Goal: Information Seeking & Learning: Learn about a topic

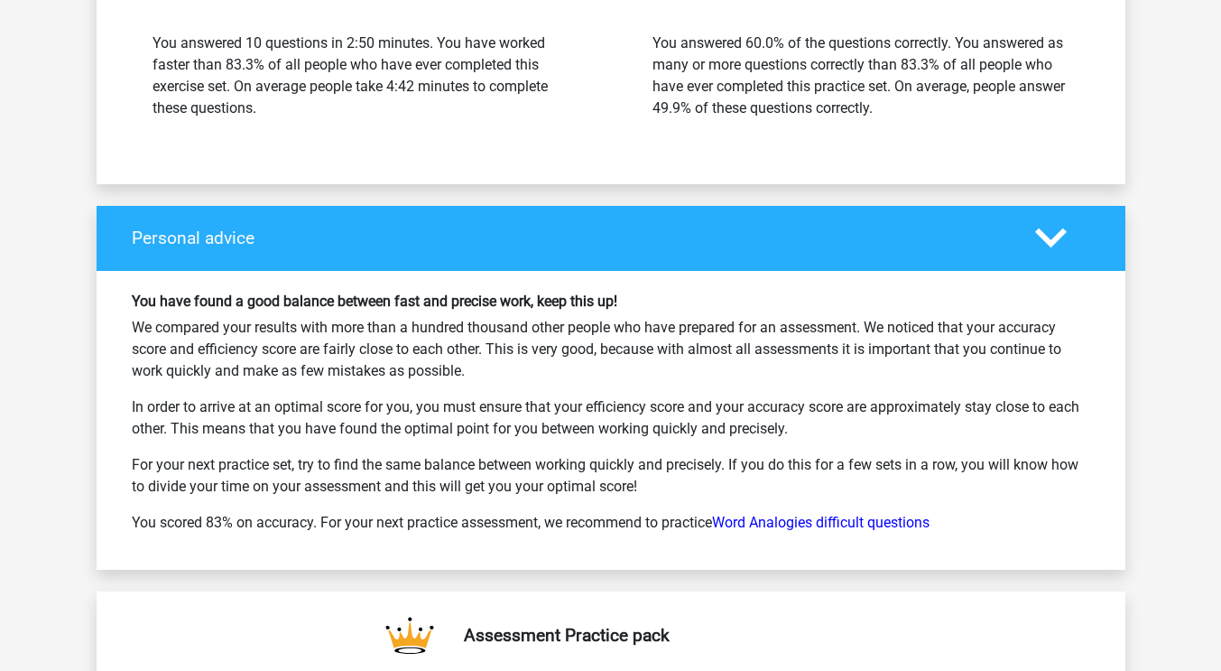
scroll to position [2437, 0]
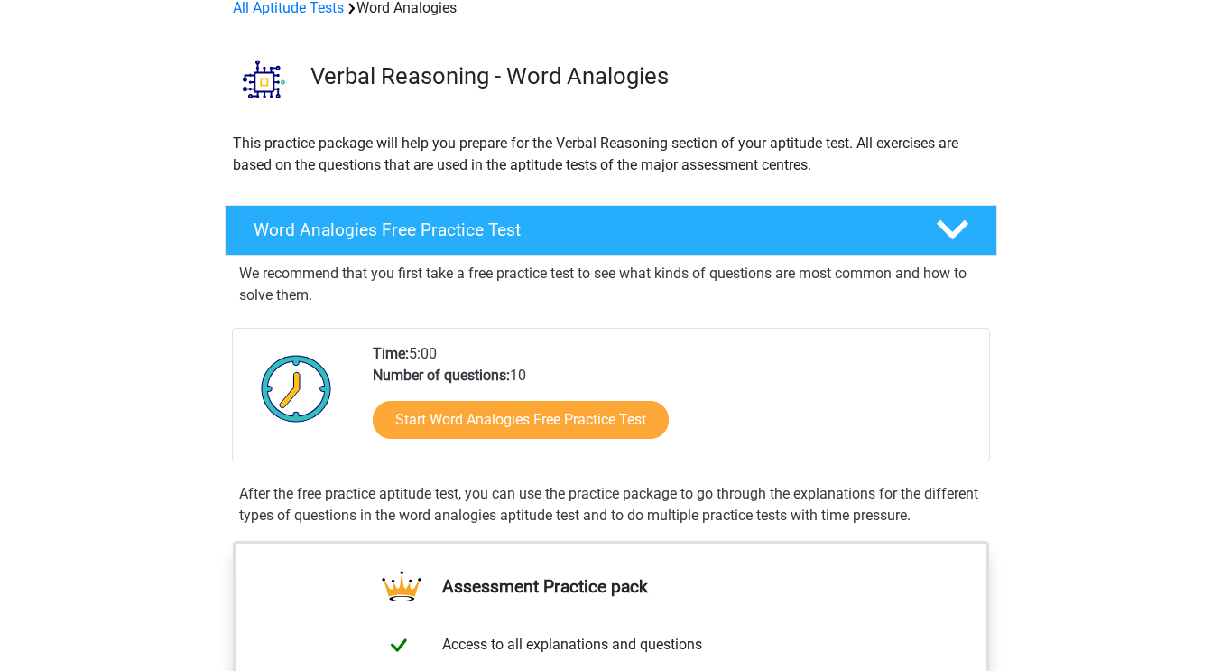
scroll to position [271, 0]
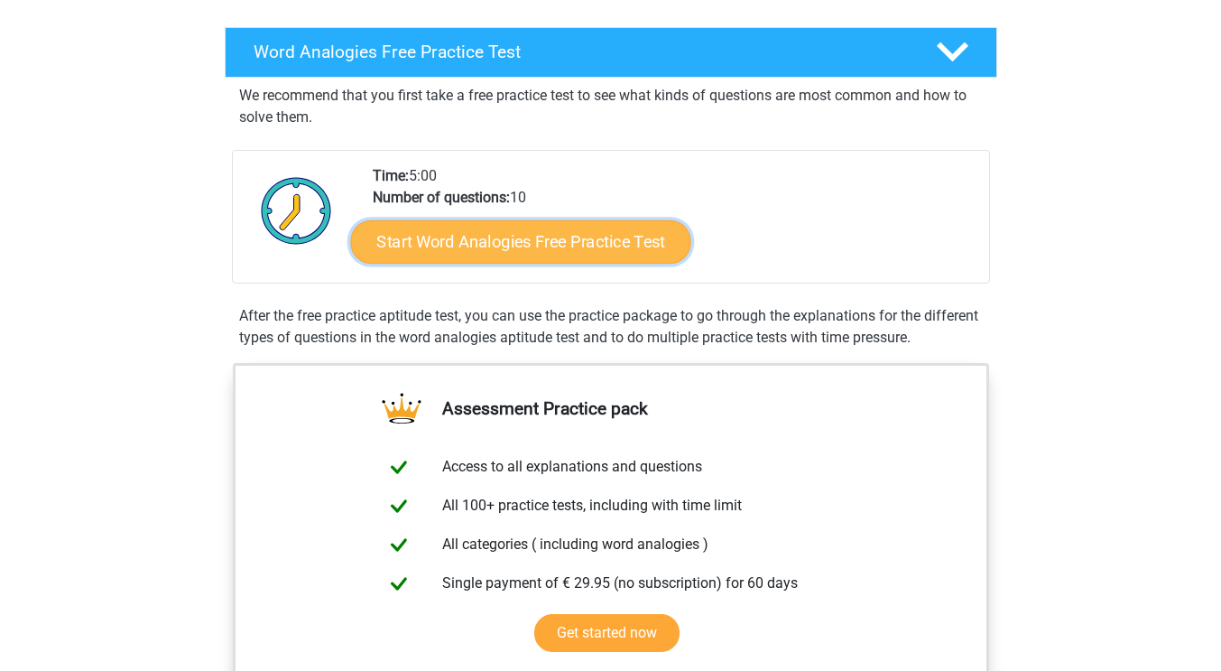
click at [606, 249] on link "Start Word Analogies Free Practice Test" at bounding box center [520, 240] width 340 height 43
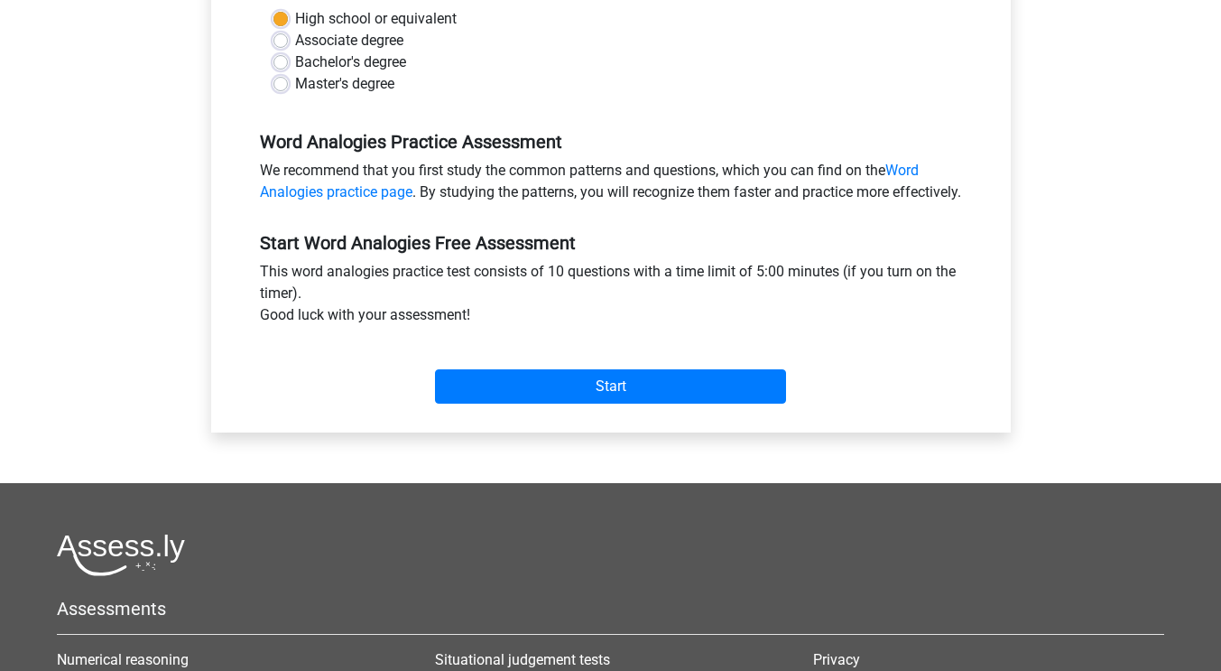
scroll to position [451, 0]
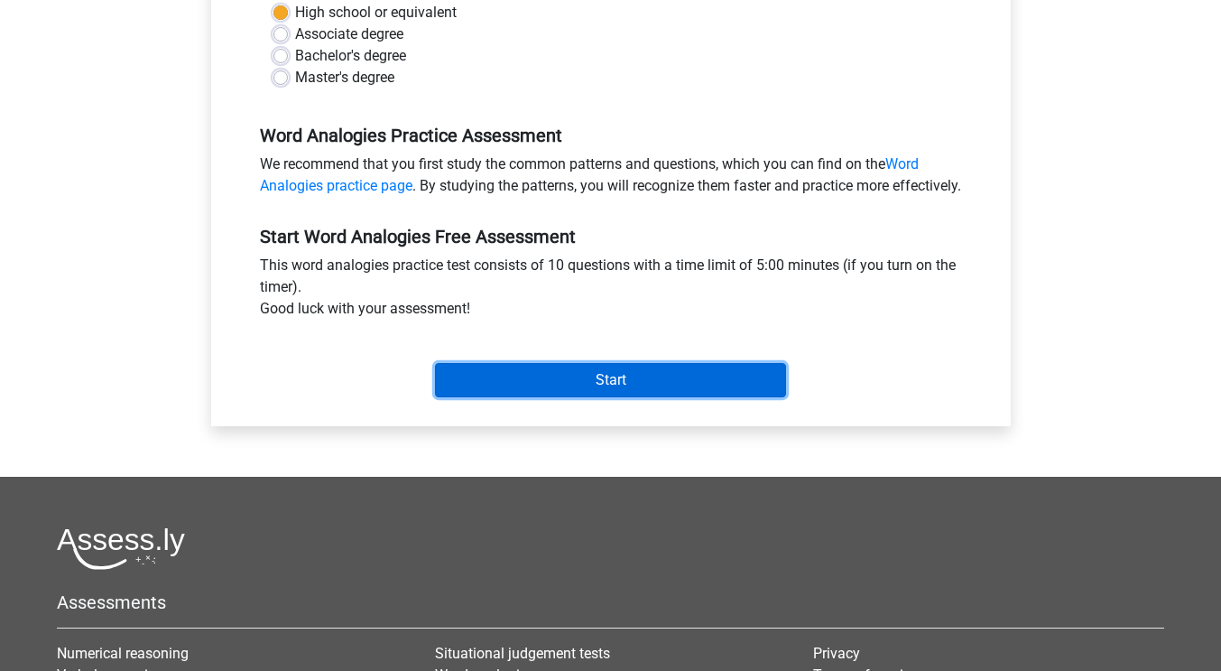
click at [643, 397] on input "Start" at bounding box center [610, 380] width 351 height 34
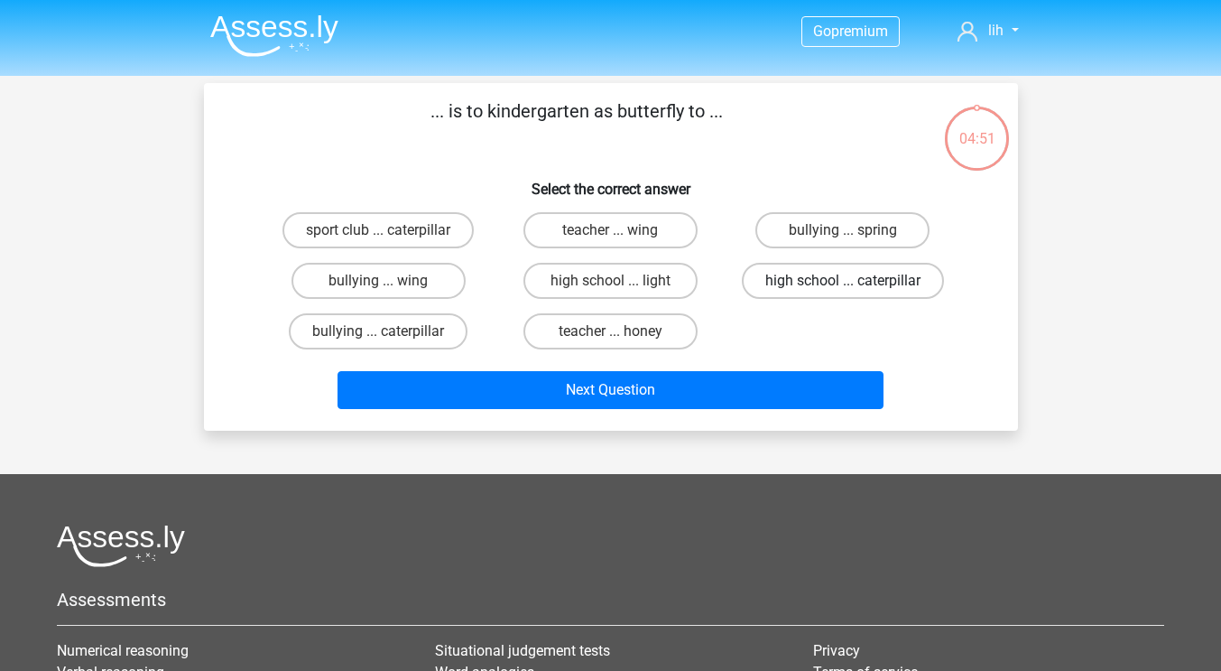
click at [769, 286] on label "high school ... caterpillar" at bounding box center [843, 281] width 202 height 36
click at [843, 286] on input "high school ... caterpillar" at bounding box center [849, 287] width 12 height 12
radio input "true"
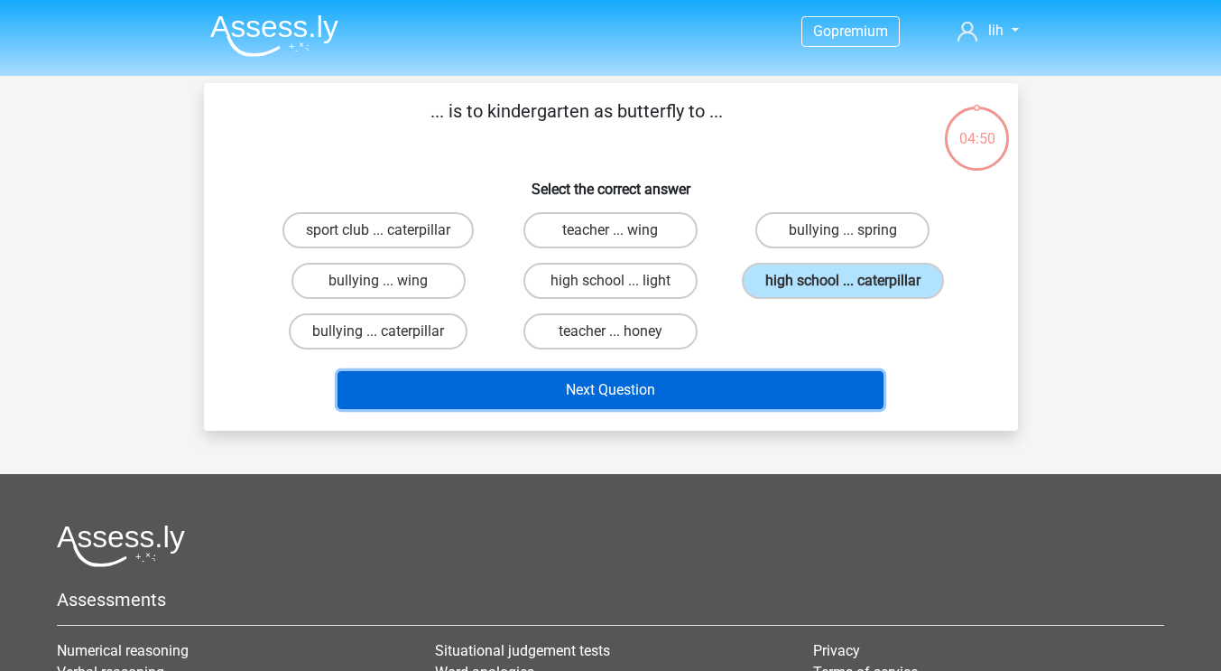
click at [743, 395] on button "Next Question" at bounding box center [611, 390] width 546 height 38
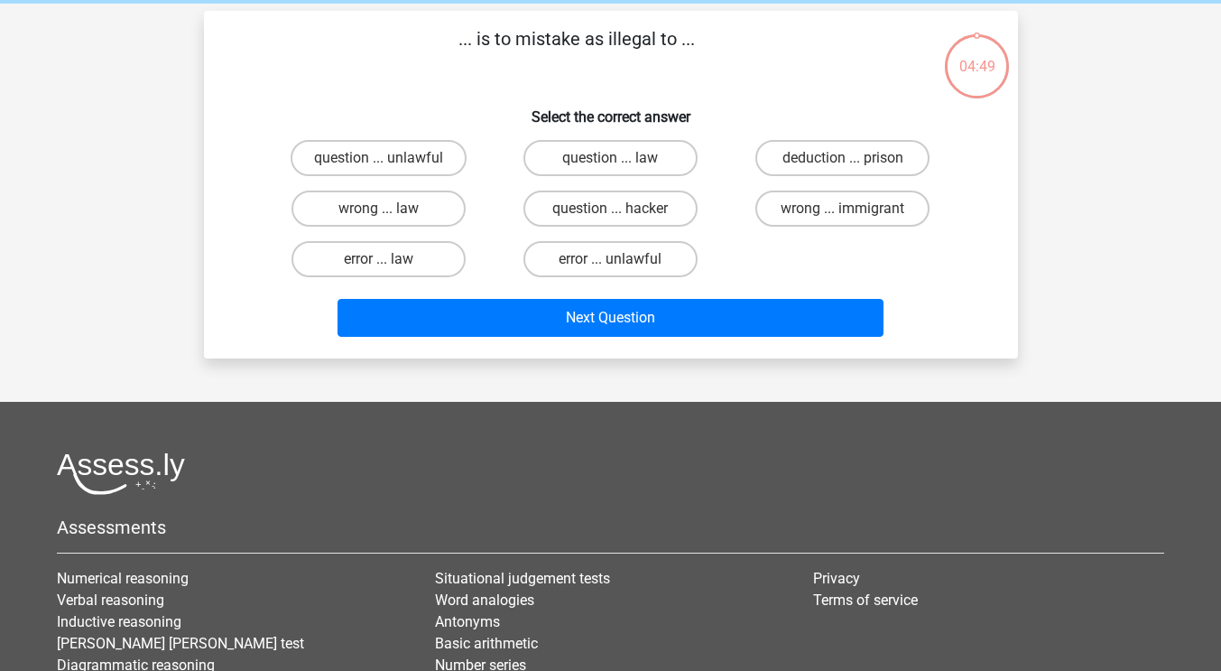
scroll to position [83, 0]
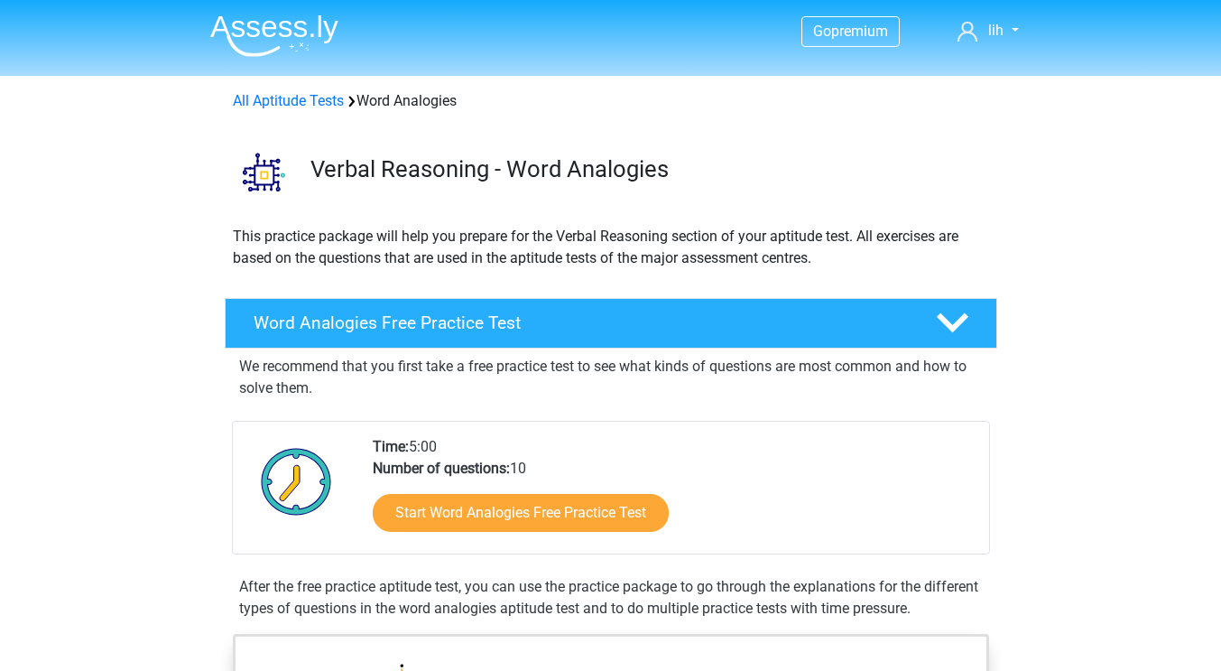
scroll to position [180, 0]
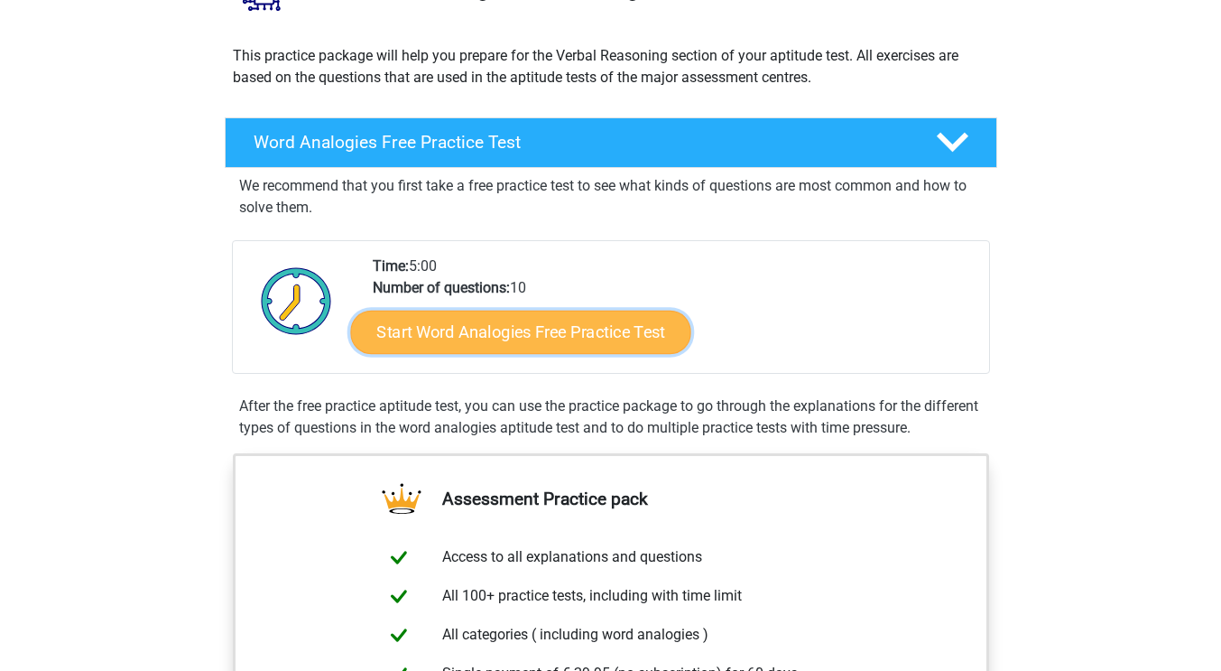
click at [602, 323] on link "Start Word Analogies Free Practice Test" at bounding box center [520, 331] width 340 height 43
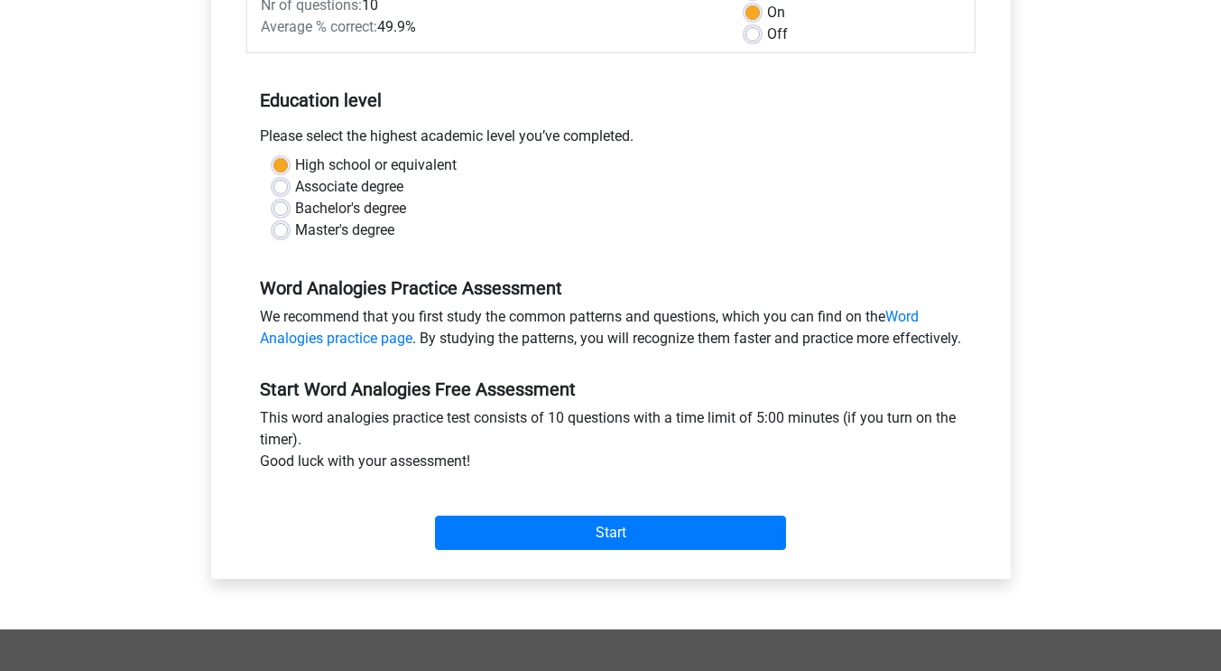
scroll to position [361, 0]
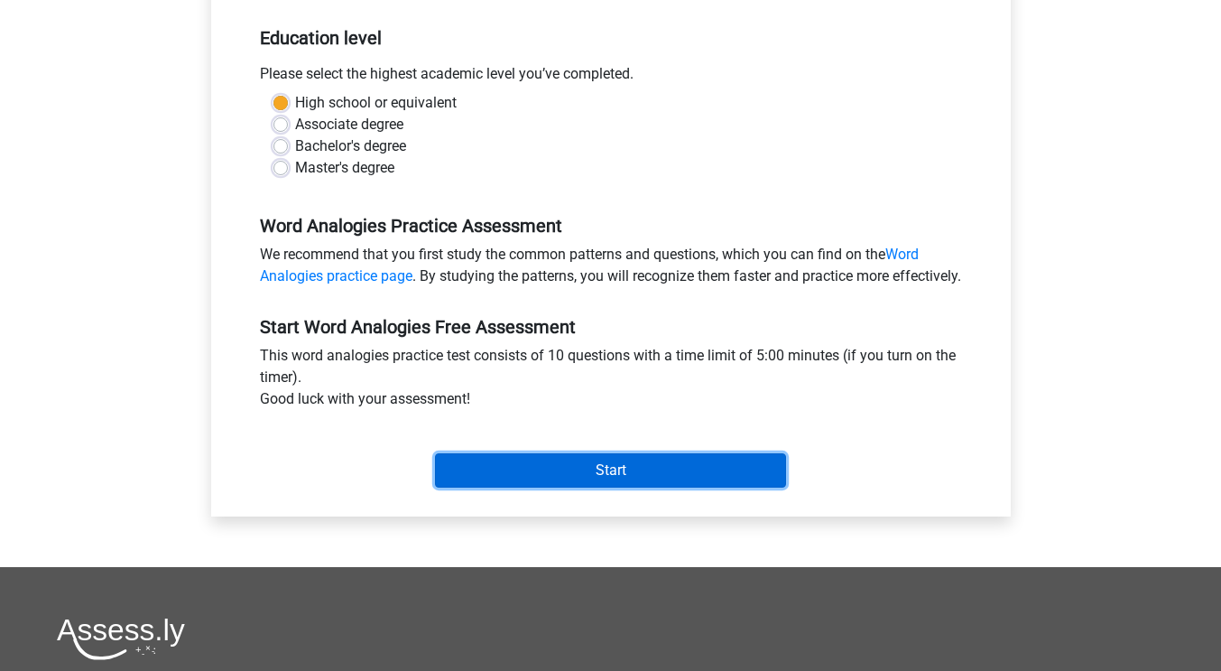
click at [634, 487] on input "Start" at bounding box center [610, 470] width 351 height 34
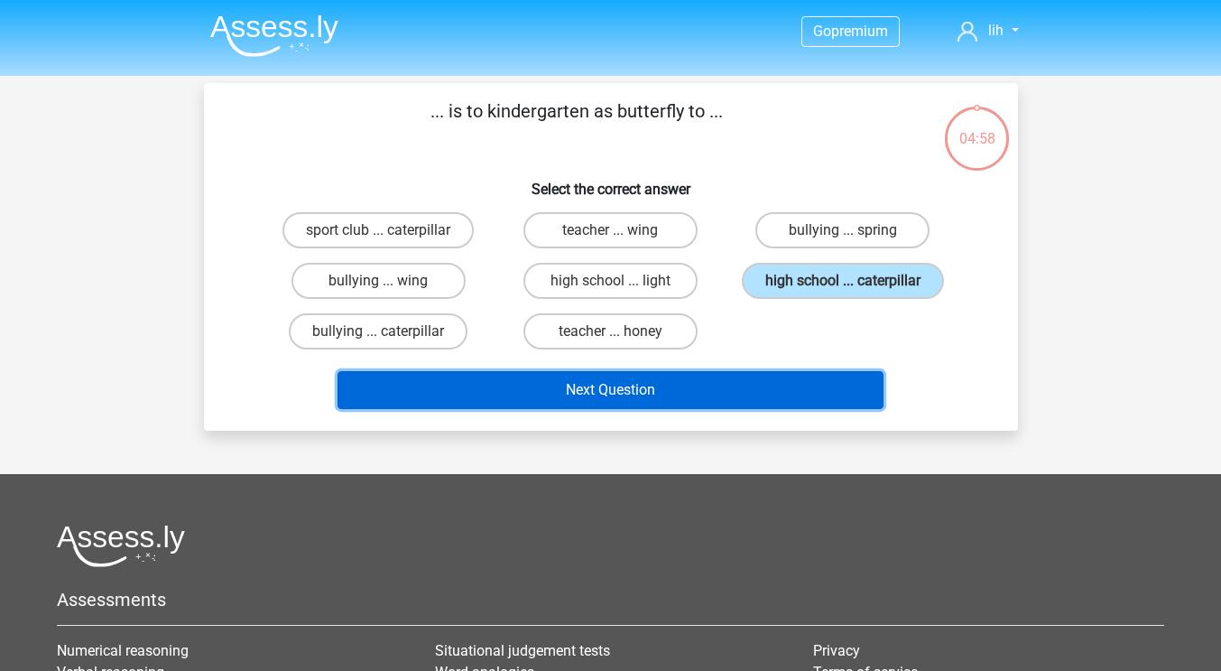
click at [727, 403] on button "Next Question" at bounding box center [611, 390] width 546 height 38
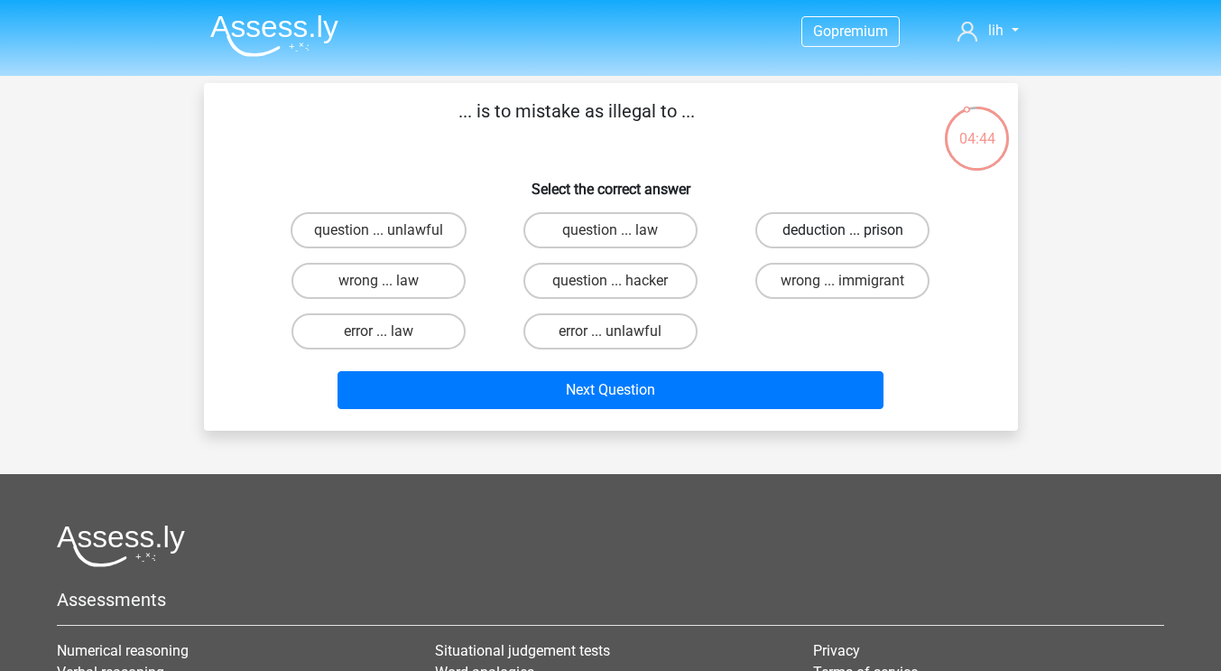
click at [812, 234] on label "deduction ... prison" at bounding box center [842, 230] width 174 height 36
click at [843, 234] on input "deduction ... prison" at bounding box center [849, 236] width 12 height 12
radio input "true"
click at [609, 329] on label "error ... unlawful" at bounding box center [610, 331] width 174 height 36
click at [610, 331] on input "error ... unlawful" at bounding box center [616, 337] width 12 height 12
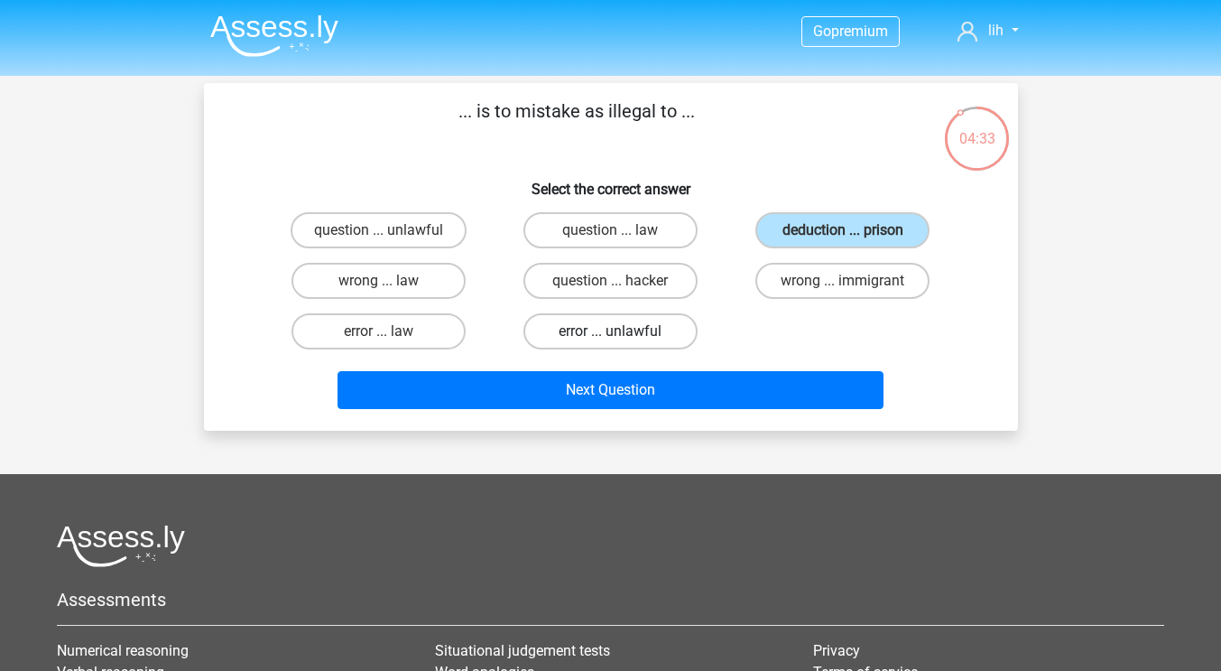
radio input "true"
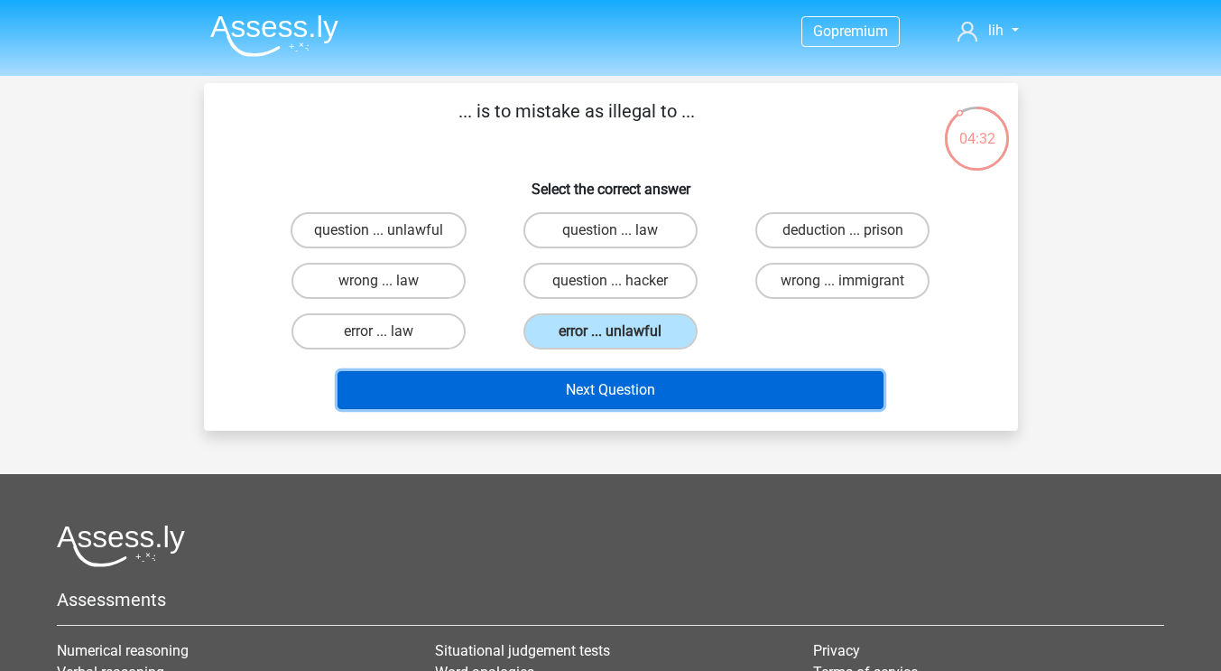
click at [643, 395] on button "Next Question" at bounding box center [611, 390] width 546 height 38
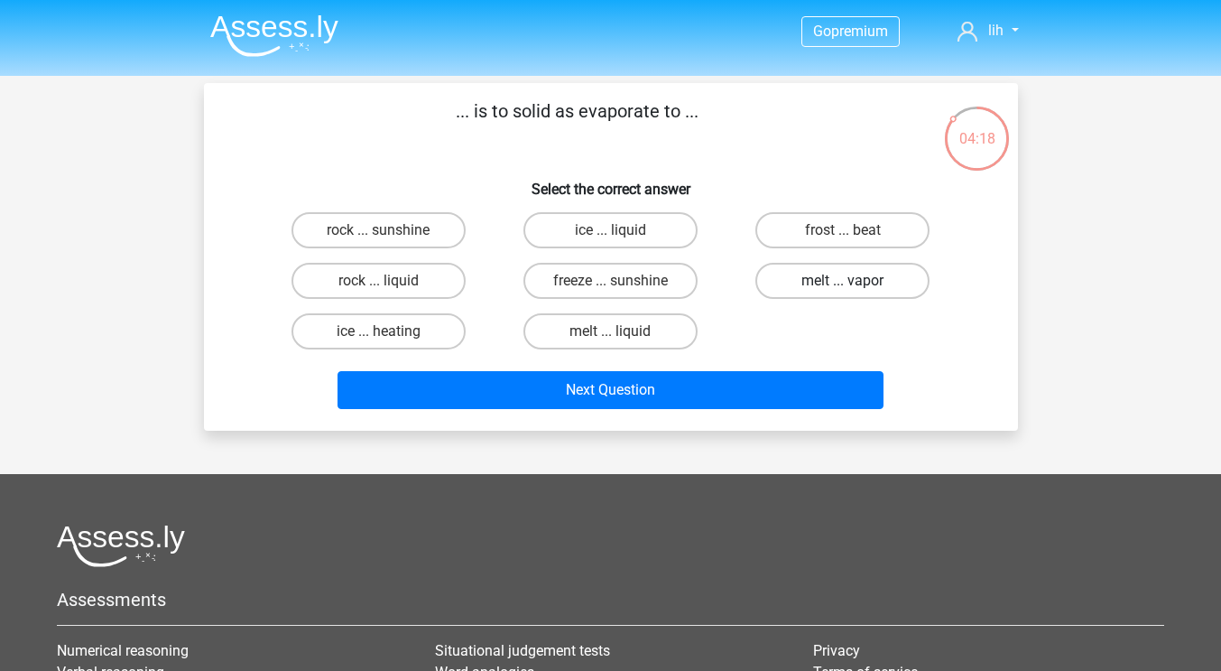
click at [840, 280] on label "melt ... vapor" at bounding box center [842, 281] width 174 height 36
click at [843, 281] on input "melt ... vapor" at bounding box center [849, 287] width 12 height 12
radio input "true"
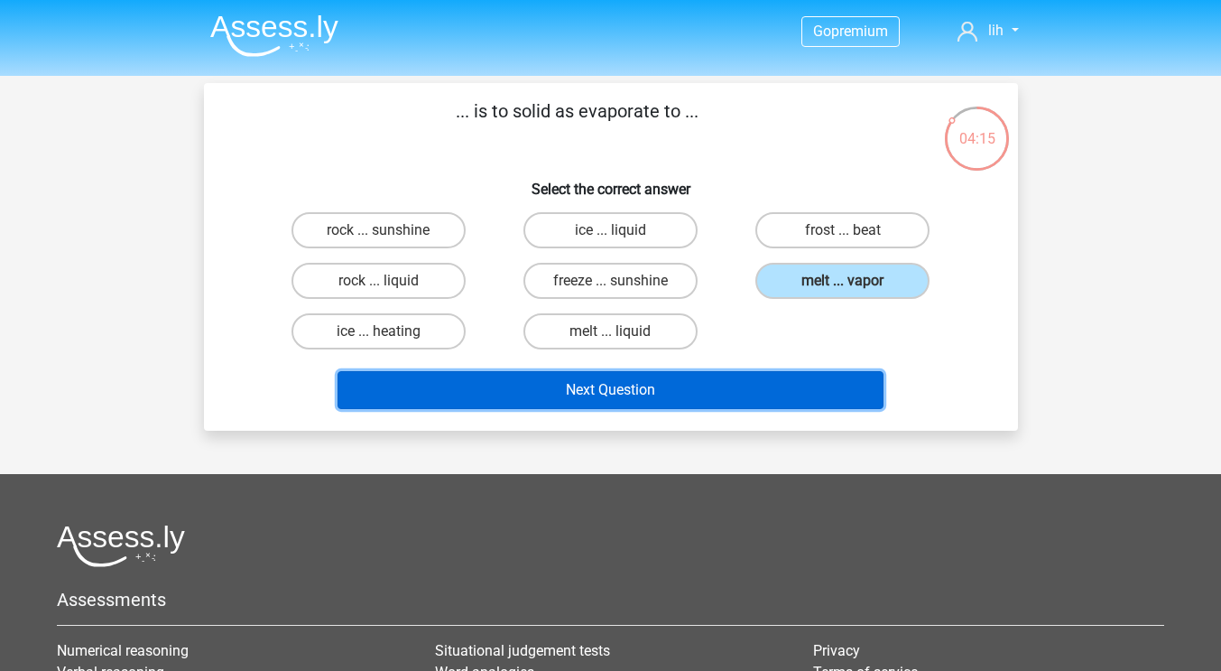
click at [713, 389] on button "Next Question" at bounding box center [611, 390] width 546 height 38
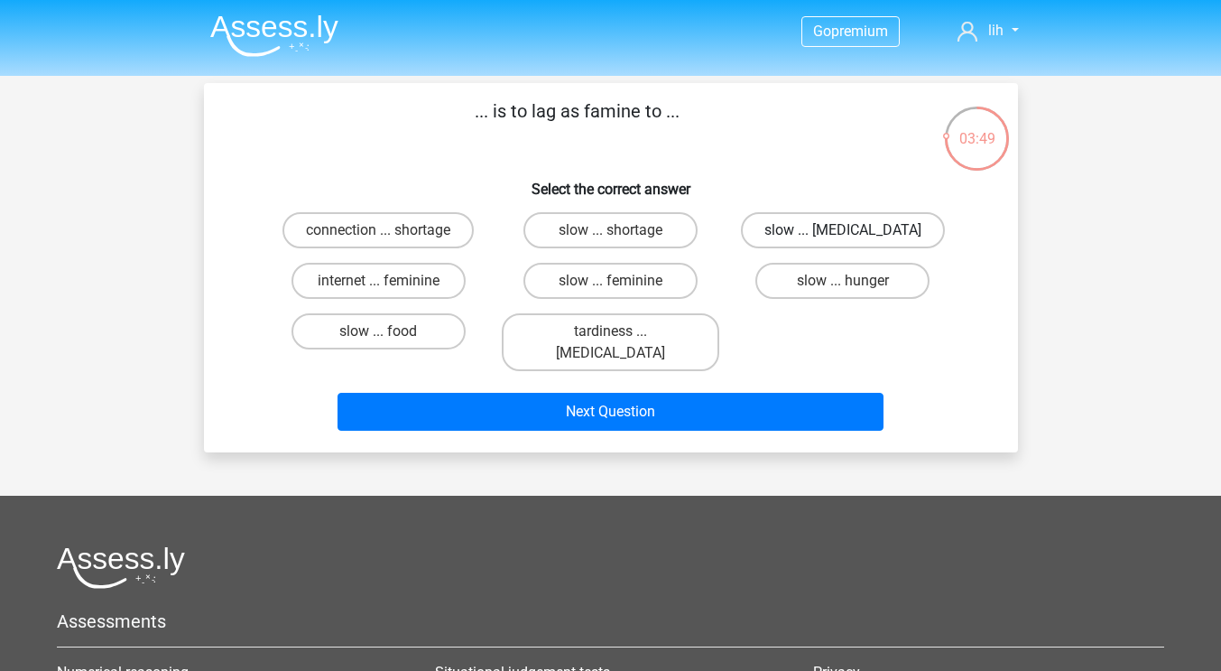
click at [800, 240] on label "slow ... malnutrition" at bounding box center [843, 230] width 204 height 36
click at [843, 240] on input "slow ... malnutrition" at bounding box center [849, 236] width 12 height 12
radio input "true"
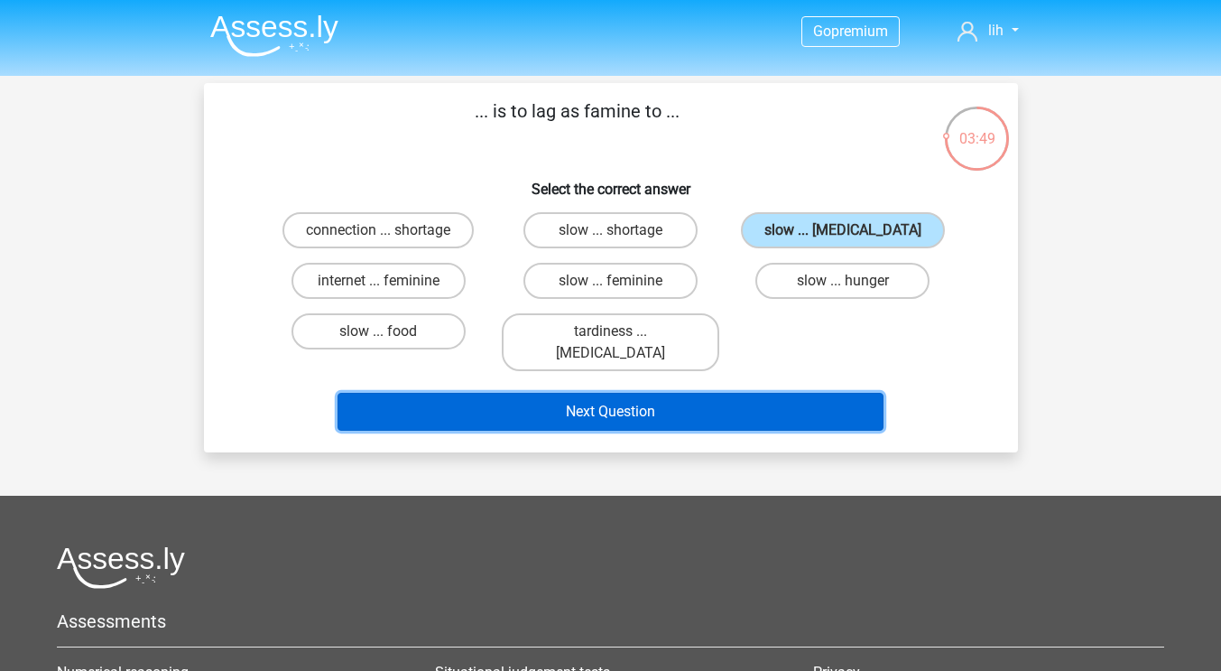
click at [774, 393] on button "Next Question" at bounding box center [611, 412] width 546 height 38
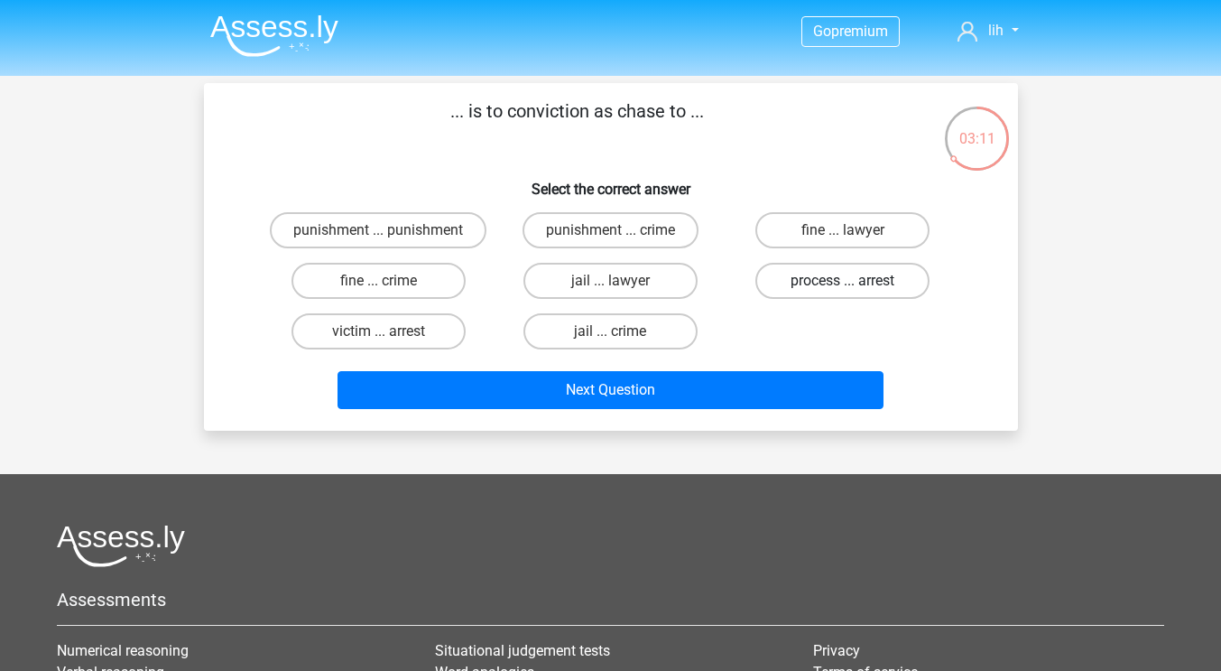
click at [808, 277] on label "process ... arrest" at bounding box center [842, 281] width 174 height 36
click at [843, 281] on input "process ... arrest" at bounding box center [849, 287] width 12 height 12
radio input "true"
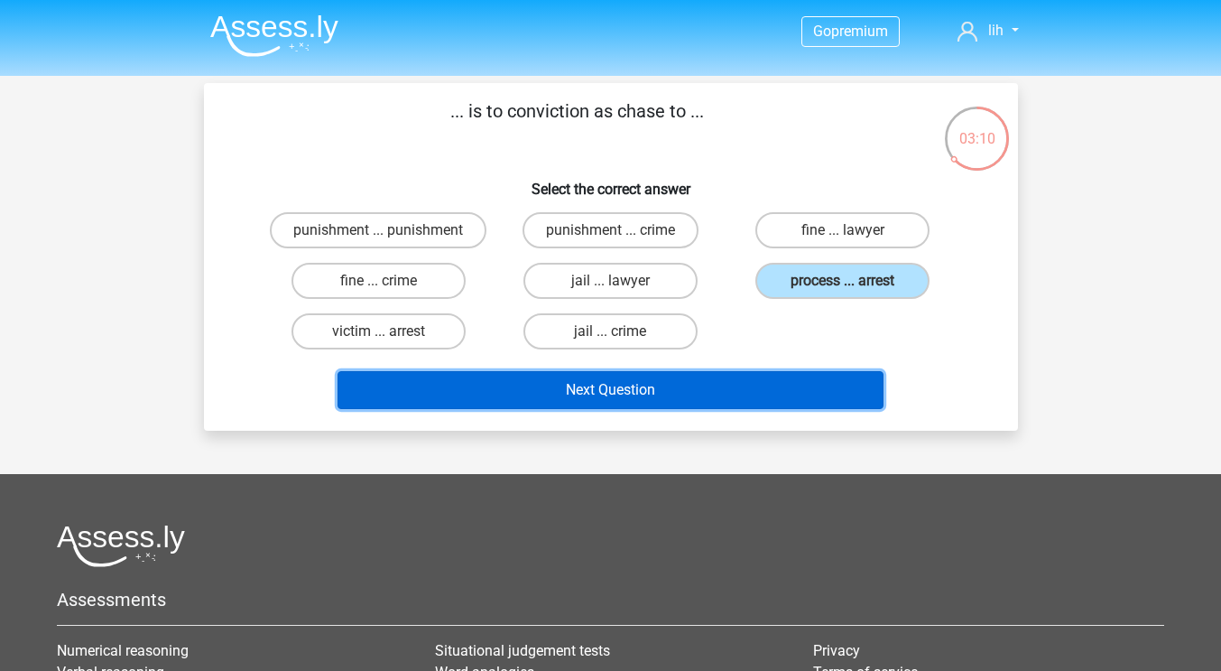
click at [721, 385] on button "Next Question" at bounding box center [611, 390] width 546 height 38
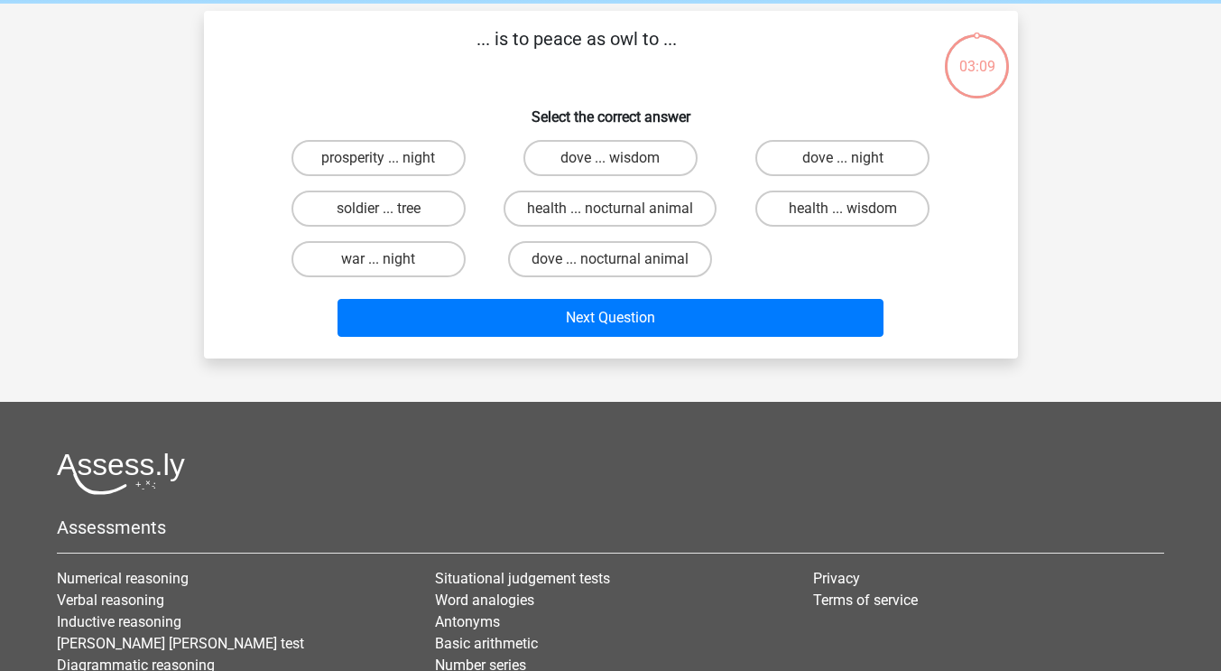
scroll to position [83, 0]
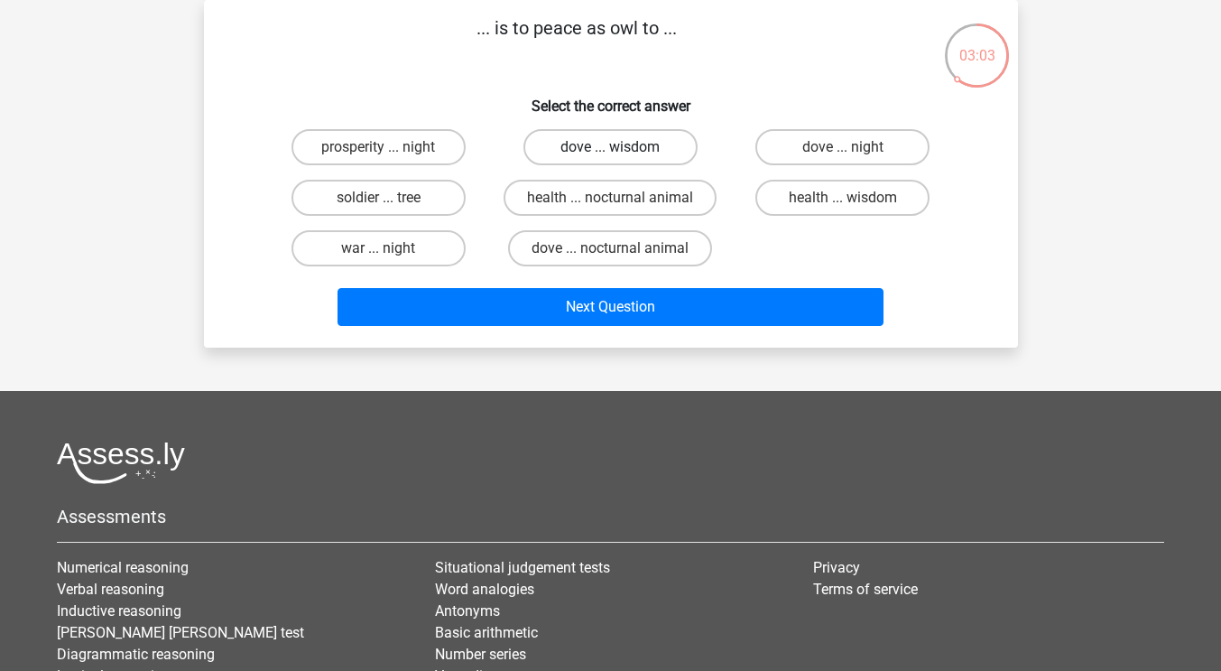
click at [580, 160] on label "dove ... wisdom" at bounding box center [610, 147] width 174 height 36
click at [610, 159] on input "dove ... wisdom" at bounding box center [616, 153] width 12 height 12
radio input "true"
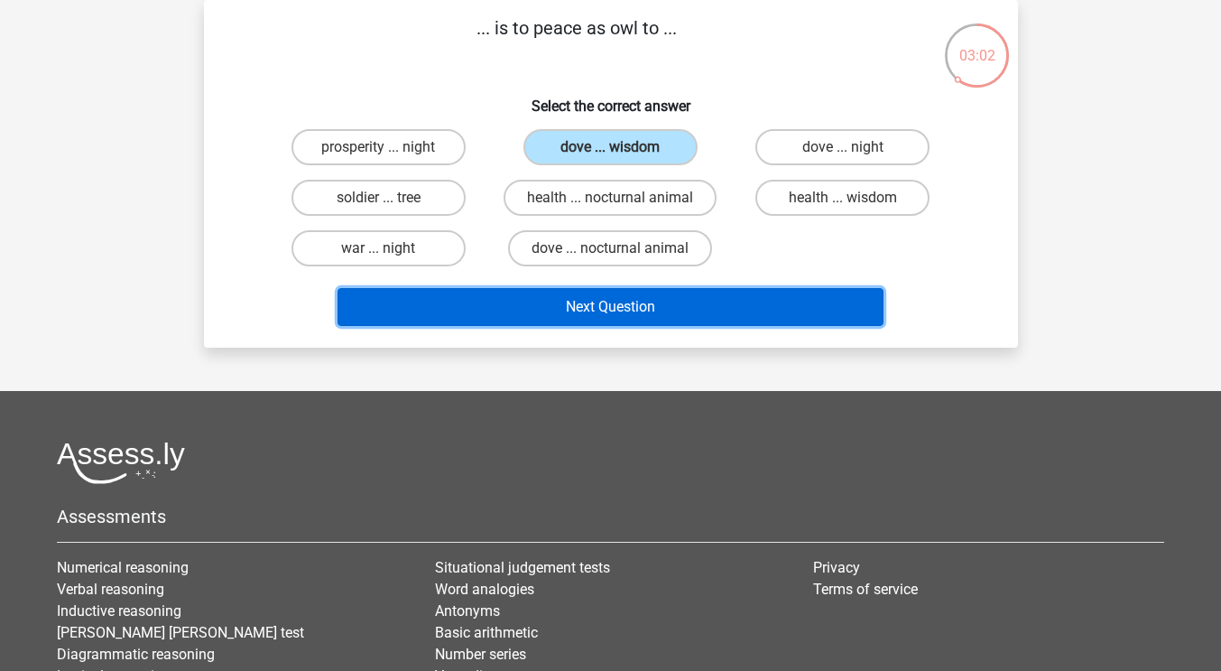
click at [629, 309] on button "Next Question" at bounding box center [611, 307] width 546 height 38
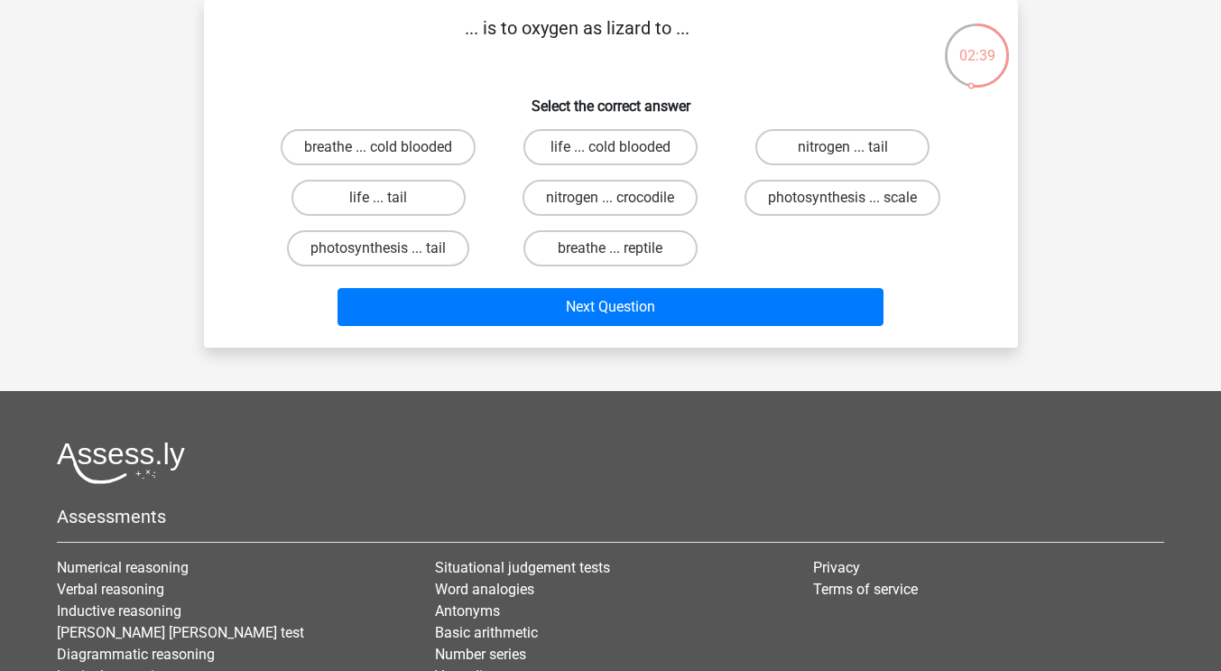
click at [619, 250] on input "breathe ... reptile" at bounding box center [616, 254] width 12 height 12
radio input "true"
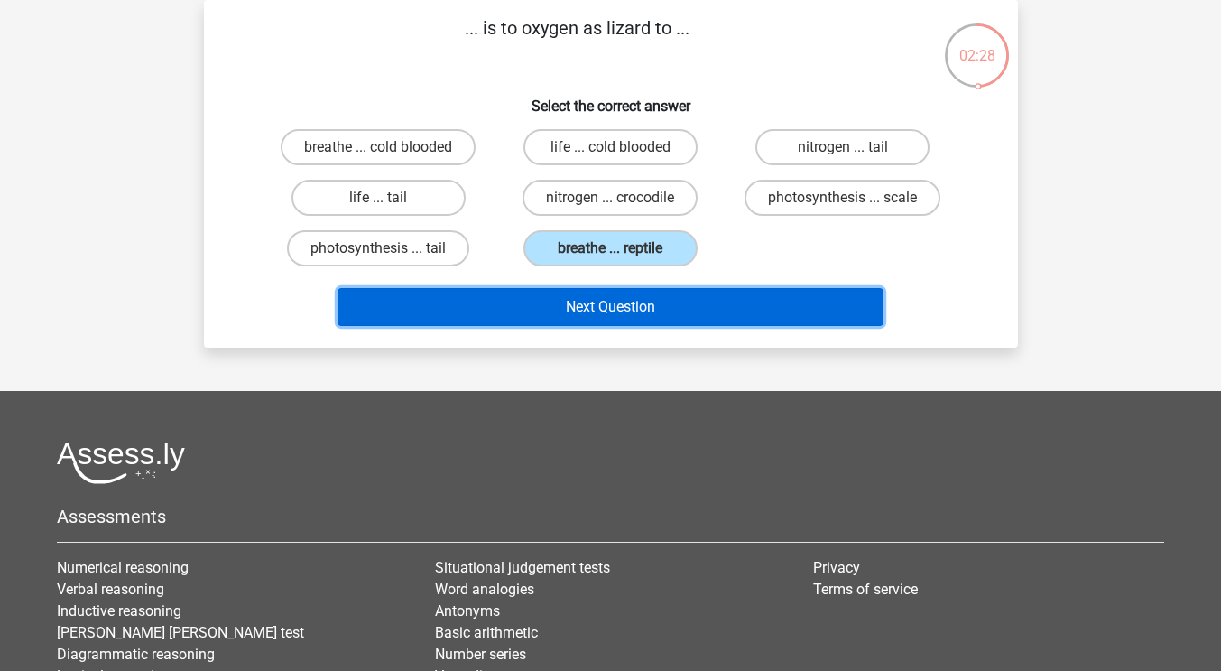
click at [736, 310] on button "Next Question" at bounding box center [611, 307] width 546 height 38
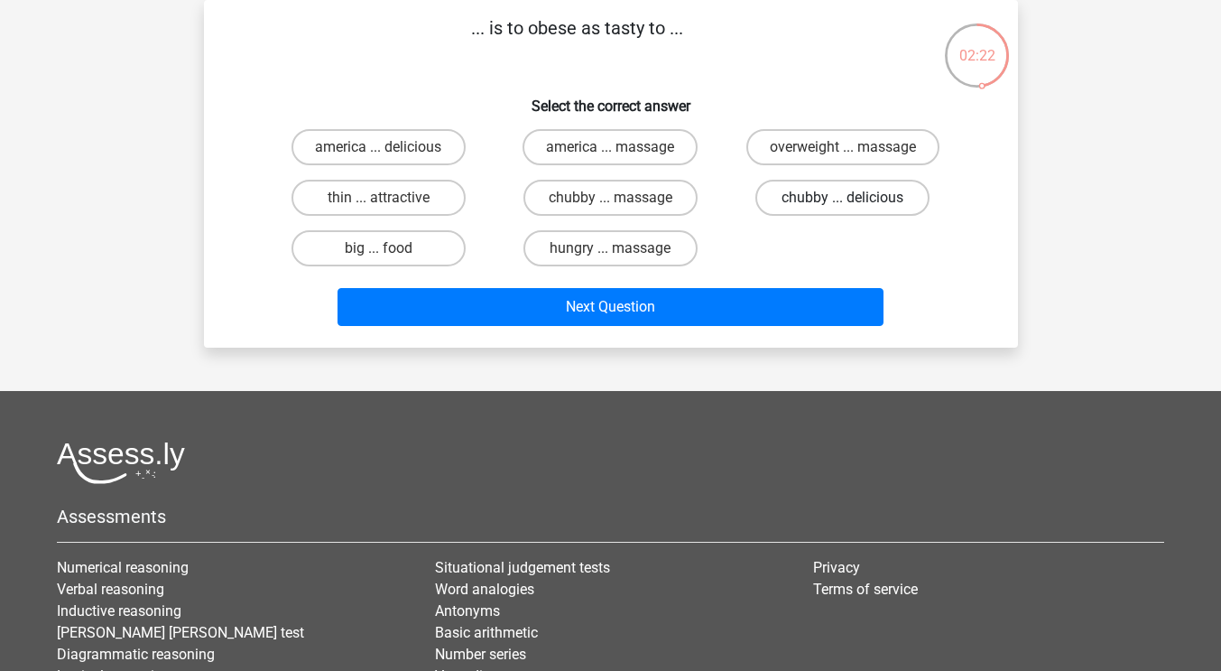
click at [816, 191] on label "chubby ... delicious" at bounding box center [842, 198] width 174 height 36
click at [843, 198] on input "chubby ... delicious" at bounding box center [849, 204] width 12 height 12
radio input "true"
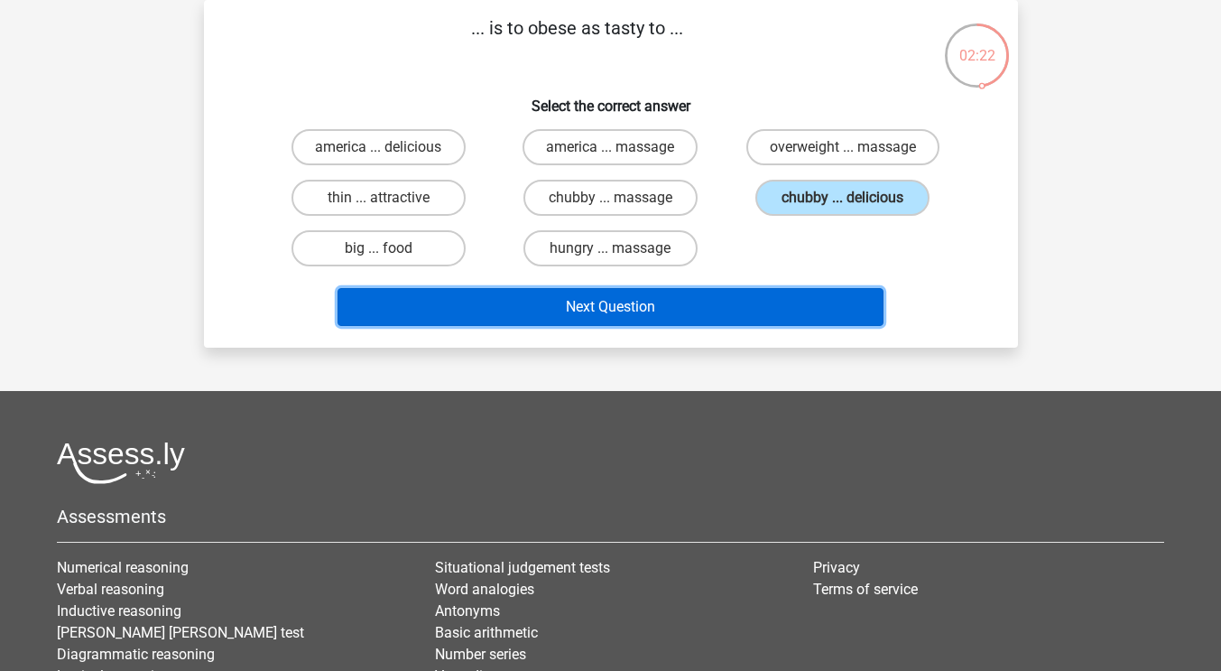
click at [750, 318] on button "Next Question" at bounding box center [611, 307] width 546 height 38
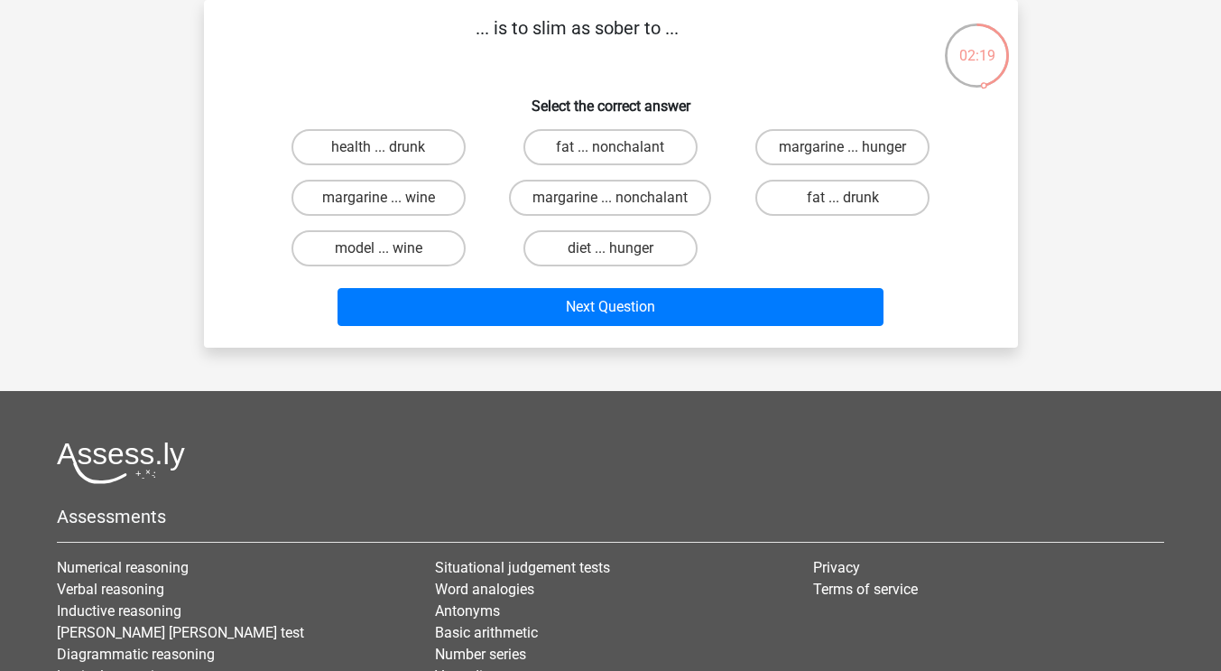
scroll to position [0, 0]
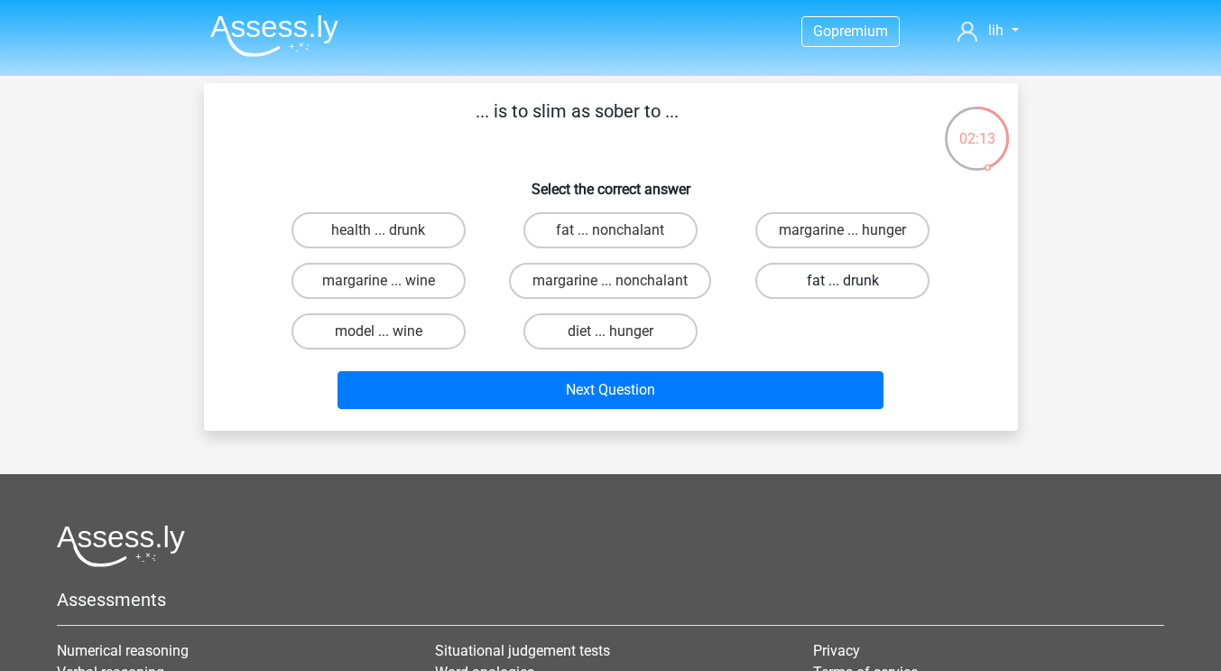
click at [810, 282] on label "fat ... drunk" at bounding box center [842, 281] width 174 height 36
click at [843, 282] on input "fat ... drunk" at bounding box center [849, 287] width 12 height 12
radio input "true"
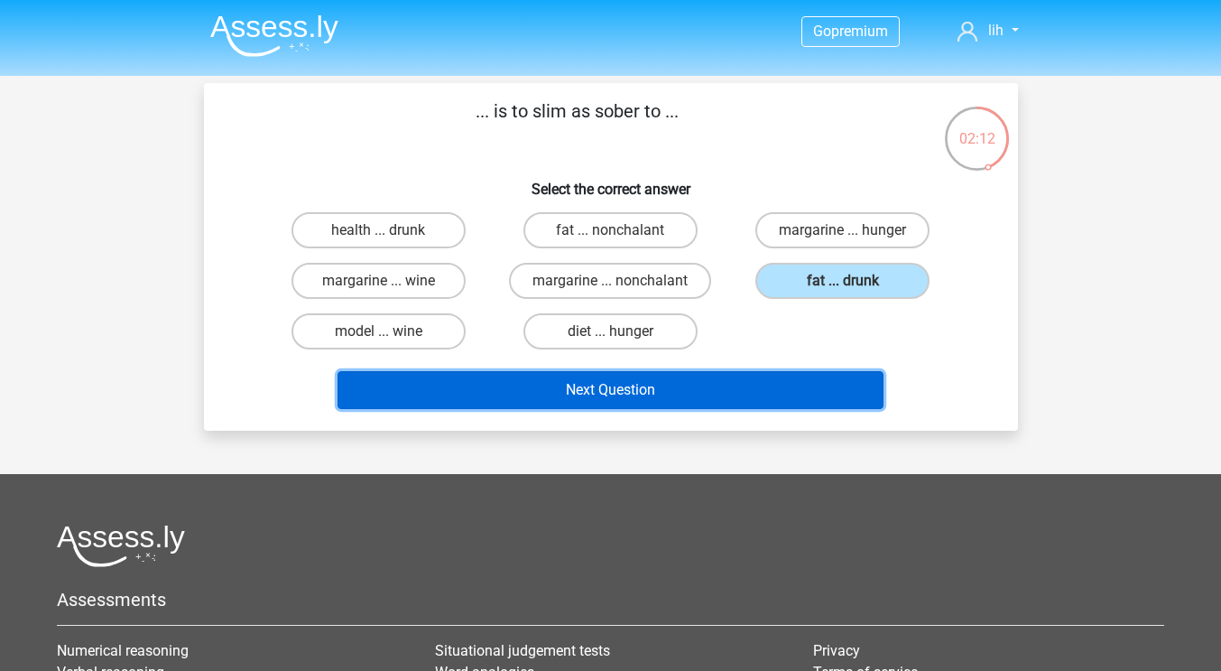
click at [719, 393] on button "Next Question" at bounding box center [611, 390] width 546 height 38
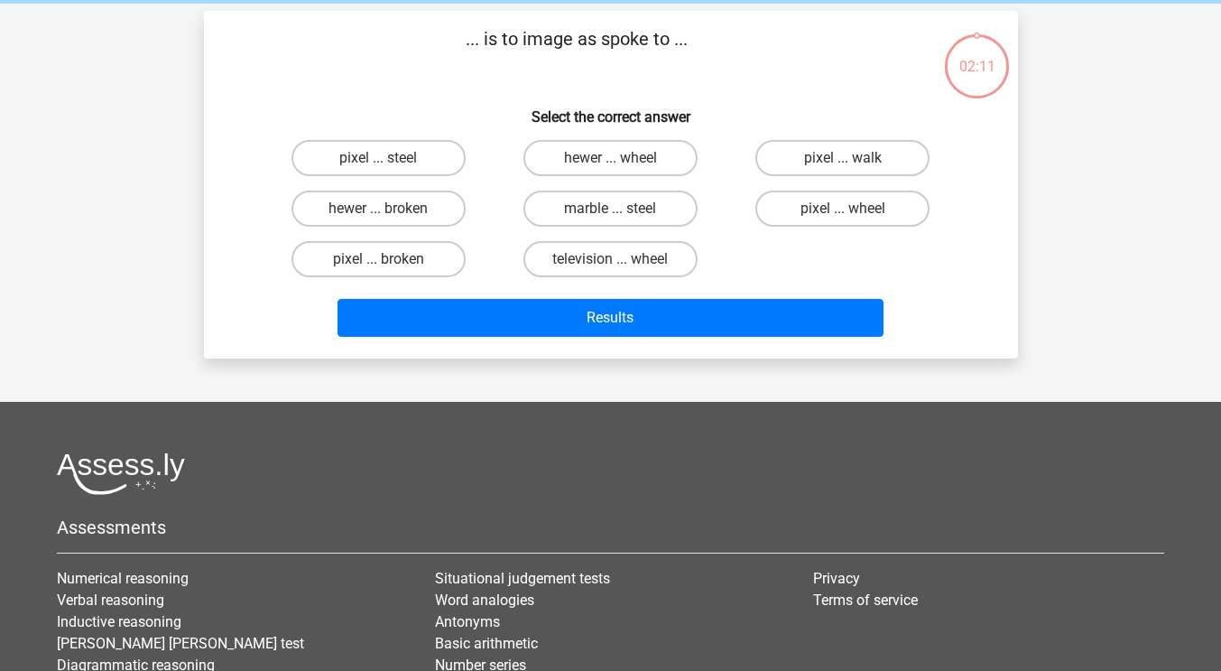
scroll to position [83, 0]
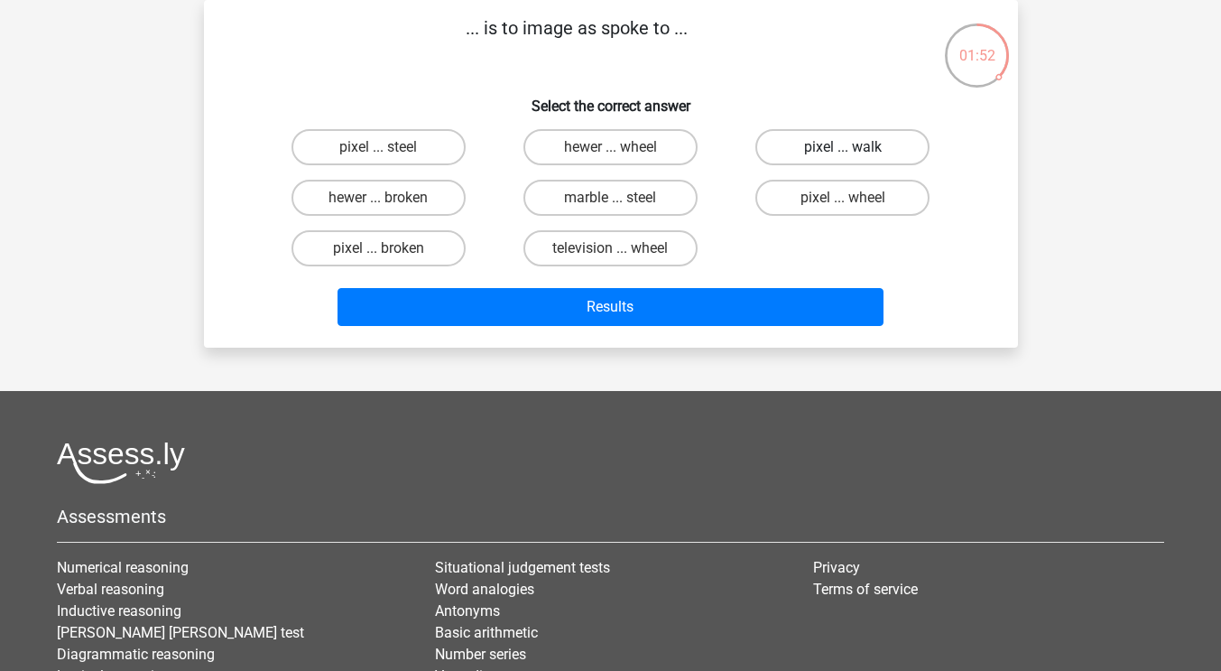
click at [786, 154] on label "pixel ... walk" at bounding box center [842, 147] width 174 height 36
click at [843, 154] on input "pixel ... walk" at bounding box center [849, 153] width 12 height 12
radio input "true"
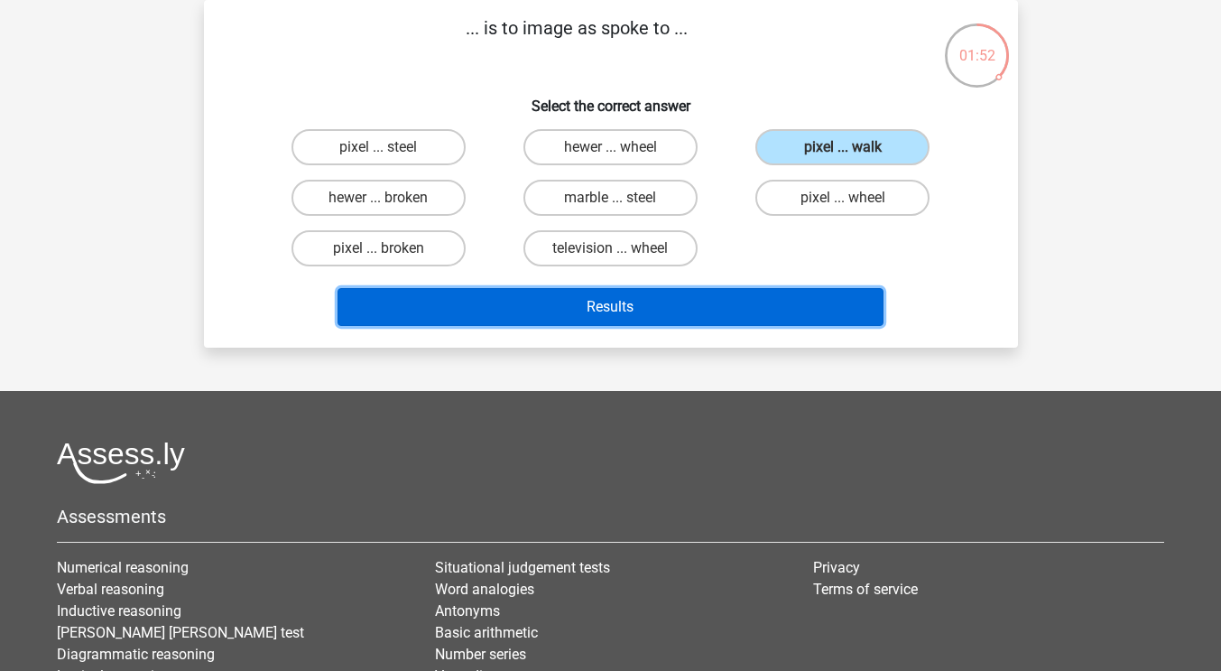
click at [741, 297] on button "Results" at bounding box center [611, 307] width 546 height 38
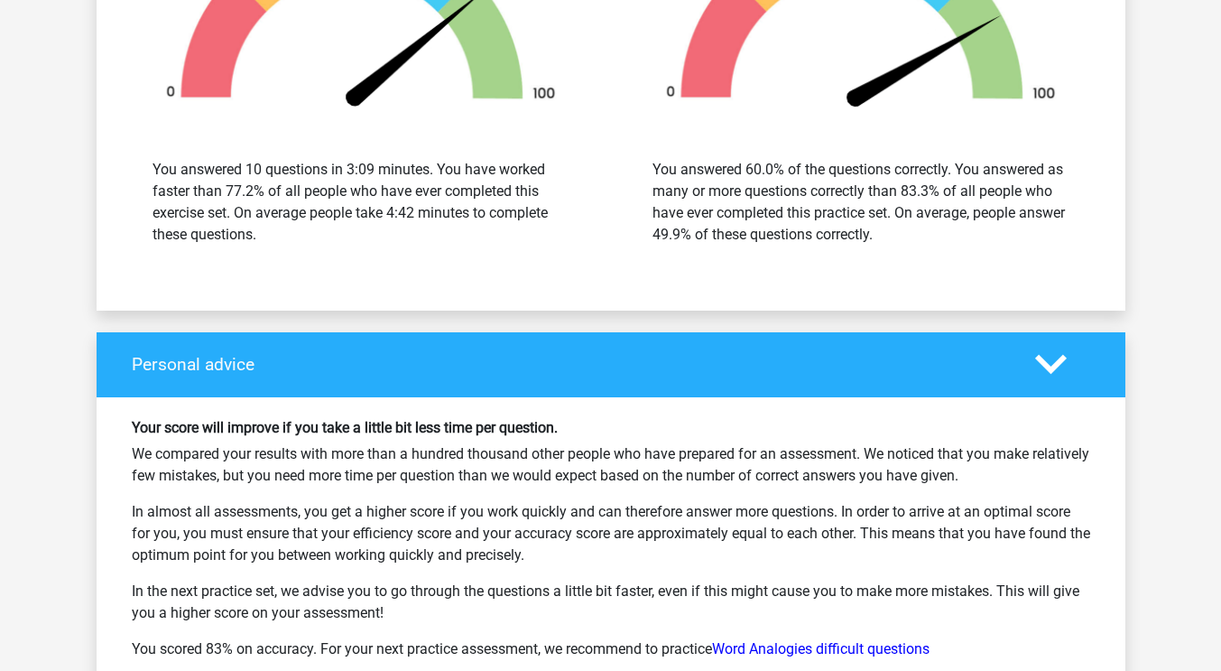
scroll to position [2076, 0]
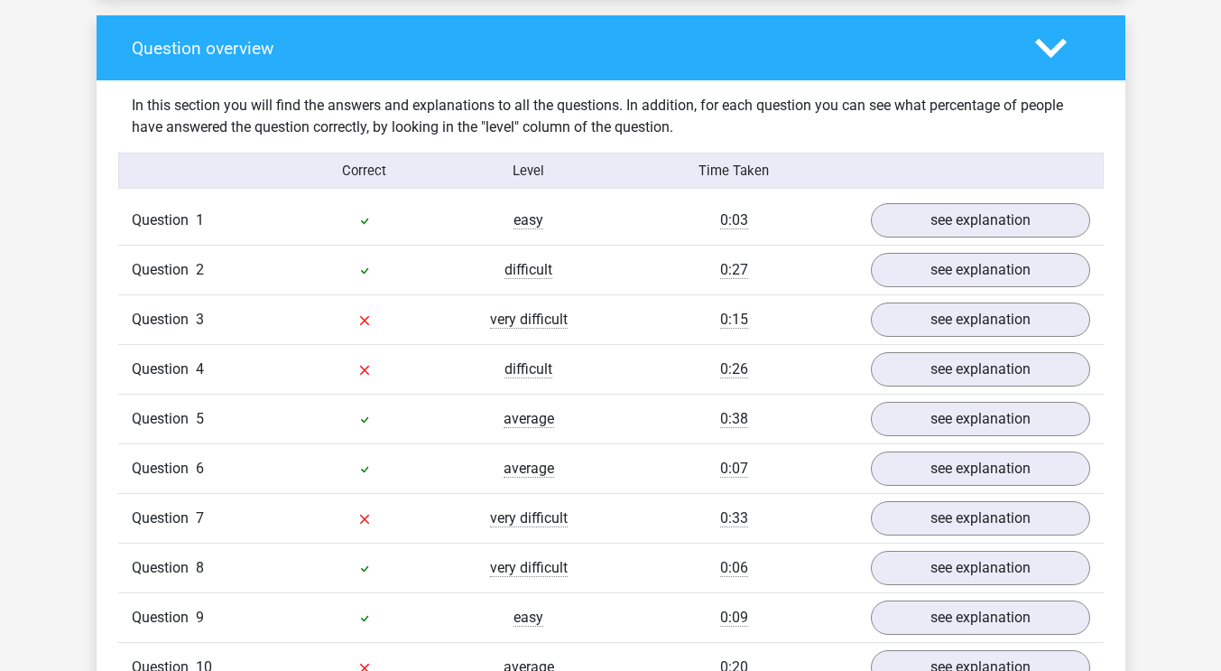
scroll to position [1354, 0]
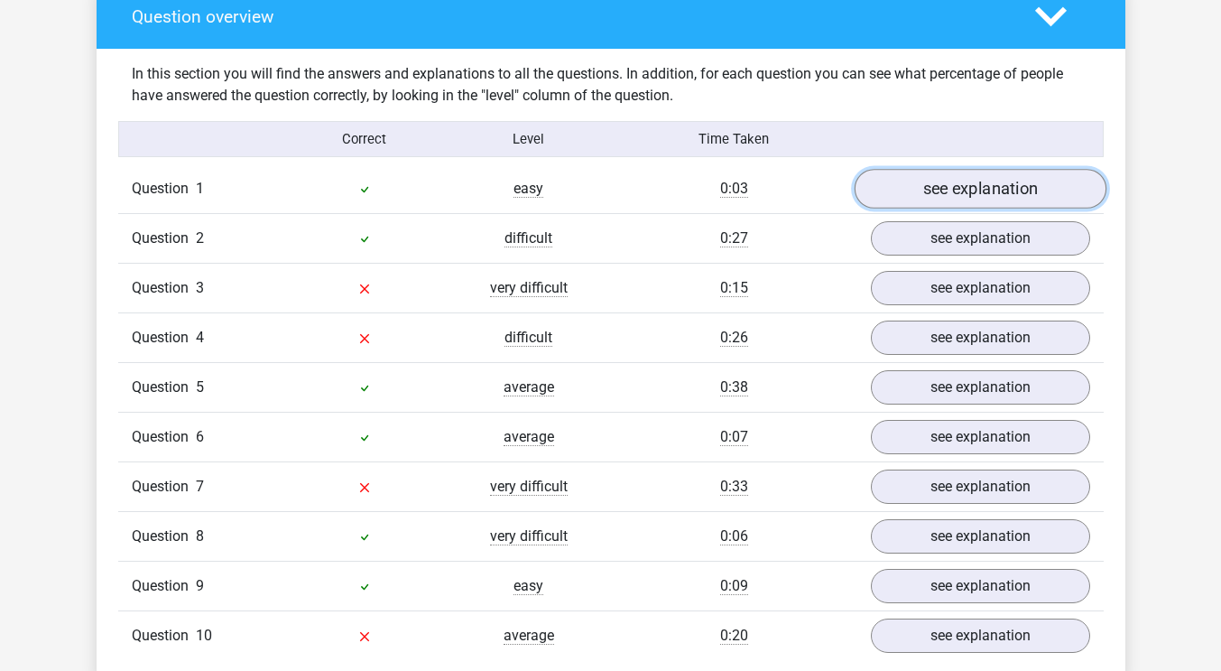
click at [1036, 197] on link "see explanation" at bounding box center [980, 190] width 252 height 40
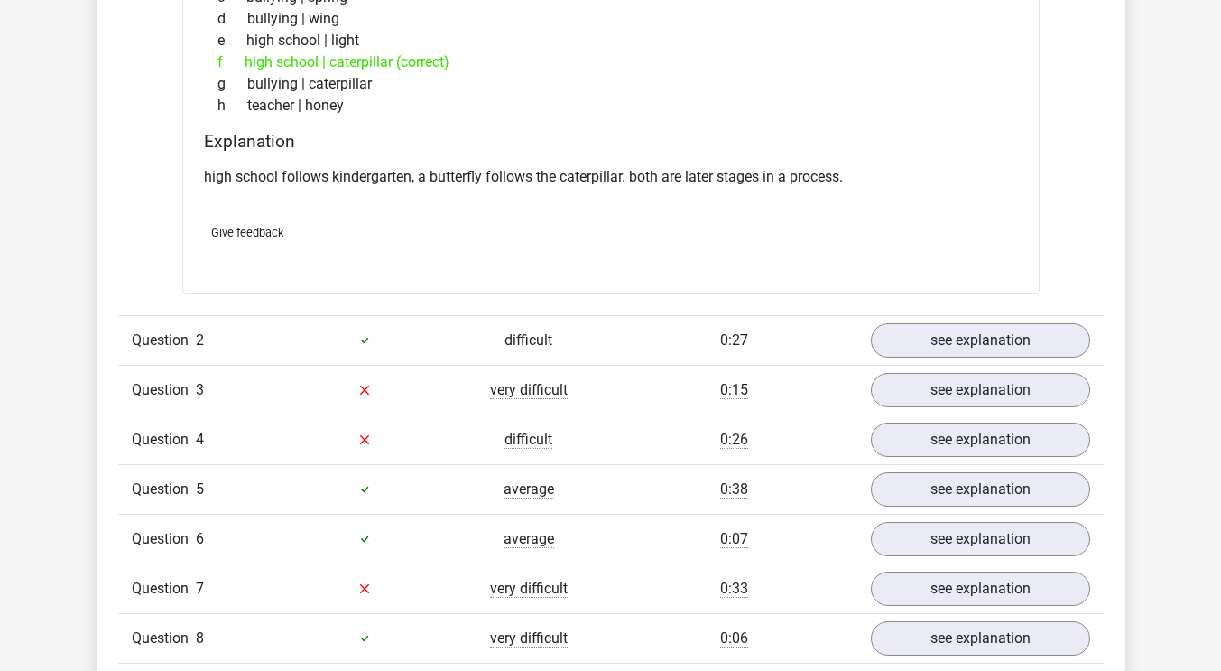
scroll to position [1805, 0]
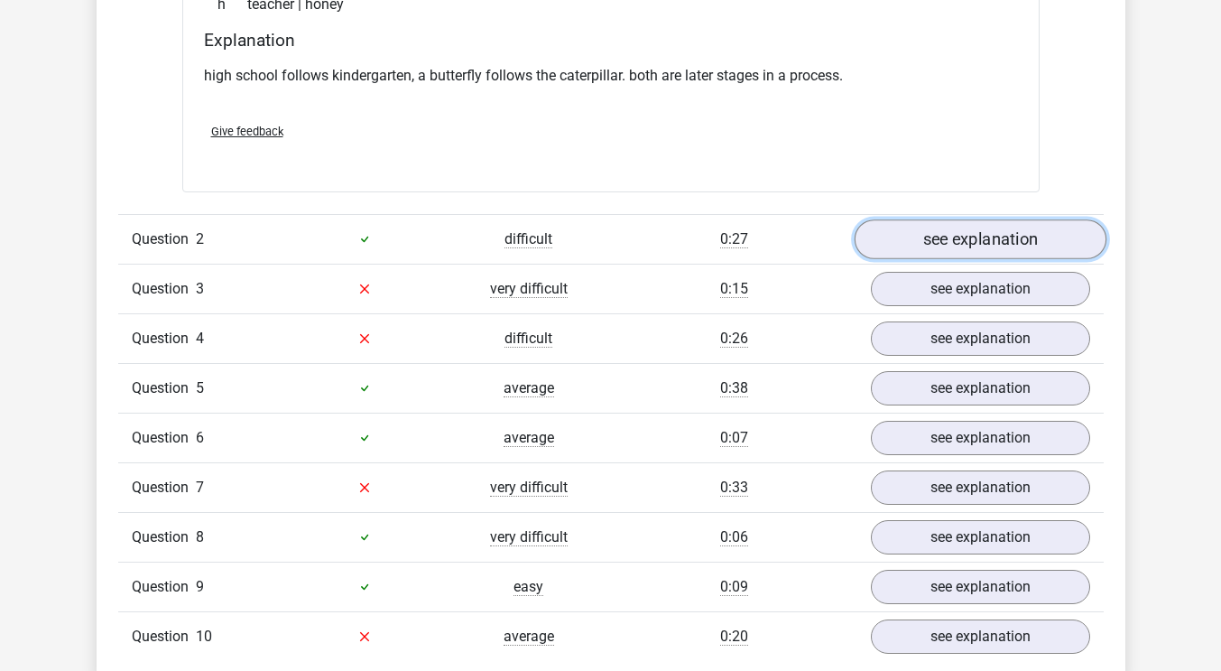
click at [1019, 236] on link "see explanation" at bounding box center [980, 239] width 252 height 40
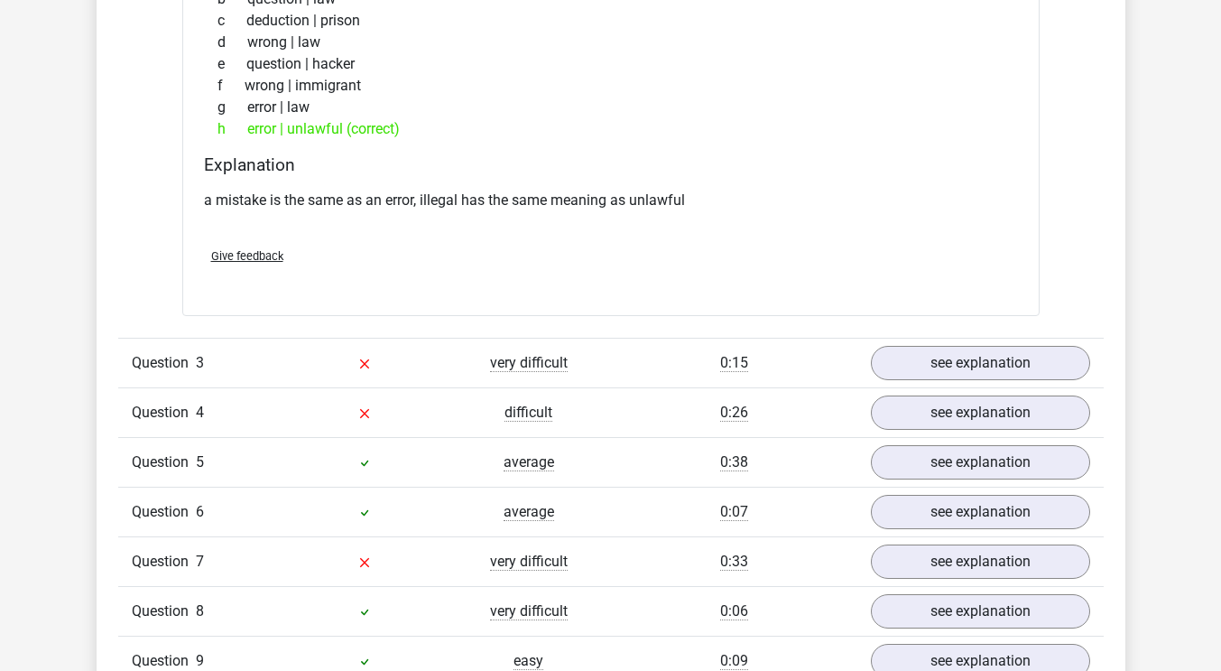
scroll to position [2346, 0]
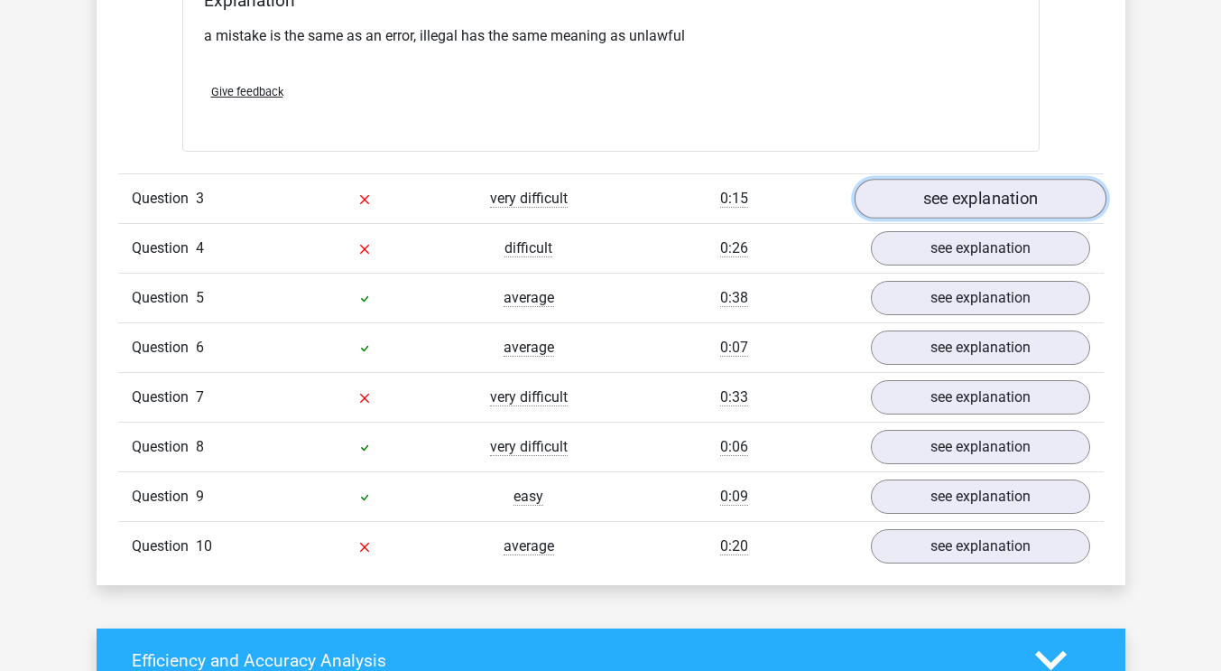
click at [940, 199] on link "see explanation" at bounding box center [980, 199] width 252 height 40
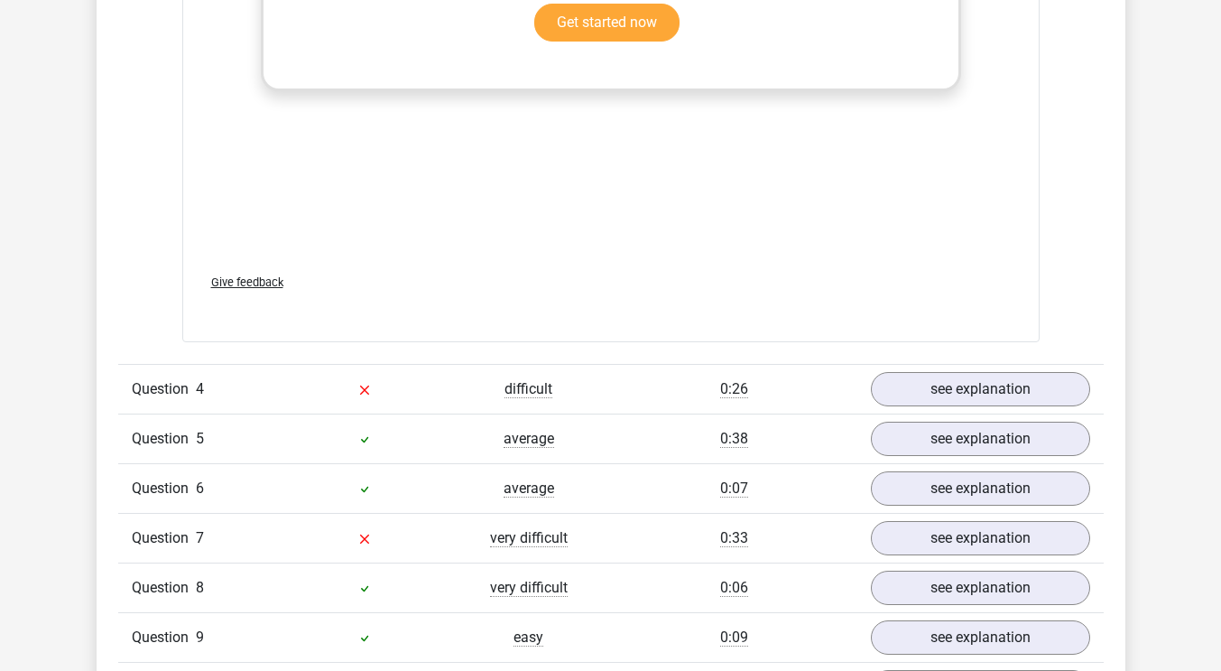
scroll to position [3249, 0]
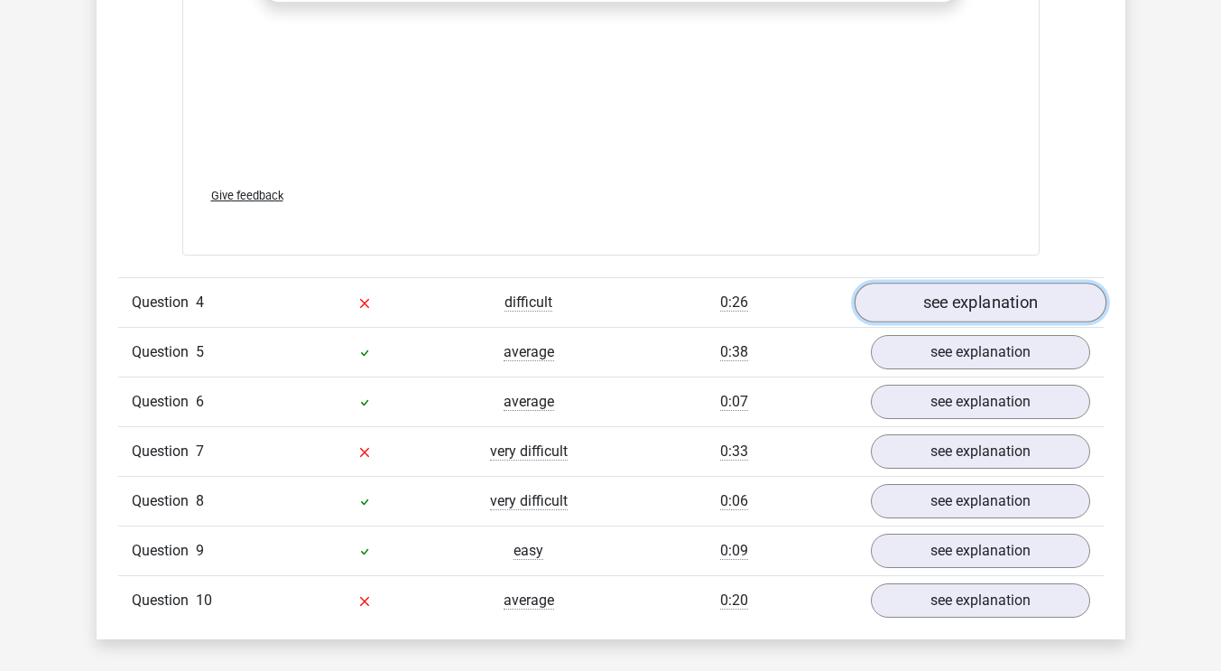
click at [905, 304] on link "see explanation" at bounding box center [980, 302] width 252 height 40
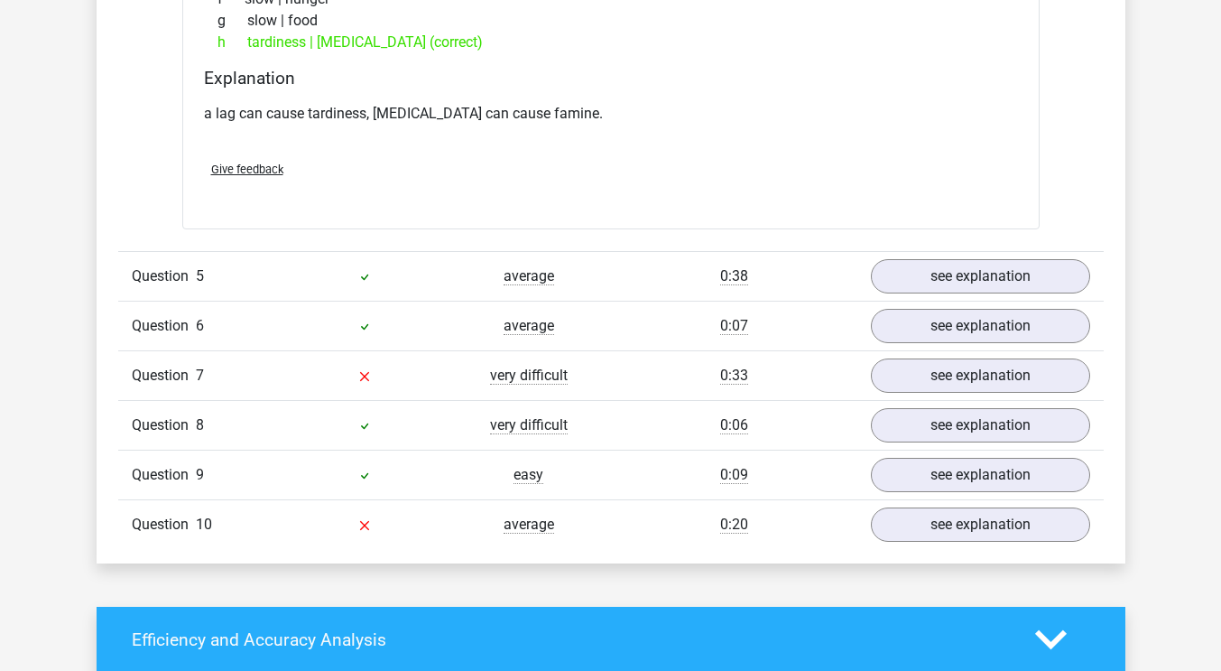
scroll to position [3790, 0]
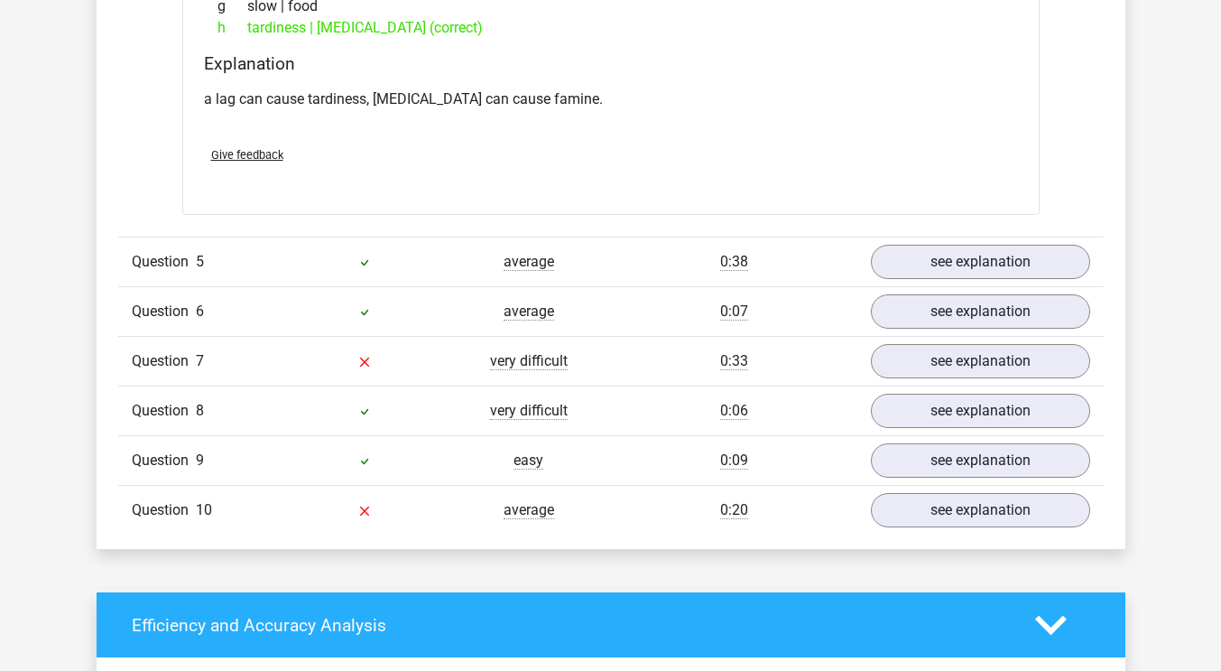
click at [992, 288] on div "Question 6 average 0:07 see explanation" at bounding box center [611, 311] width 986 height 50
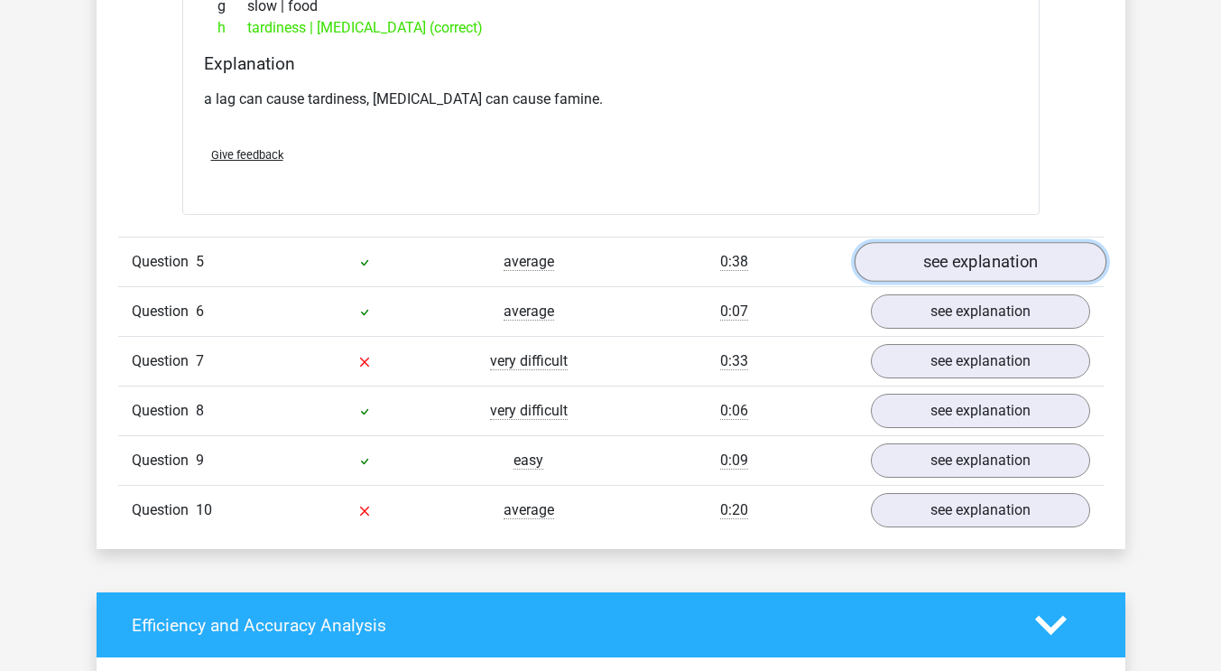
click at [984, 272] on link "see explanation" at bounding box center [980, 262] width 252 height 40
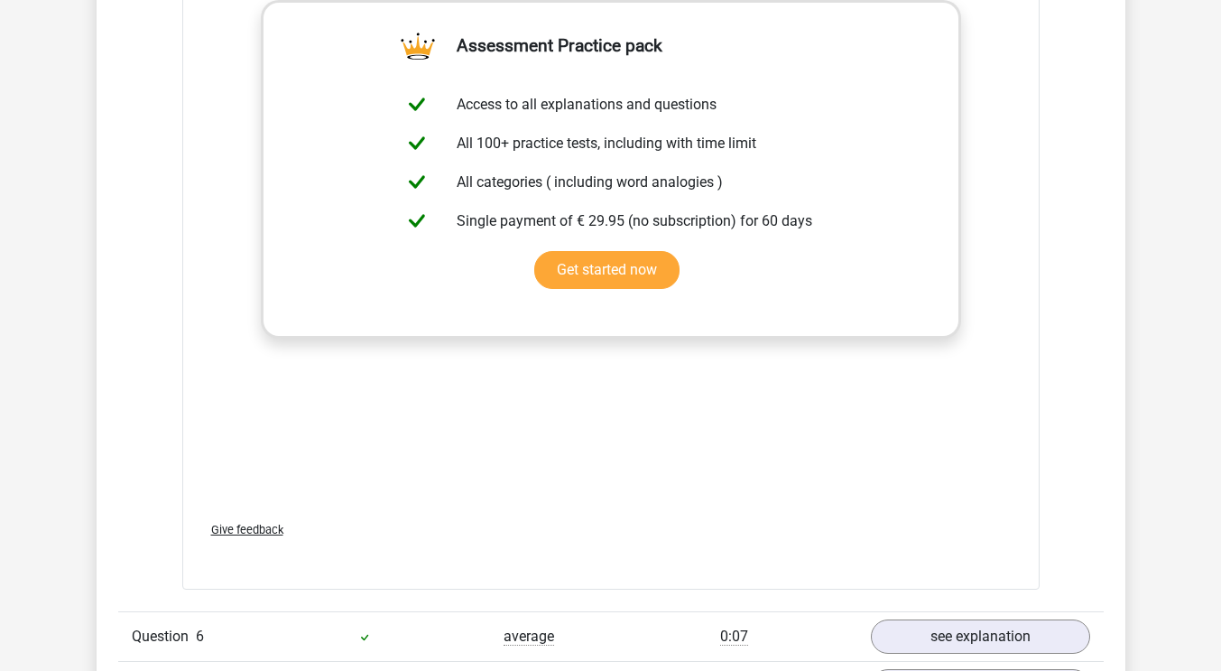
scroll to position [4693, 0]
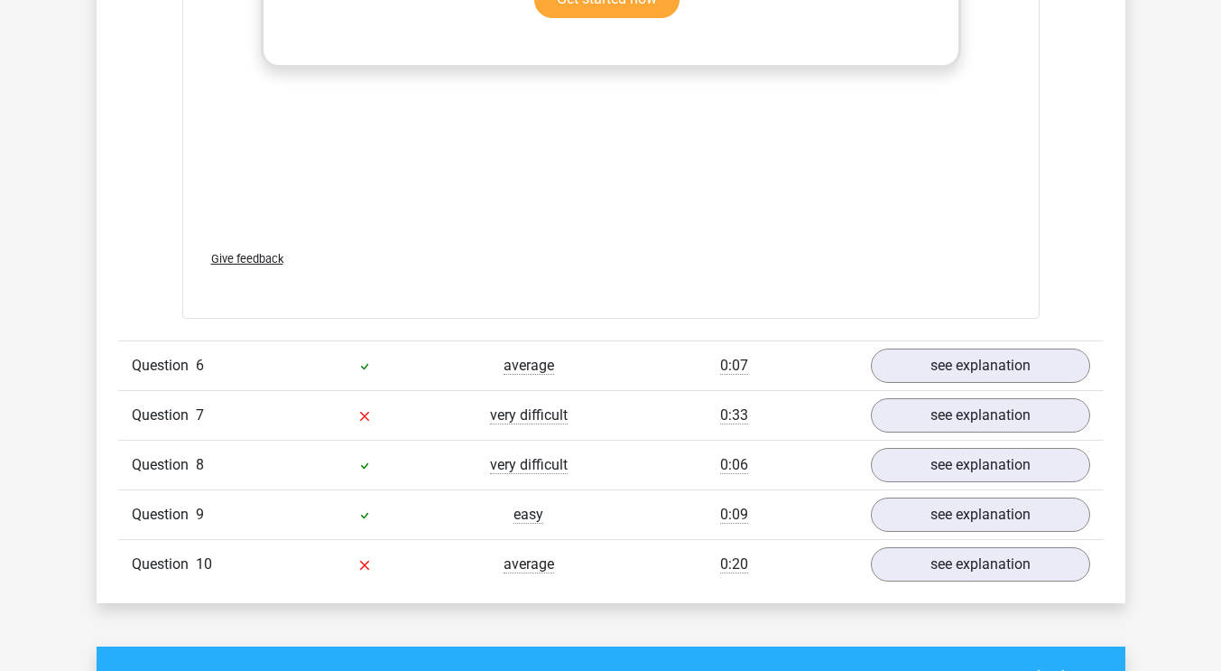
click at [945, 346] on div "Question 6 average 0:07 see explanation" at bounding box center [611, 365] width 986 height 50
click at [946, 362] on link "see explanation" at bounding box center [980, 367] width 252 height 40
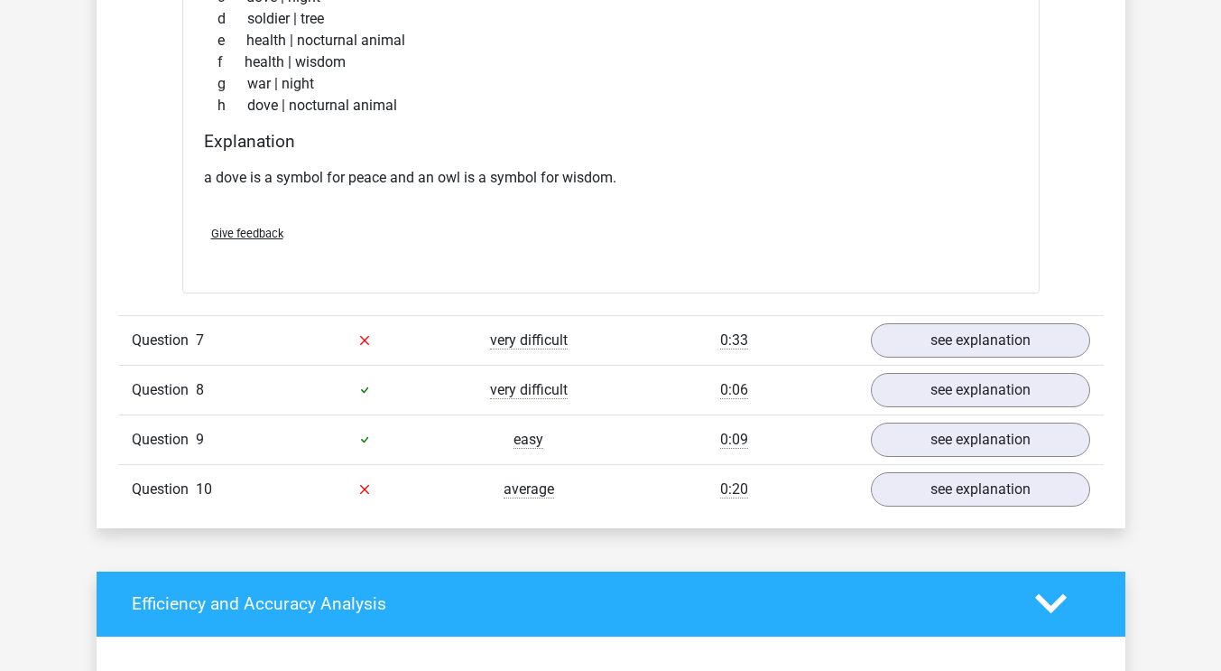
scroll to position [5234, 0]
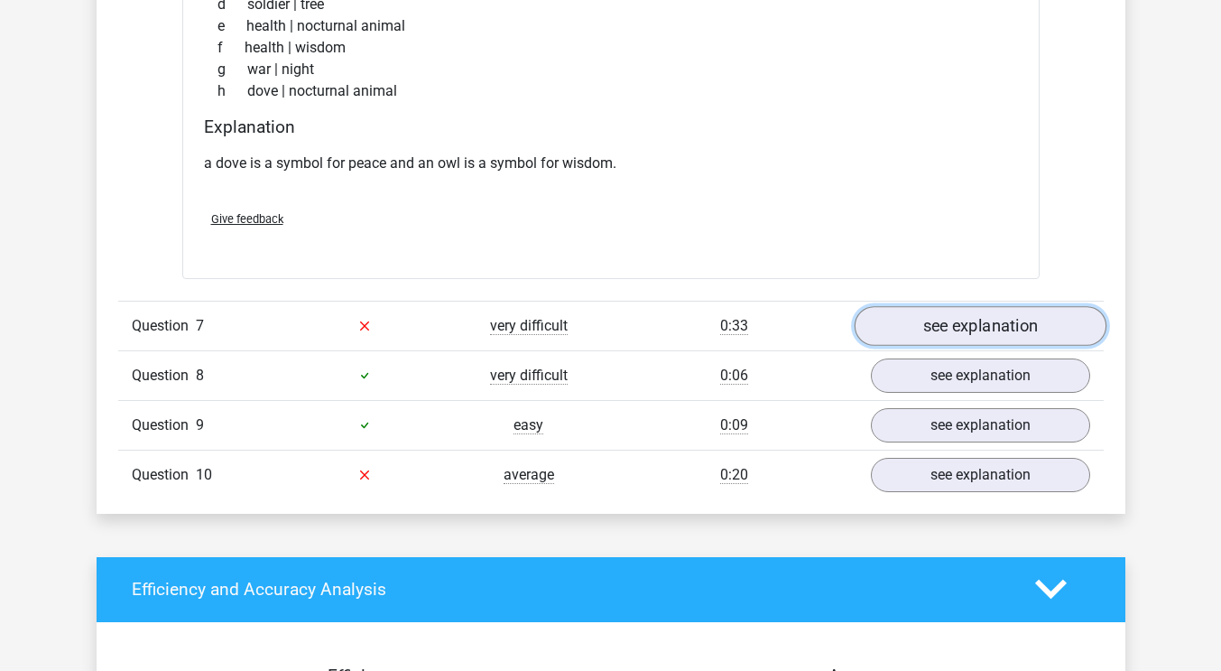
click at [960, 327] on link "see explanation" at bounding box center [980, 326] width 252 height 40
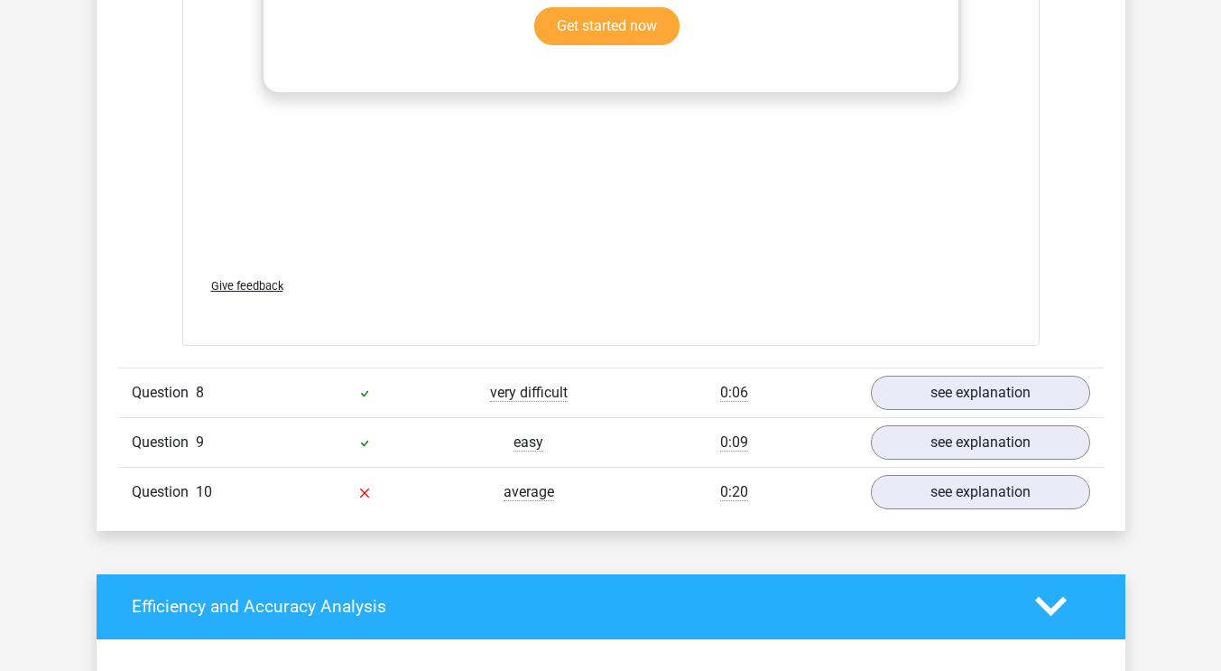
scroll to position [6317, 0]
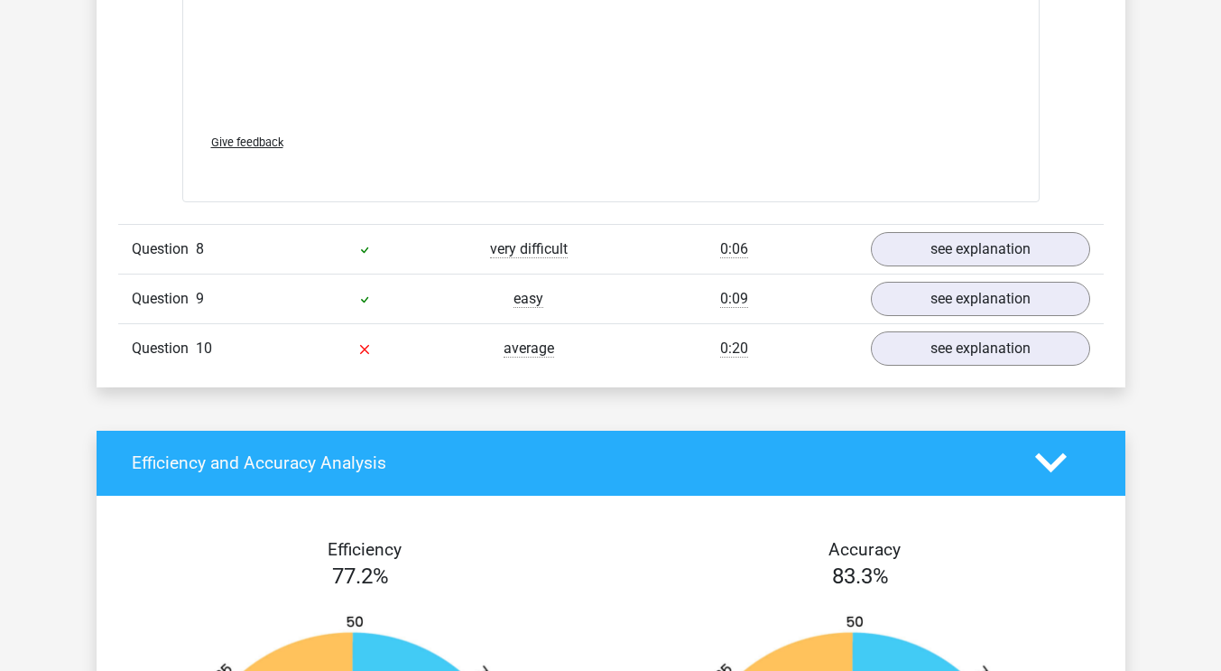
click at [958, 227] on div "Question 8 very difficult 0:06 see explanation" at bounding box center [611, 249] width 986 height 50
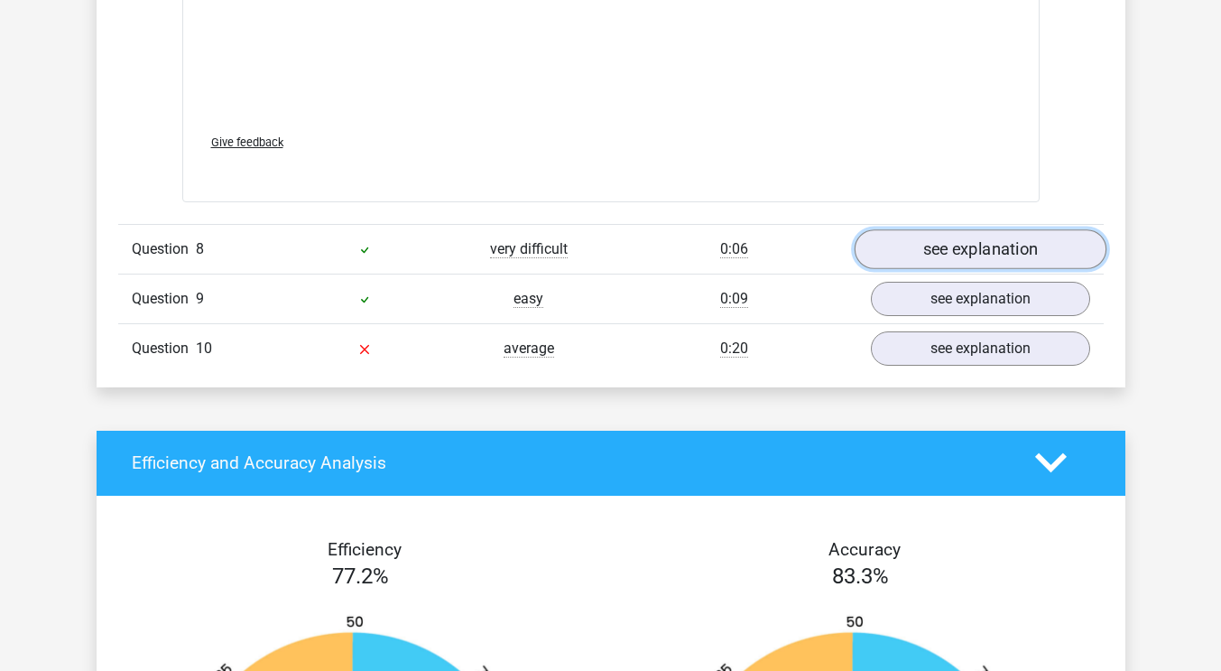
click at [959, 256] on link "see explanation" at bounding box center [980, 249] width 252 height 40
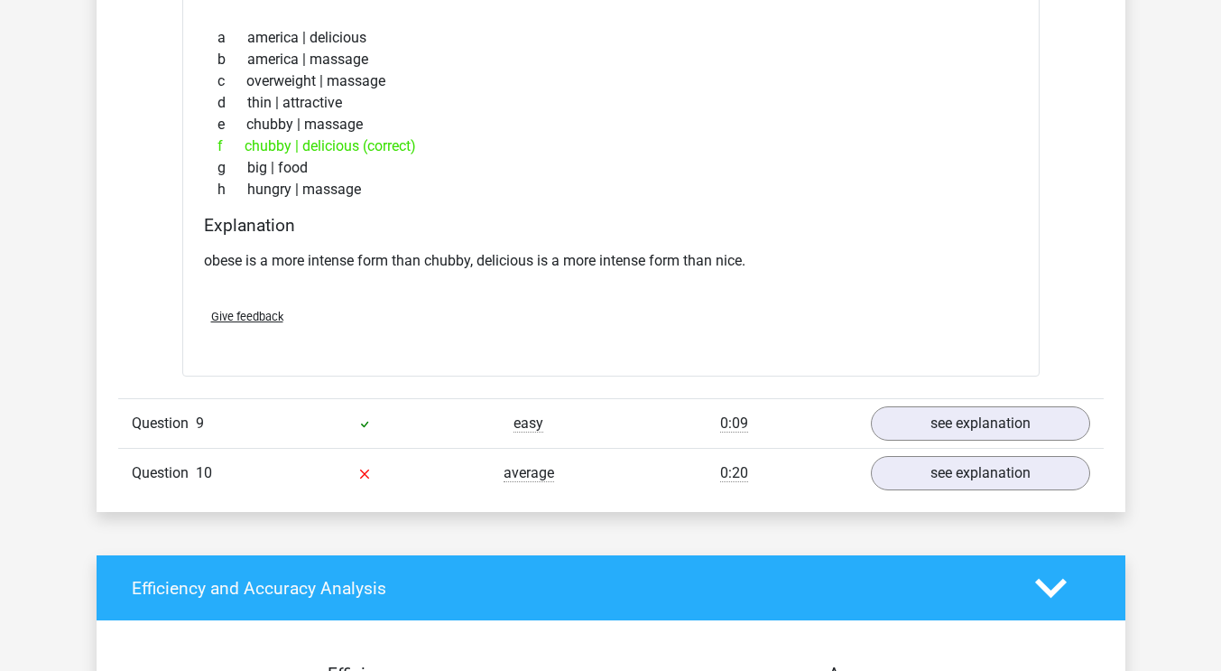
scroll to position [6678, 0]
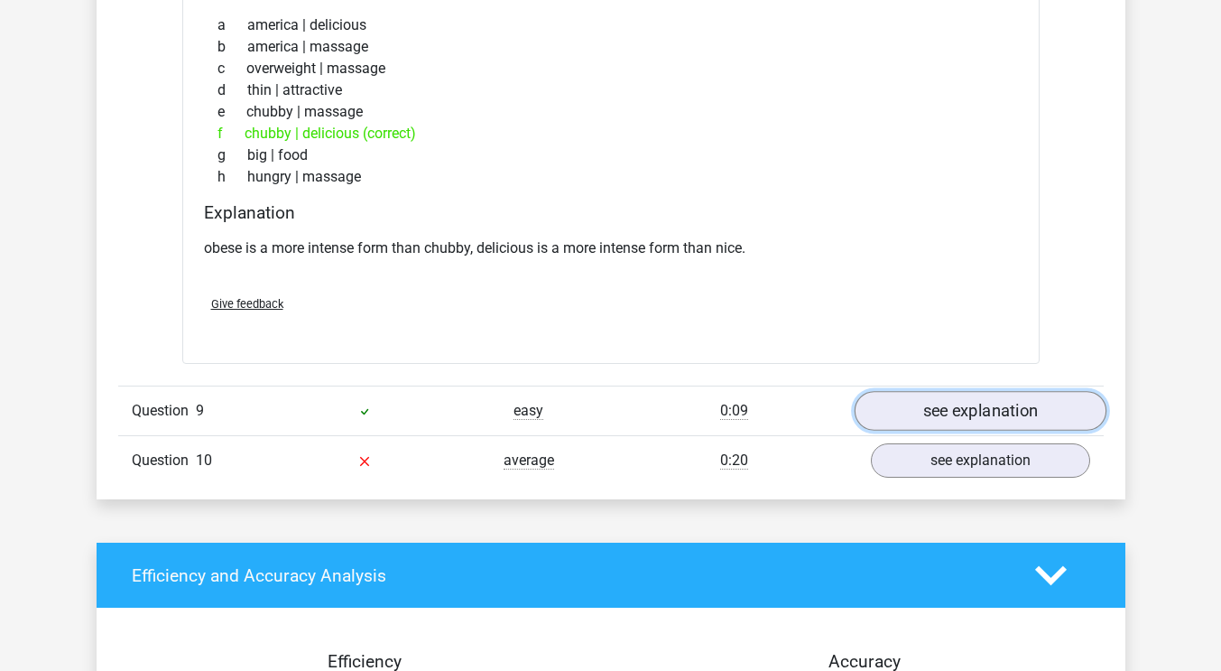
click at [917, 403] on link "see explanation" at bounding box center [980, 411] width 252 height 40
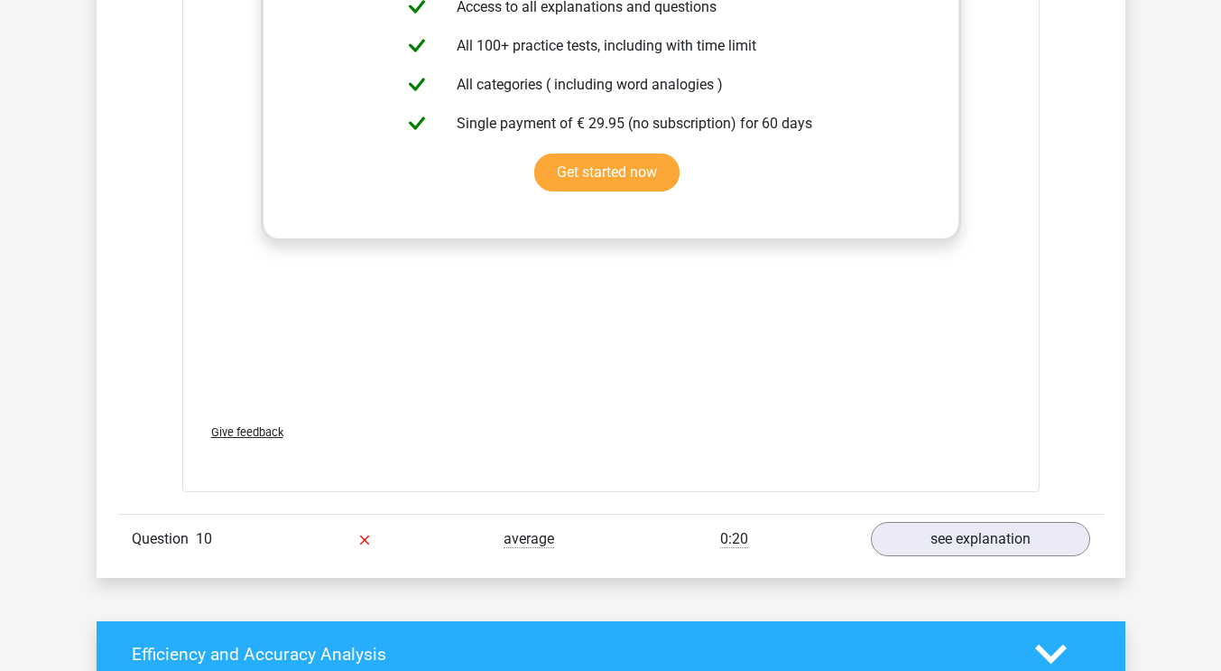
scroll to position [7671, 0]
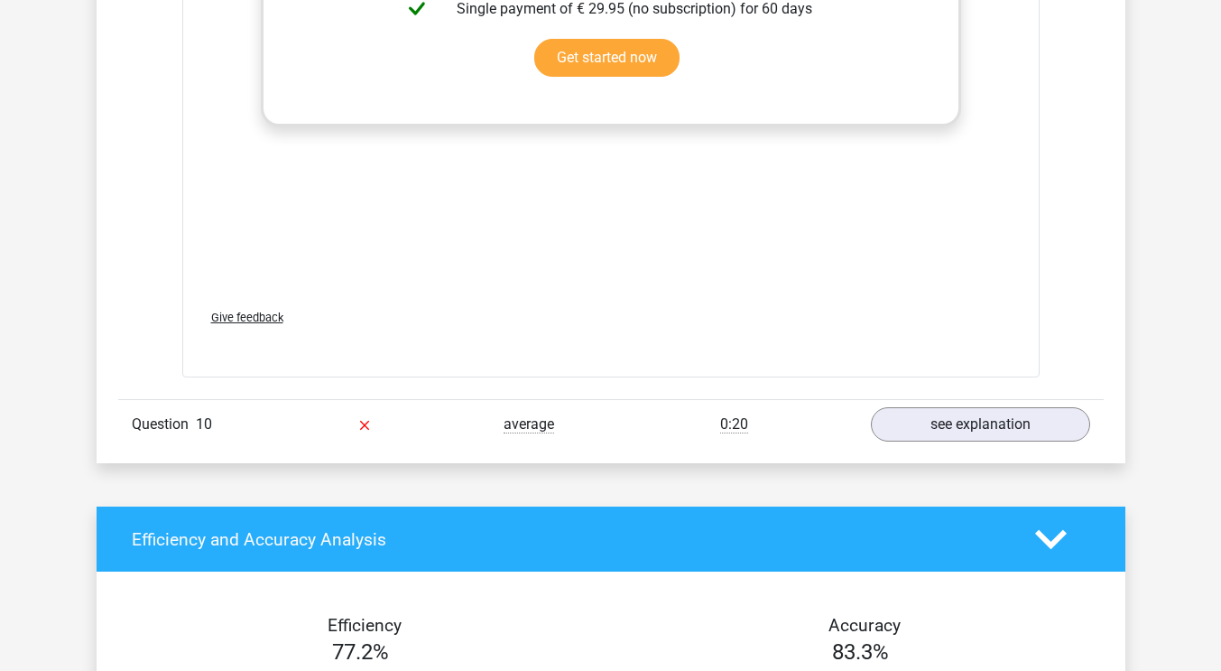
click at [931, 447] on div "Question 10 average 0:20 see explanation" at bounding box center [611, 424] width 986 height 50
click at [928, 424] on link "see explanation" at bounding box center [980, 424] width 252 height 40
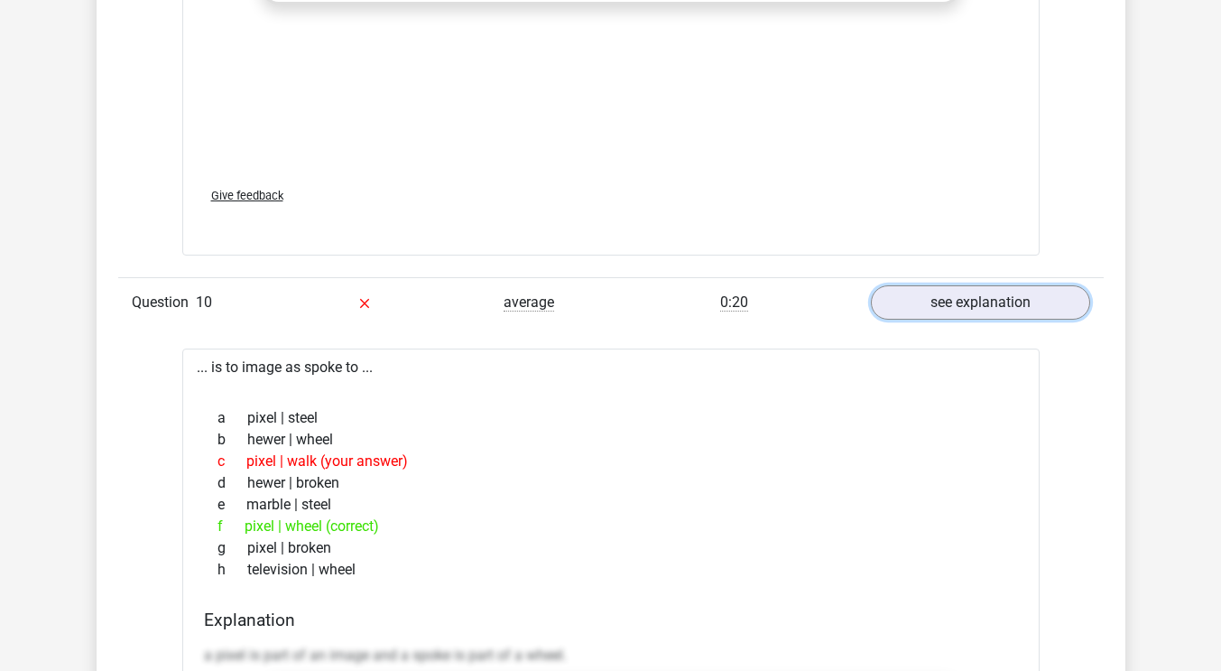
scroll to position [7942, 0]
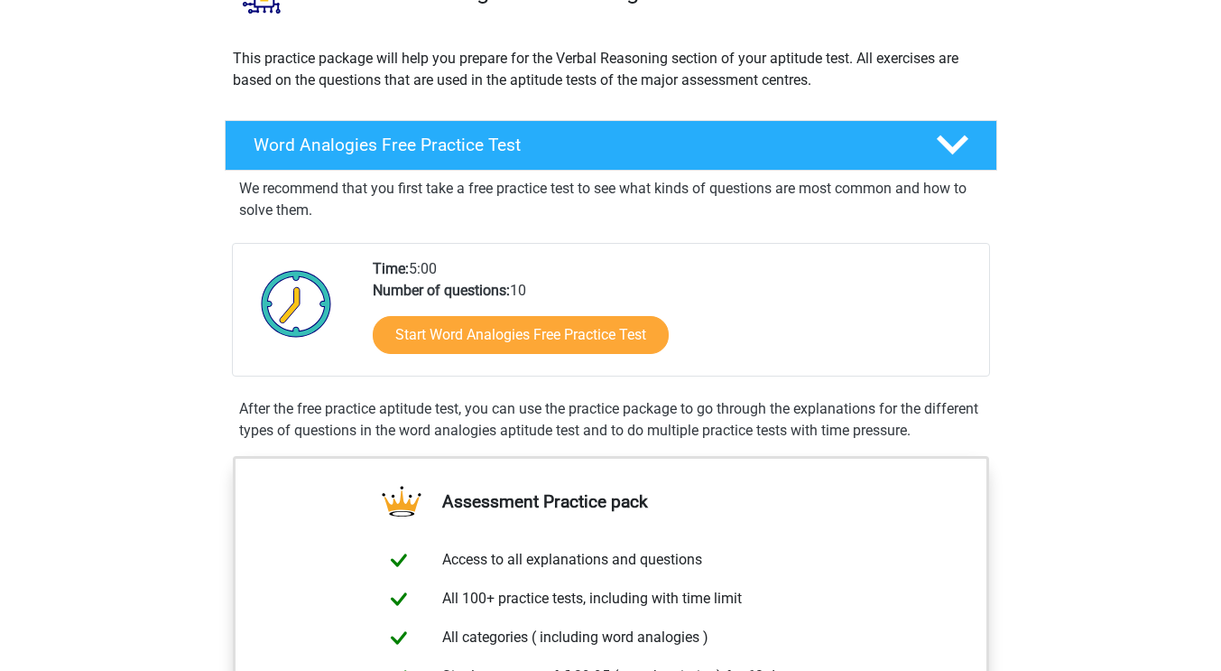
scroll to position [180, 0]
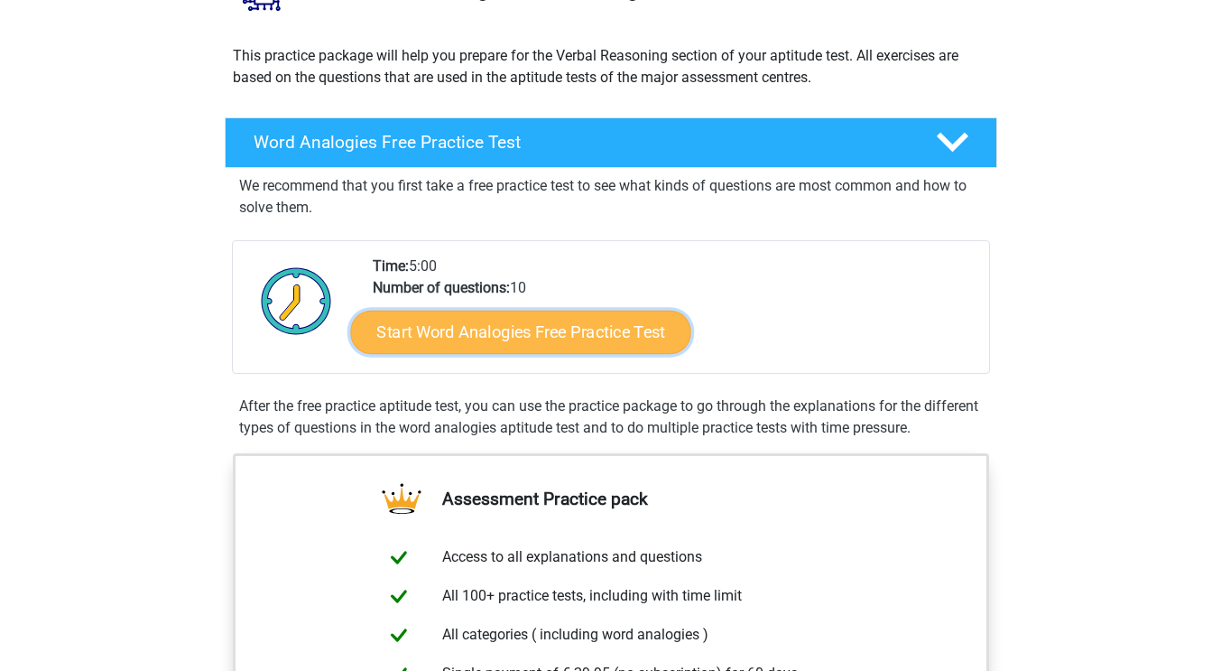
click at [628, 324] on link "Start Word Analogies Free Practice Test" at bounding box center [520, 331] width 340 height 43
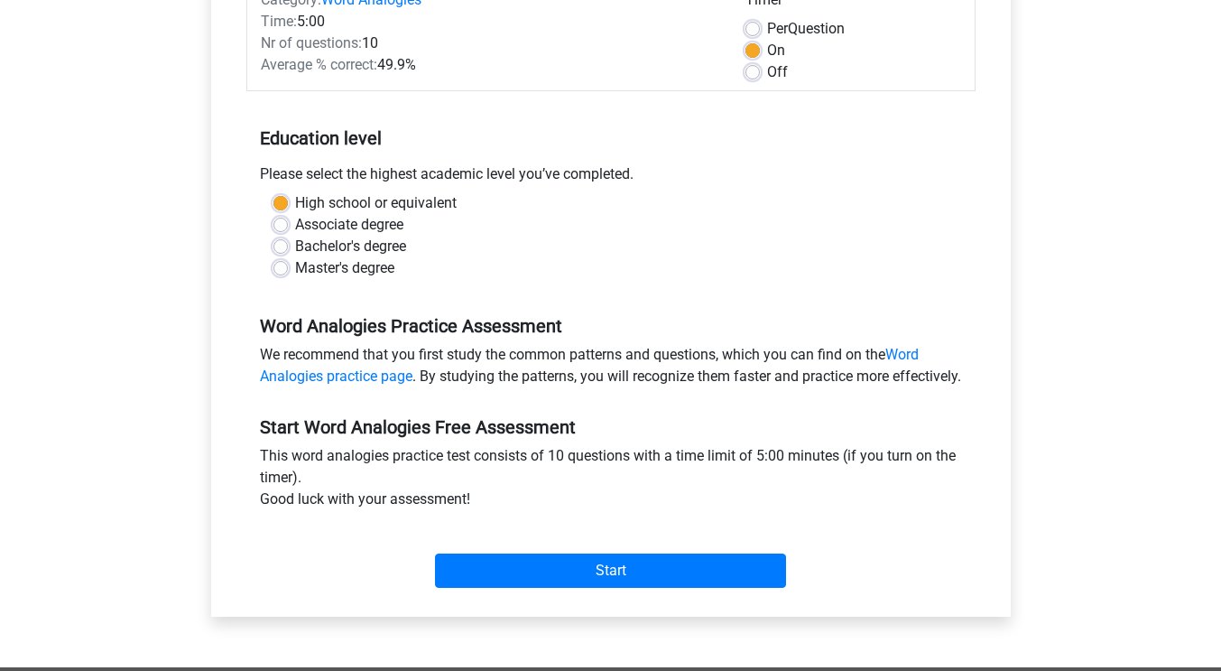
scroll to position [451, 0]
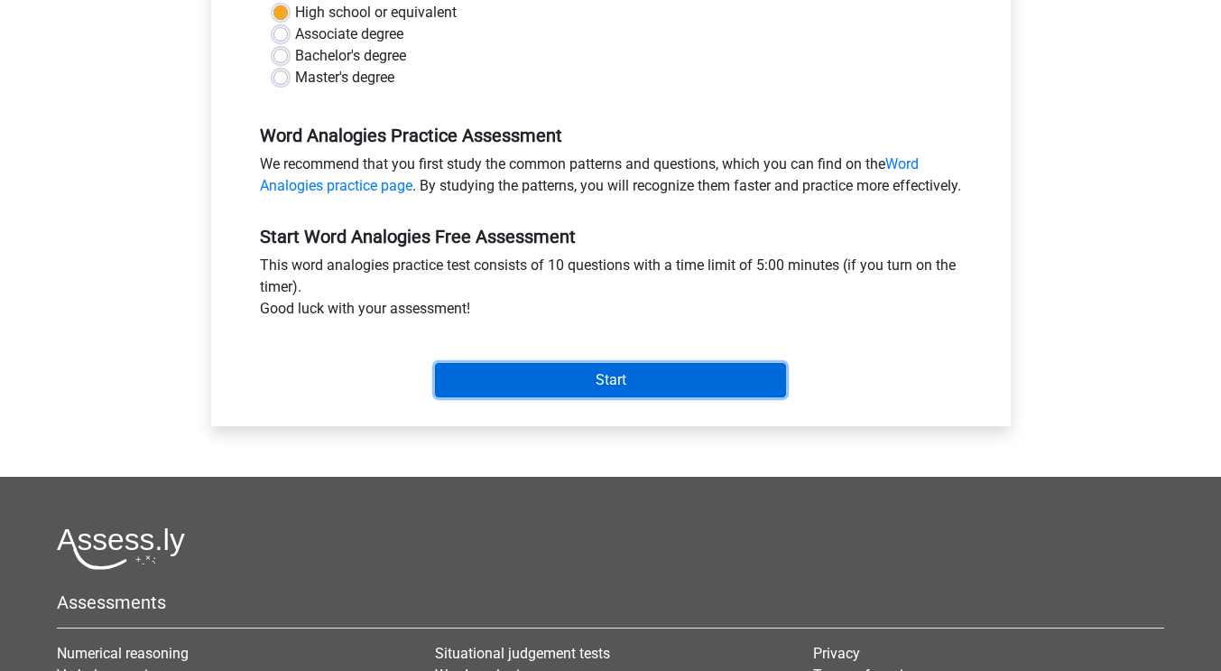
click at [615, 395] on input "Start" at bounding box center [610, 380] width 351 height 34
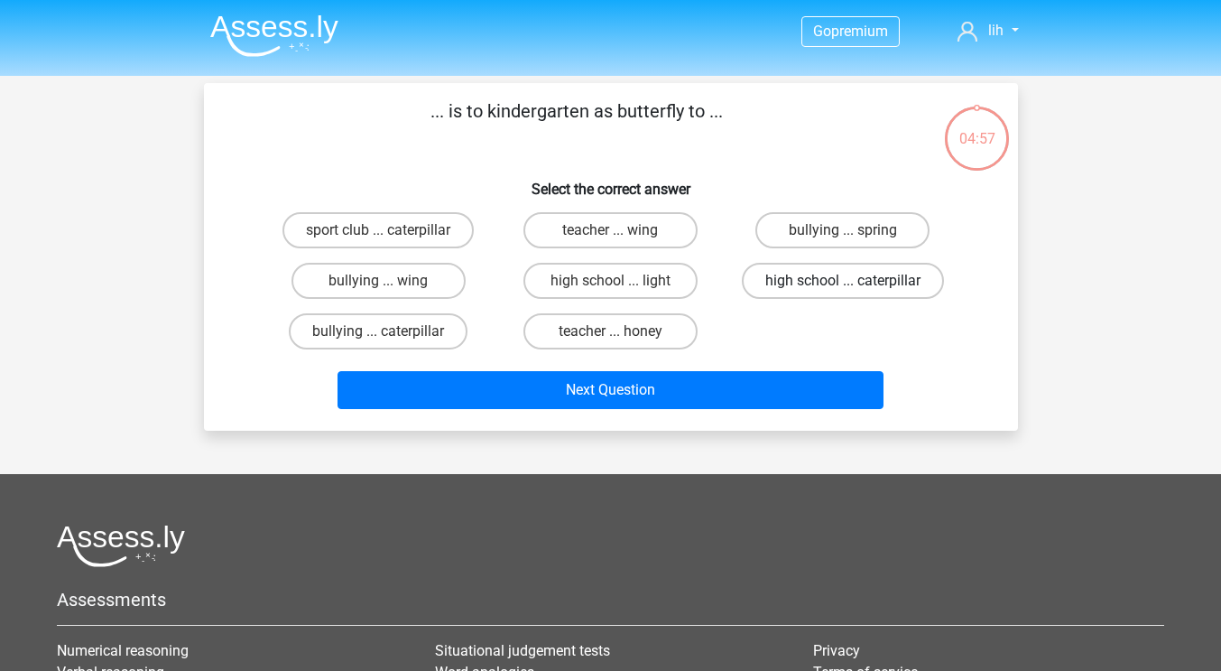
click at [764, 282] on label "high school ... caterpillar" at bounding box center [843, 281] width 202 height 36
click at [843, 282] on input "high school ... caterpillar" at bounding box center [849, 287] width 12 height 12
radio input "true"
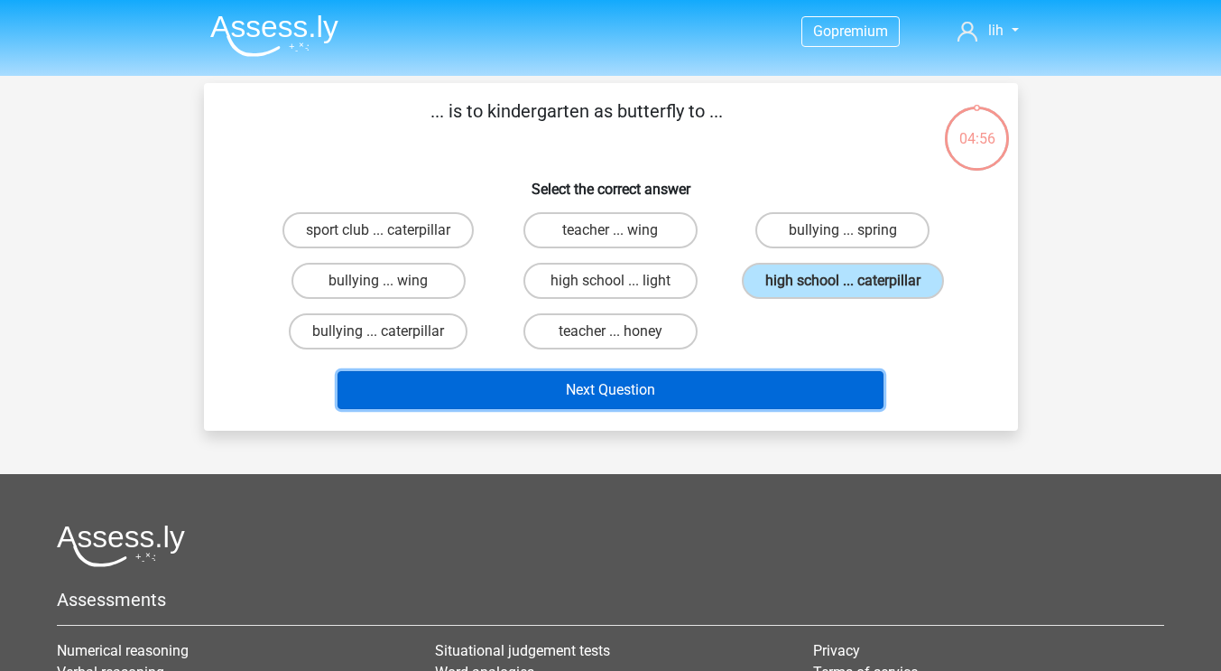
click at [695, 393] on button "Next Question" at bounding box center [611, 390] width 546 height 38
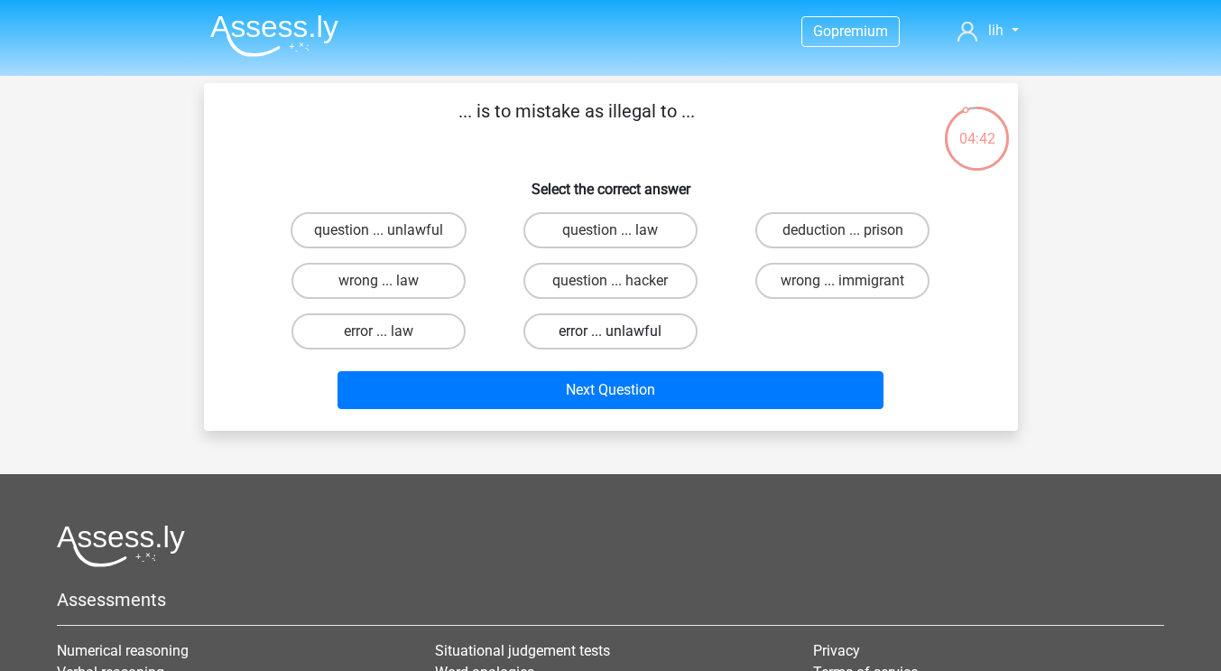
click at [602, 329] on label "error ... unlawful" at bounding box center [610, 331] width 174 height 36
click at [610, 331] on input "error ... unlawful" at bounding box center [616, 337] width 12 height 12
radio input "true"
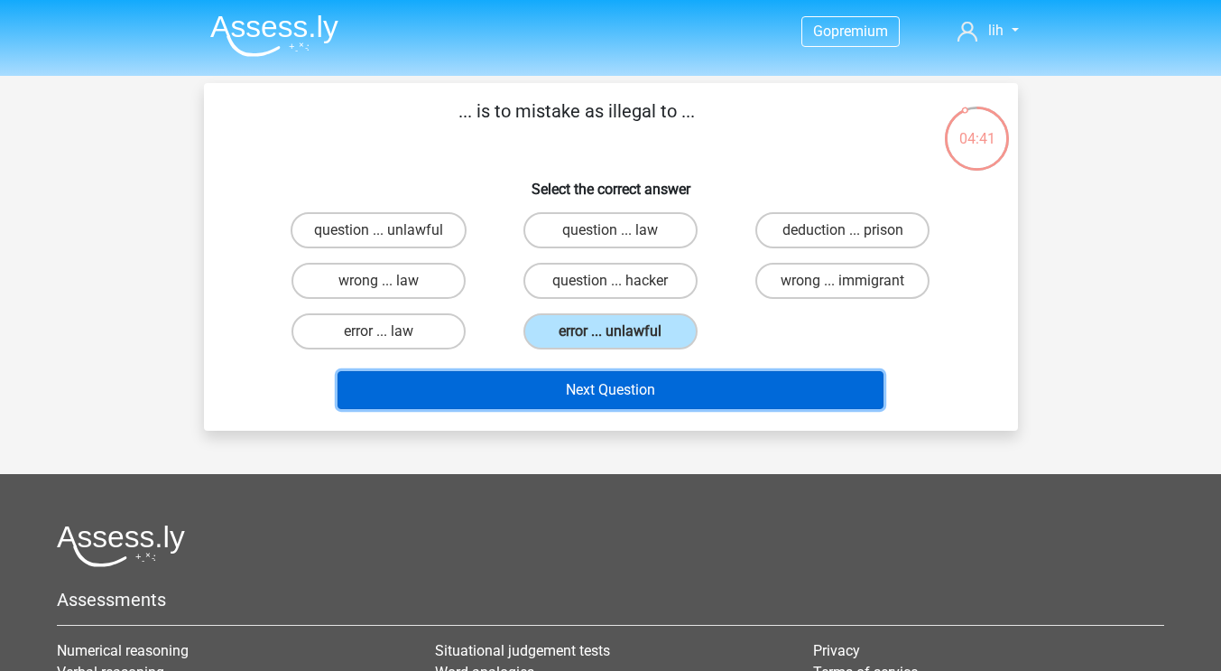
click at [636, 391] on button "Next Question" at bounding box center [611, 390] width 546 height 38
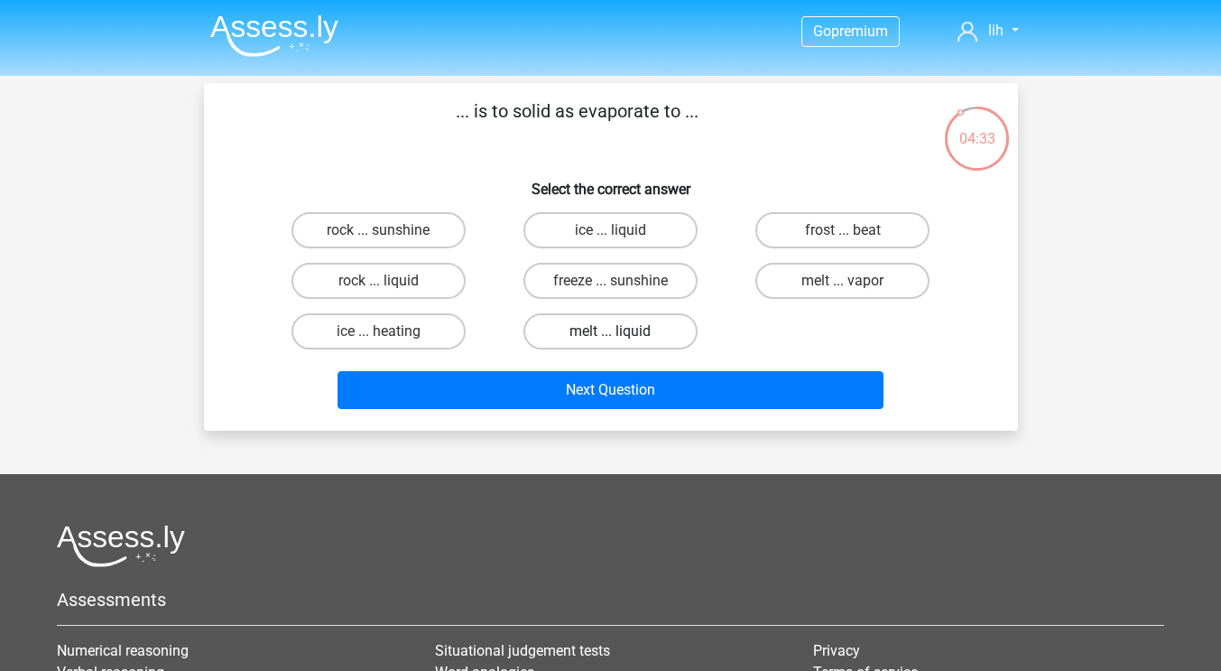
click at [661, 331] on label "melt ... liquid" at bounding box center [610, 331] width 174 height 36
click at [622, 331] on input "melt ... liquid" at bounding box center [616, 337] width 12 height 12
radio input "true"
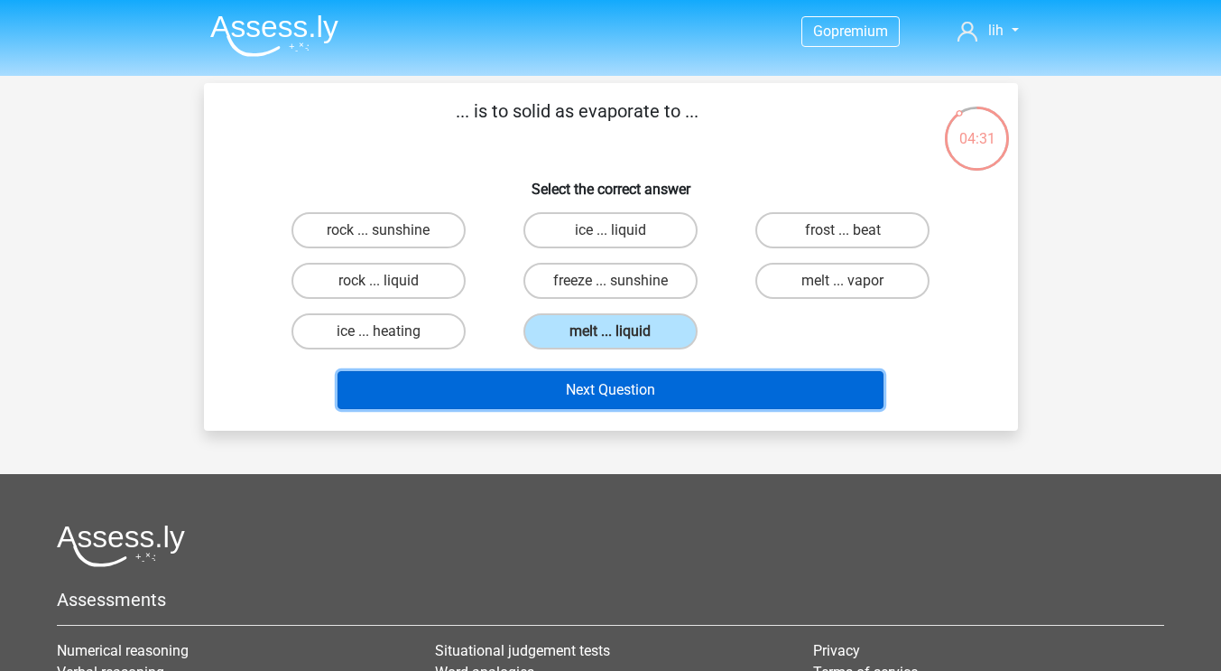
click at [671, 387] on button "Next Question" at bounding box center [611, 390] width 546 height 38
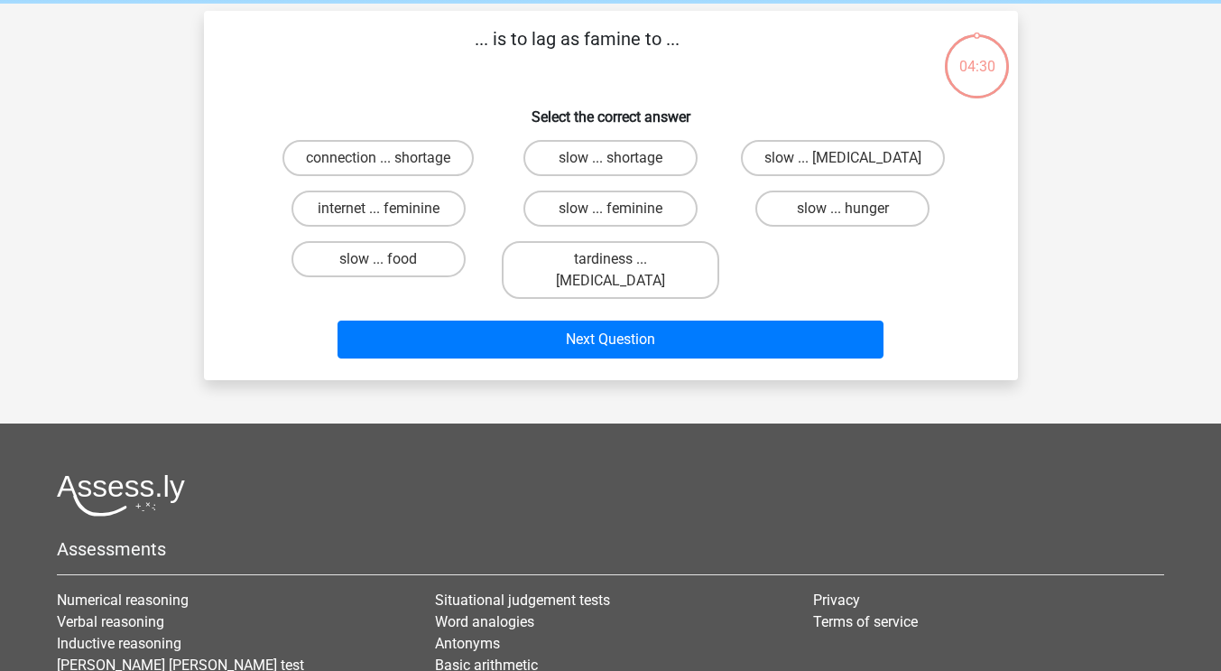
scroll to position [83, 0]
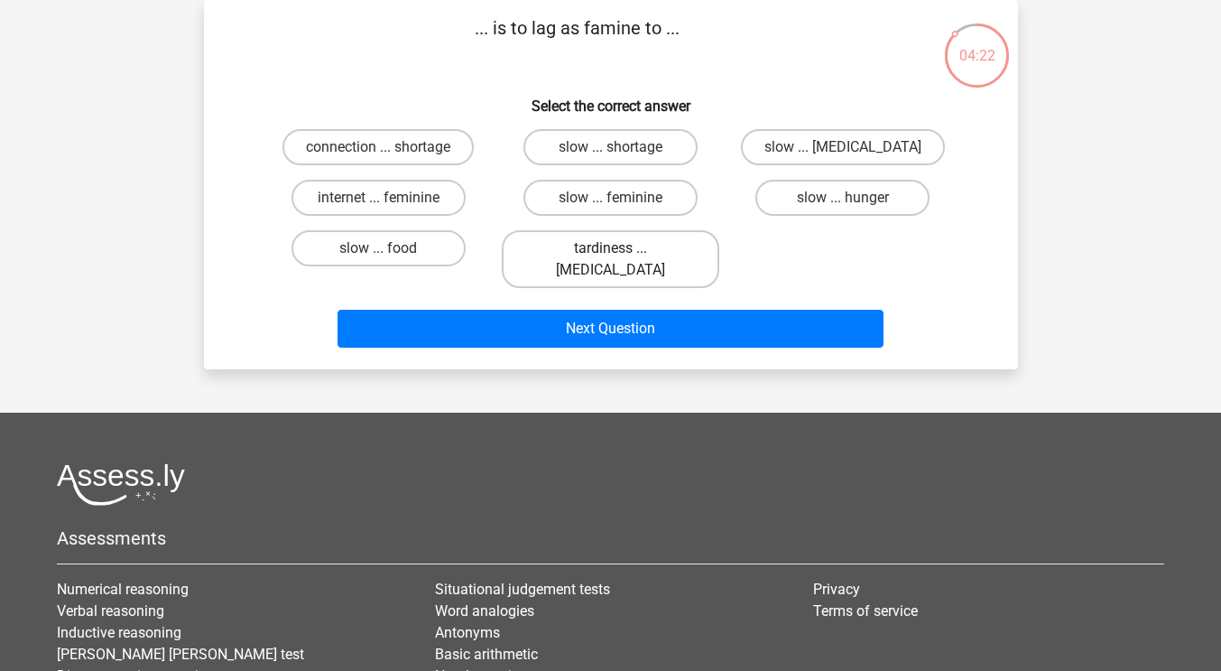
click at [579, 246] on label "tardiness ... malnutrition" at bounding box center [611, 259] width 218 height 58
click at [610, 248] on input "tardiness ... malnutrition" at bounding box center [616, 254] width 12 height 12
radio input "true"
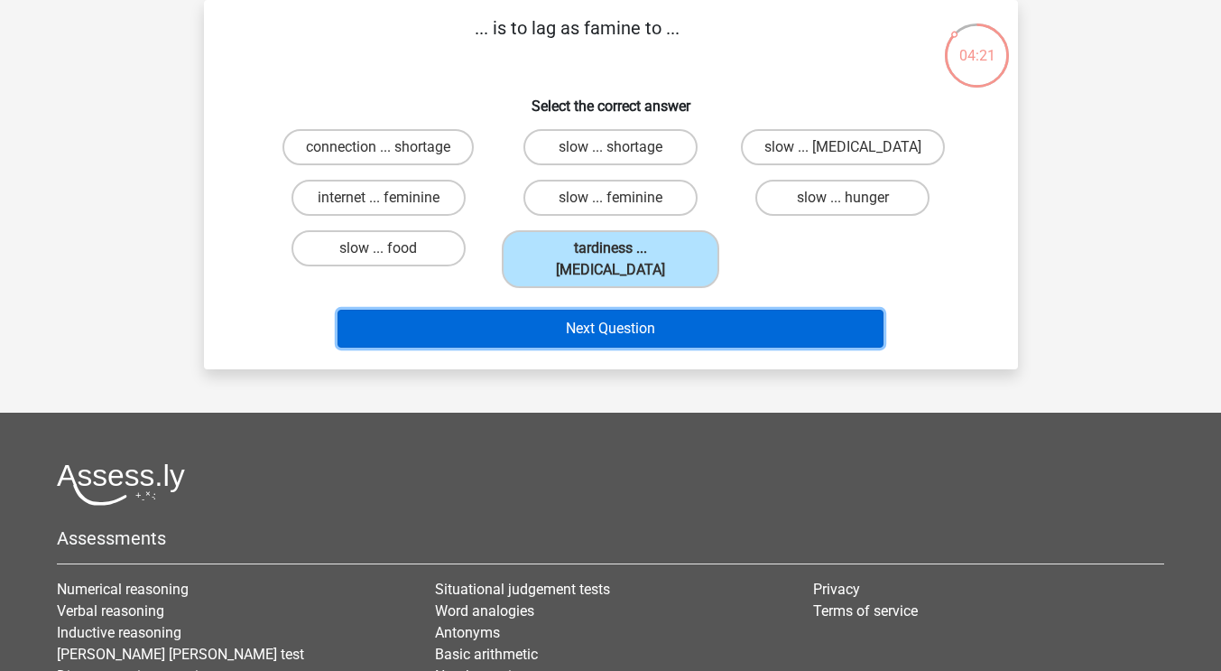
click at [603, 310] on button "Next Question" at bounding box center [611, 329] width 546 height 38
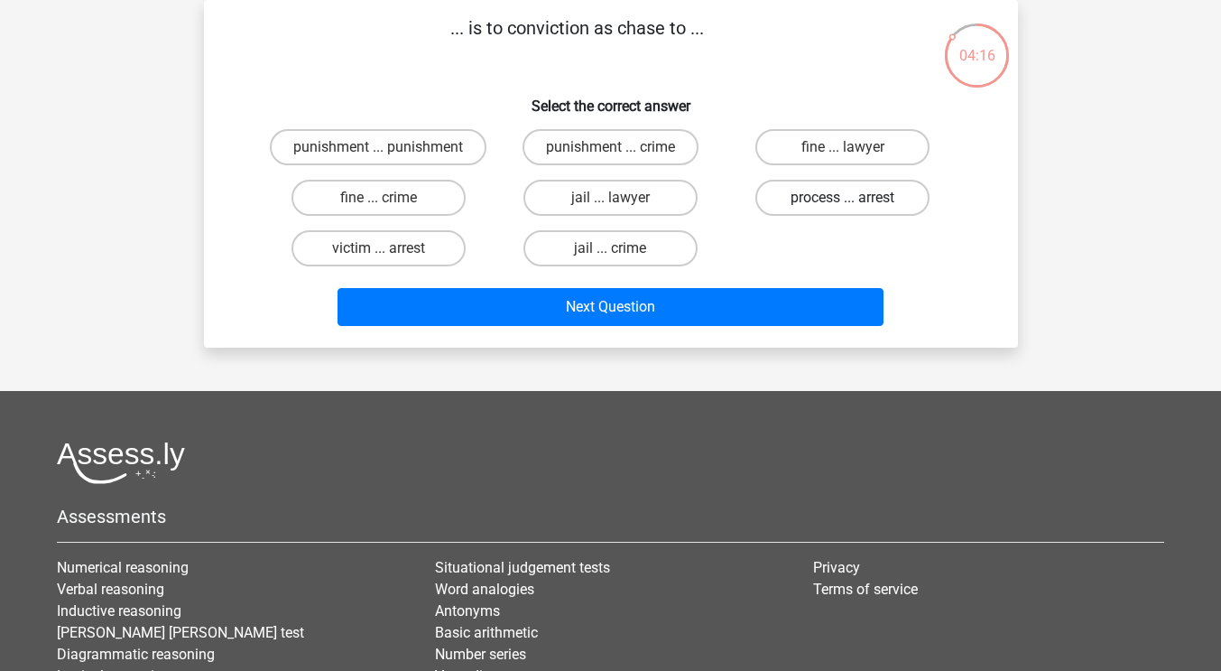
click at [836, 204] on label "process ... arrest" at bounding box center [842, 198] width 174 height 36
click at [843, 204] on input "process ... arrest" at bounding box center [849, 204] width 12 height 12
radio input "true"
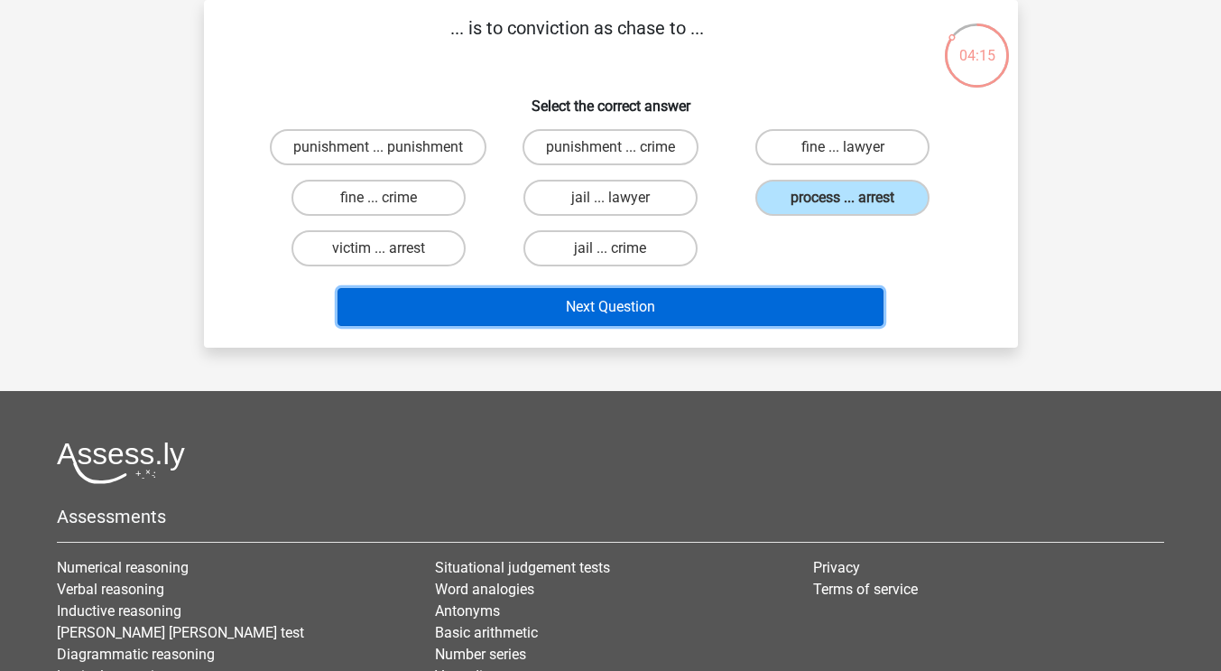
click at [701, 305] on button "Next Question" at bounding box center [611, 307] width 546 height 38
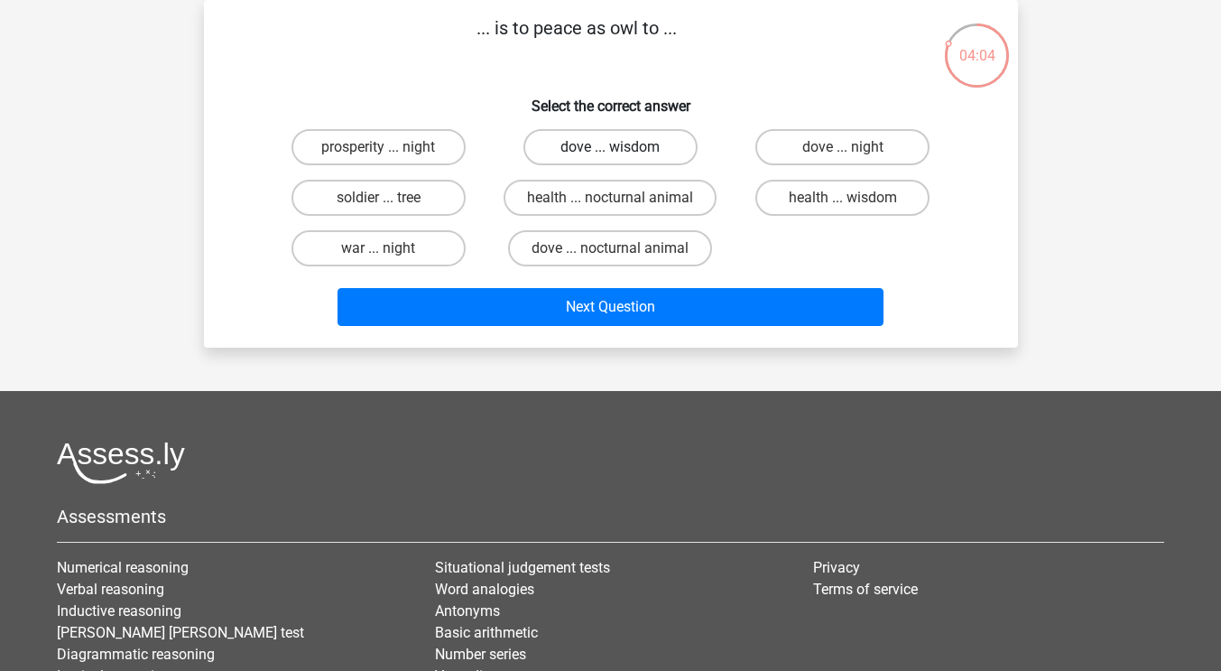
click at [638, 152] on label "dove ... wisdom" at bounding box center [610, 147] width 174 height 36
click at [622, 152] on input "dove ... wisdom" at bounding box center [616, 153] width 12 height 12
radio input "true"
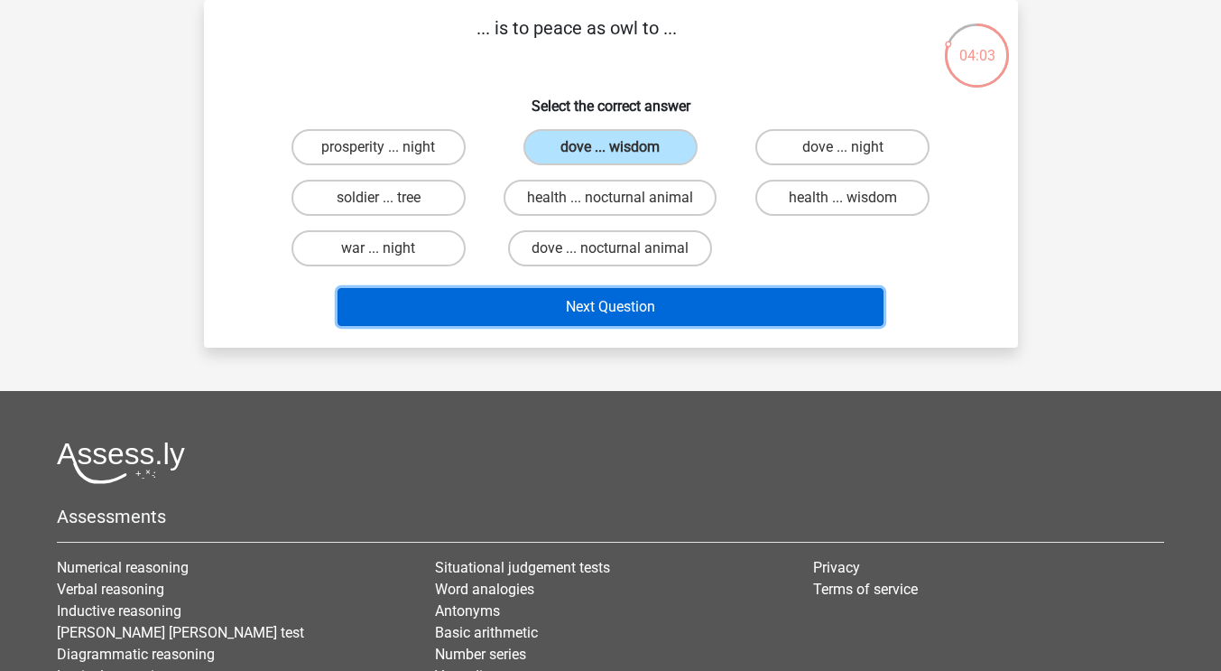
click at [639, 317] on button "Next Question" at bounding box center [611, 307] width 546 height 38
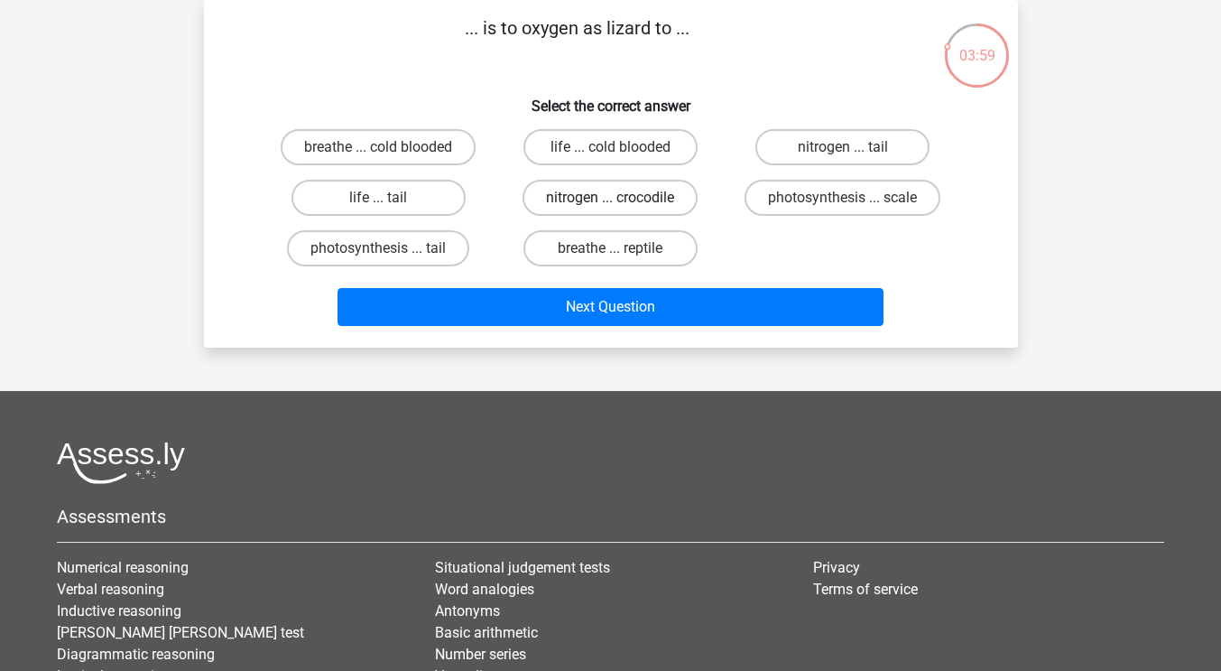
drag, startPoint x: 591, startPoint y: 191, endPoint x: 588, endPoint y: 206, distance: 14.7
click at [589, 191] on label "nitrogen ... crocodile" at bounding box center [610, 198] width 175 height 36
click at [610, 198] on input "nitrogen ... crocodile" at bounding box center [616, 204] width 12 height 12
radio input "true"
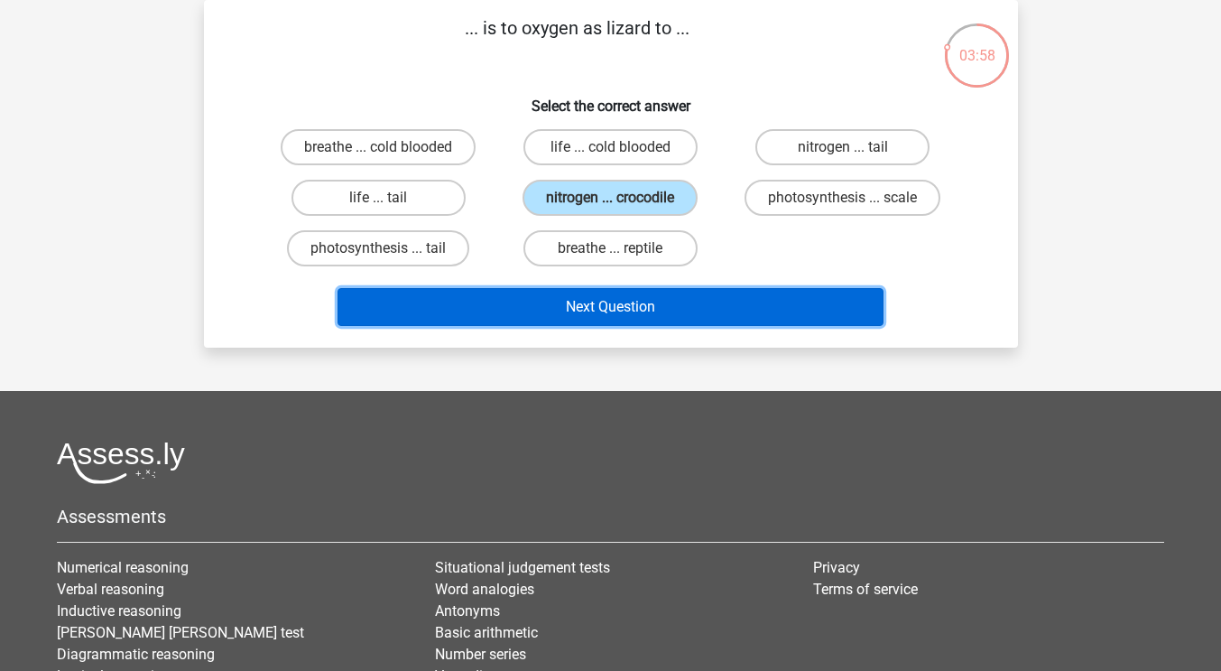
click at [572, 317] on button "Next Question" at bounding box center [611, 307] width 546 height 38
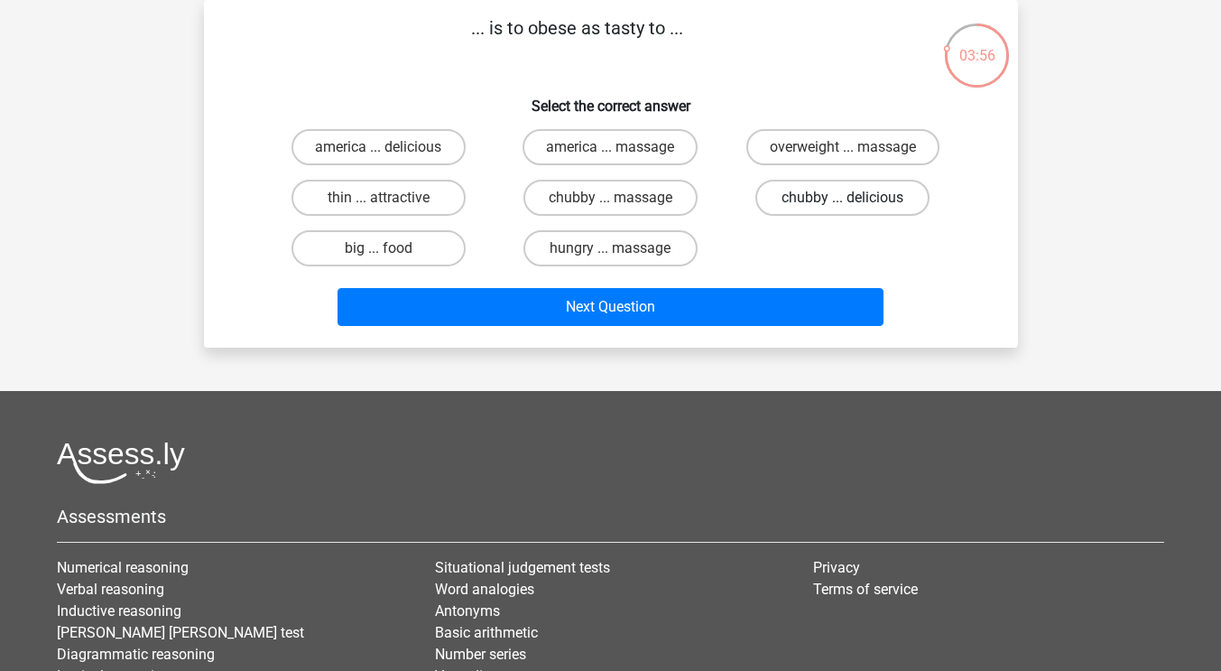
click at [798, 186] on label "chubby ... delicious" at bounding box center [842, 198] width 174 height 36
click at [843, 198] on input "chubby ... delicious" at bounding box center [849, 204] width 12 height 12
radio input "true"
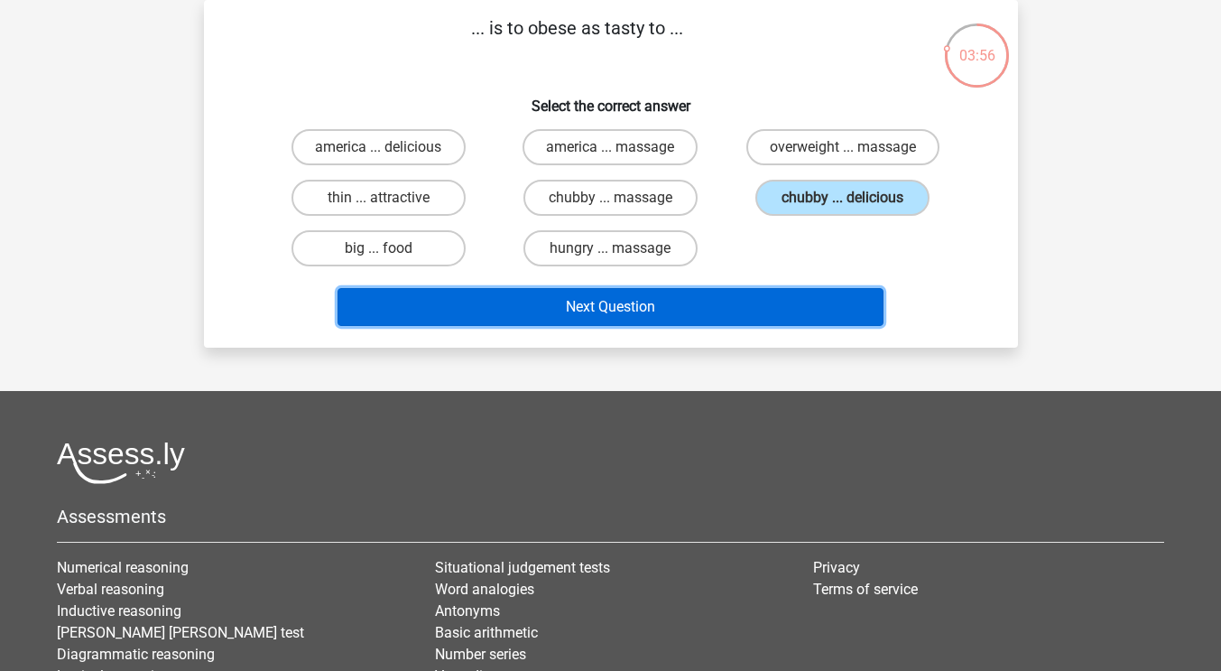
click at [652, 309] on button "Next Question" at bounding box center [611, 307] width 546 height 38
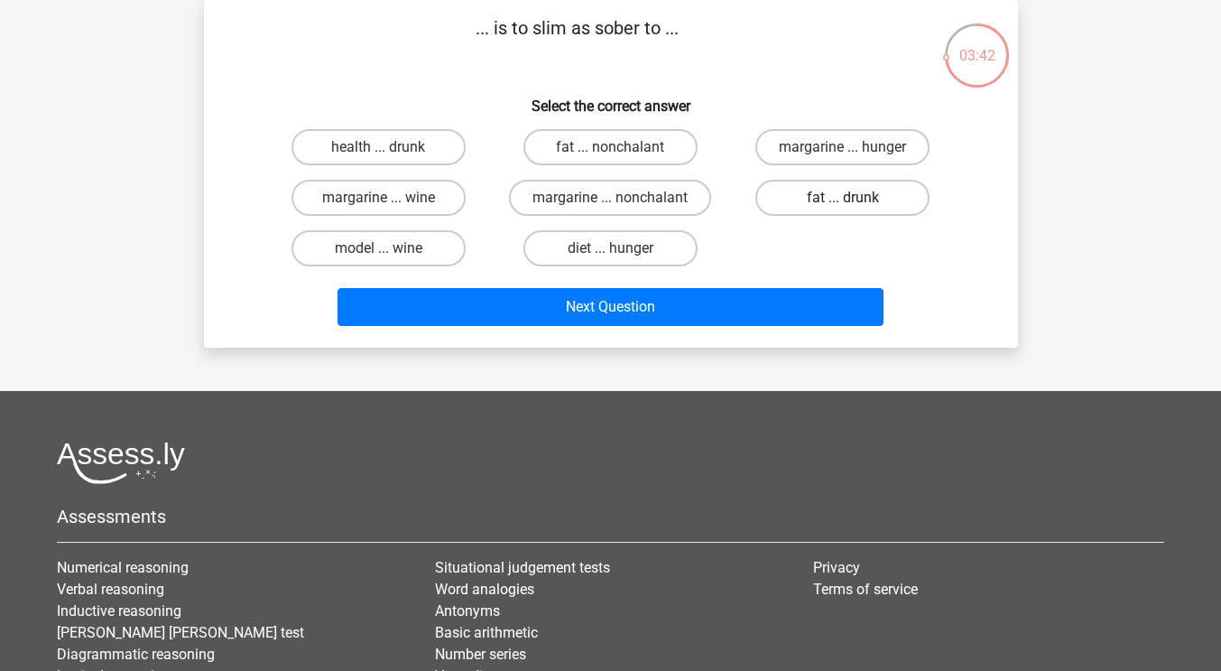
click at [793, 206] on label "fat ... drunk" at bounding box center [842, 198] width 174 height 36
click at [843, 206] on input "fat ... drunk" at bounding box center [849, 204] width 12 height 12
radio input "true"
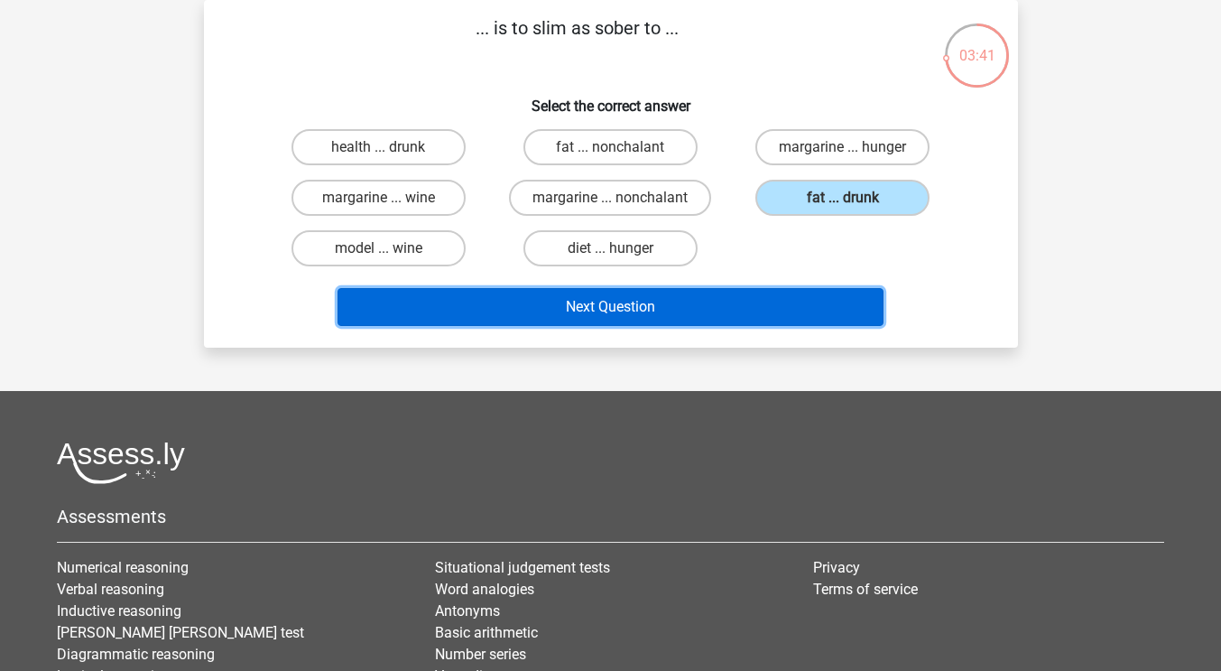
click at [688, 309] on button "Next Question" at bounding box center [611, 307] width 546 height 38
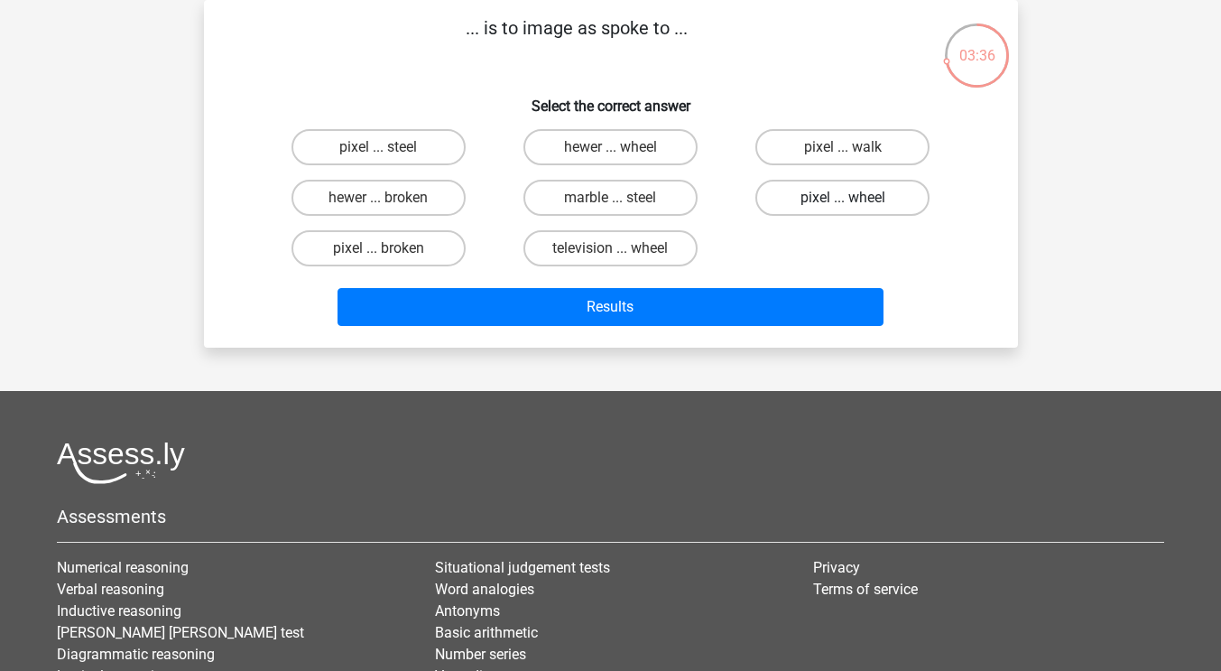
click at [852, 194] on label "pixel ... wheel" at bounding box center [842, 198] width 174 height 36
click at [852, 198] on input "pixel ... wheel" at bounding box center [849, 204] width 12 height 12
radio input "true"
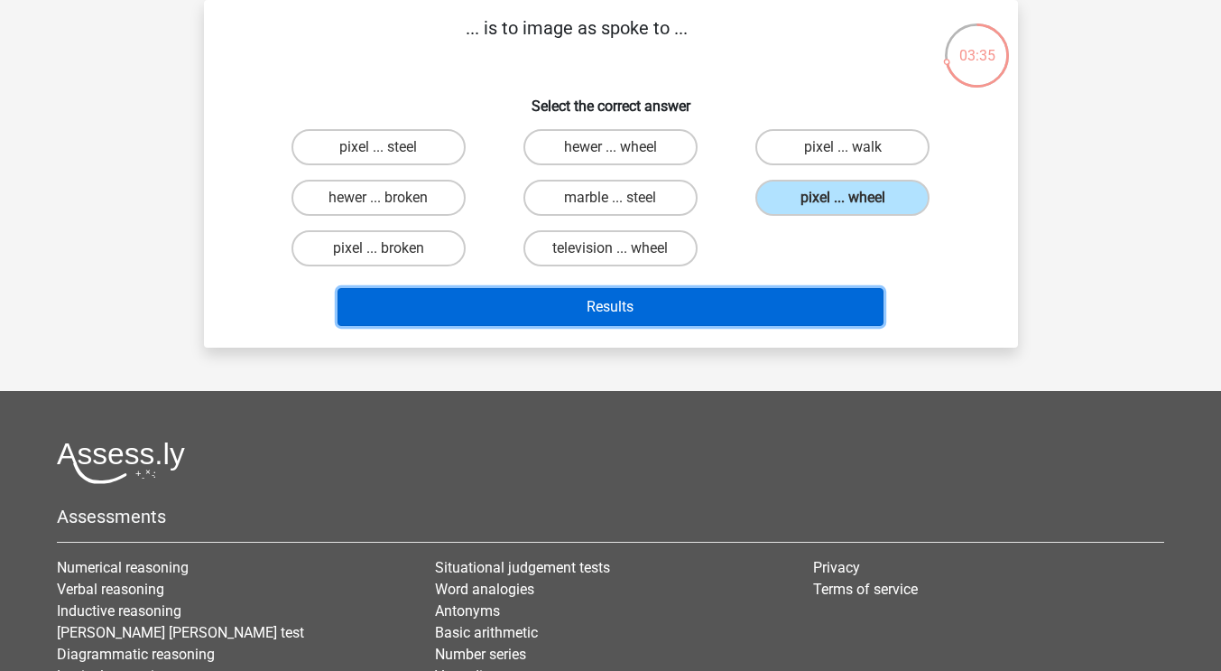
click at [784, 314] on button "Results" at bounding box center [611, 307] width 546 height 38
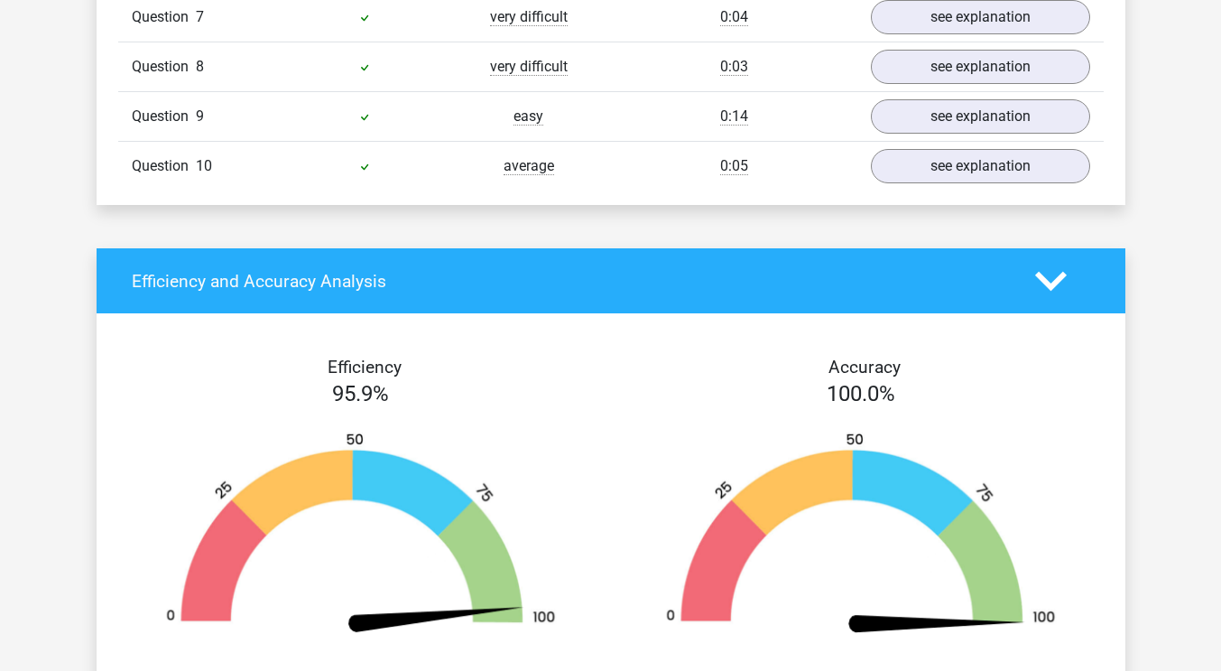
scroll to position [2076, 0]
